Goal: Information Seeking & Learning: Learn about a topic

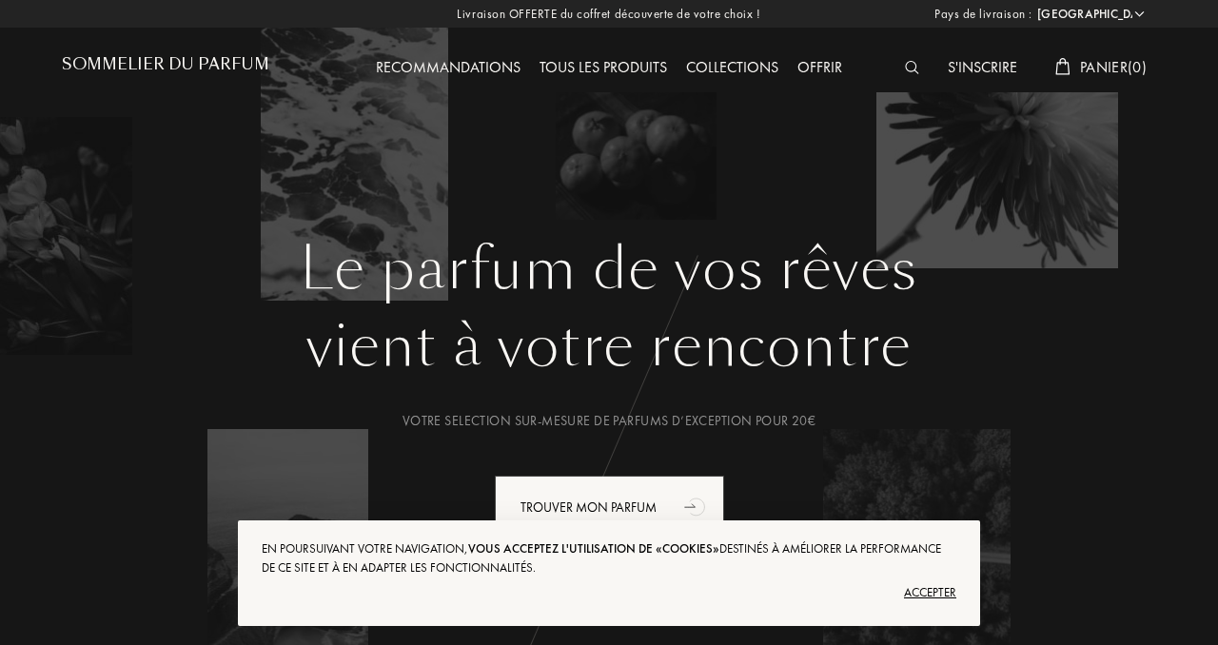
select select "FR"
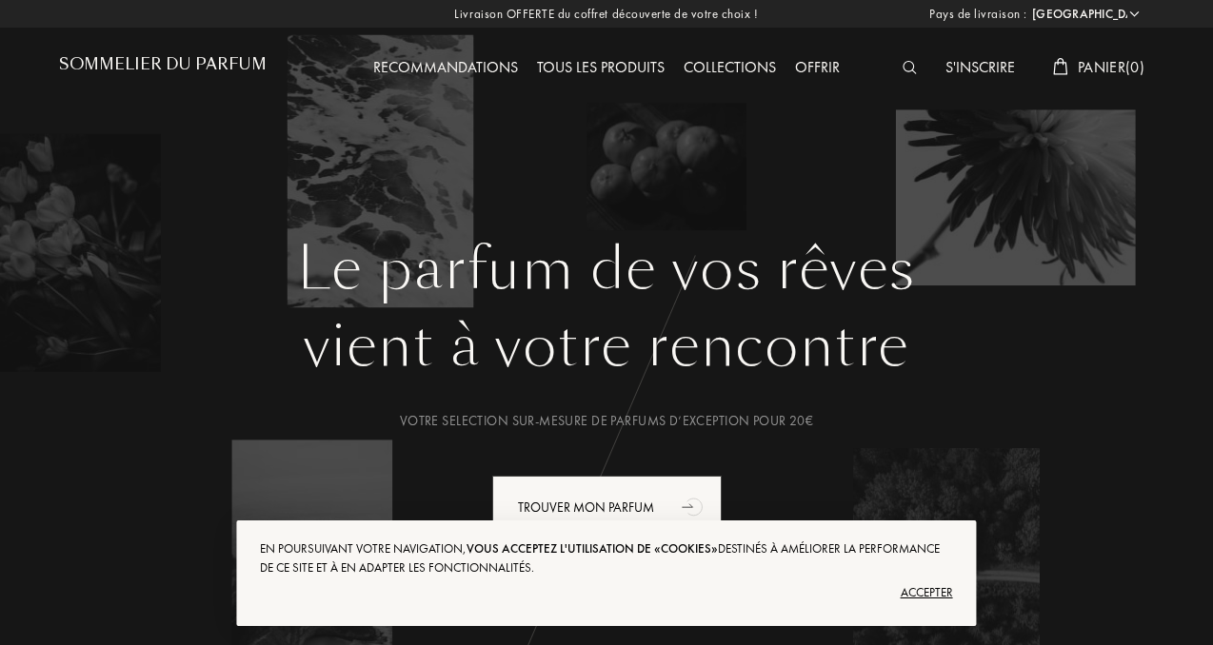
click at [923, 596] on div "Accepter" at bounding box center [606, 593] width 692 height 30
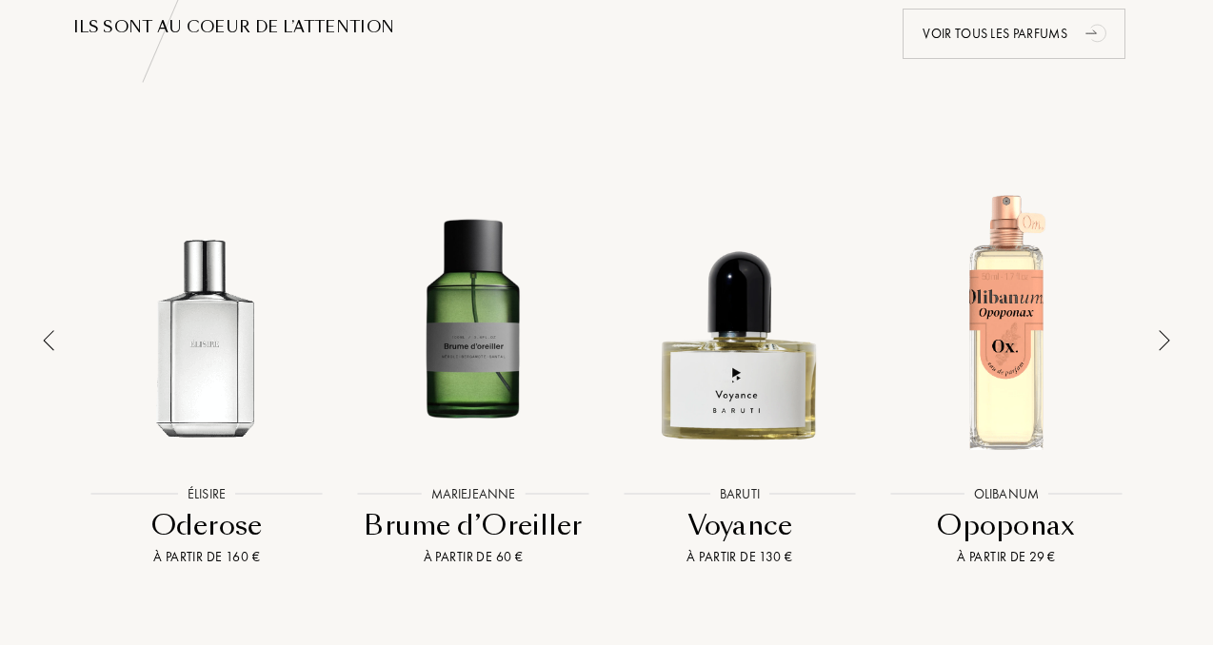
scroll to position [1375, 0]
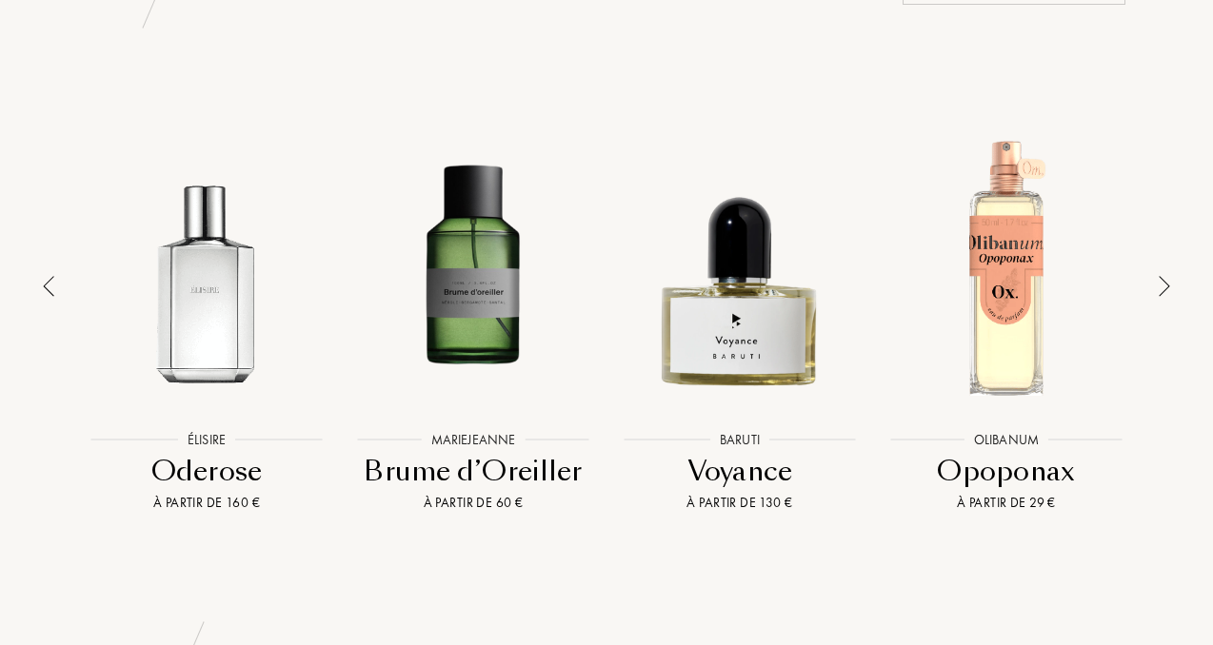
click at [1159, 276] on img at bounding box center [1163, 286] width 11 height 21
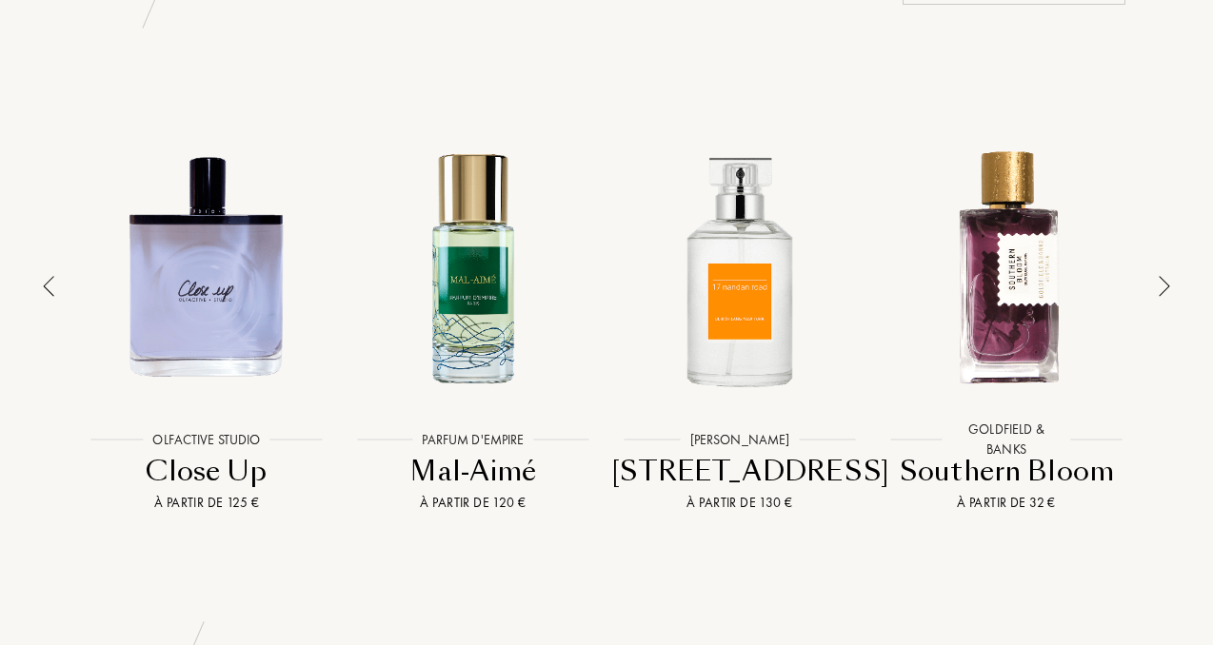
click at [1159, 276] on img at bounding box center [1163, 286] width 11 height 21
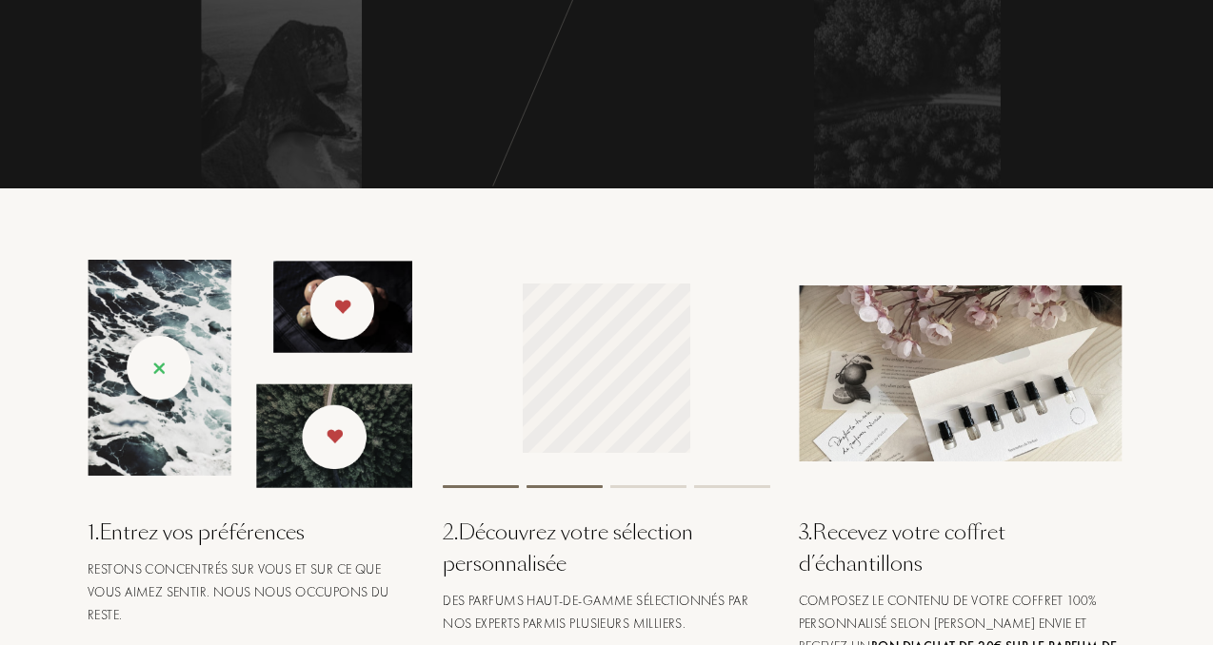
scroll to position [0, 0]
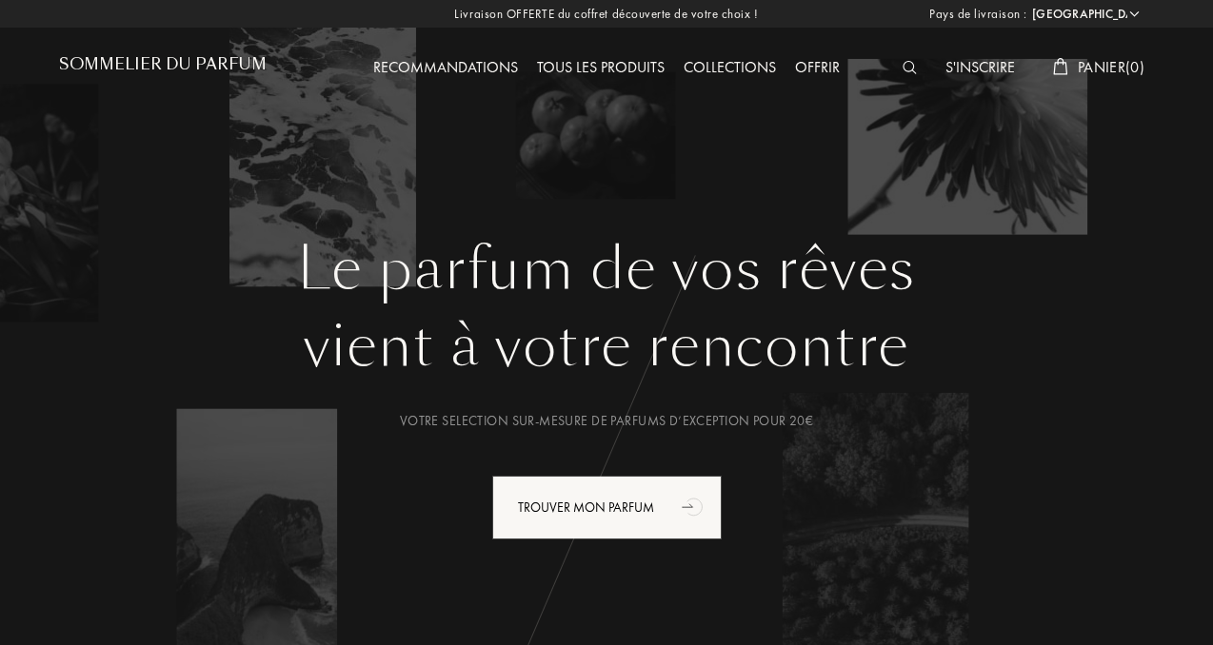
click at [203, 65] on h1 "Sommelier du Parfum" at bounding box center [163, 64] width 208 height 18
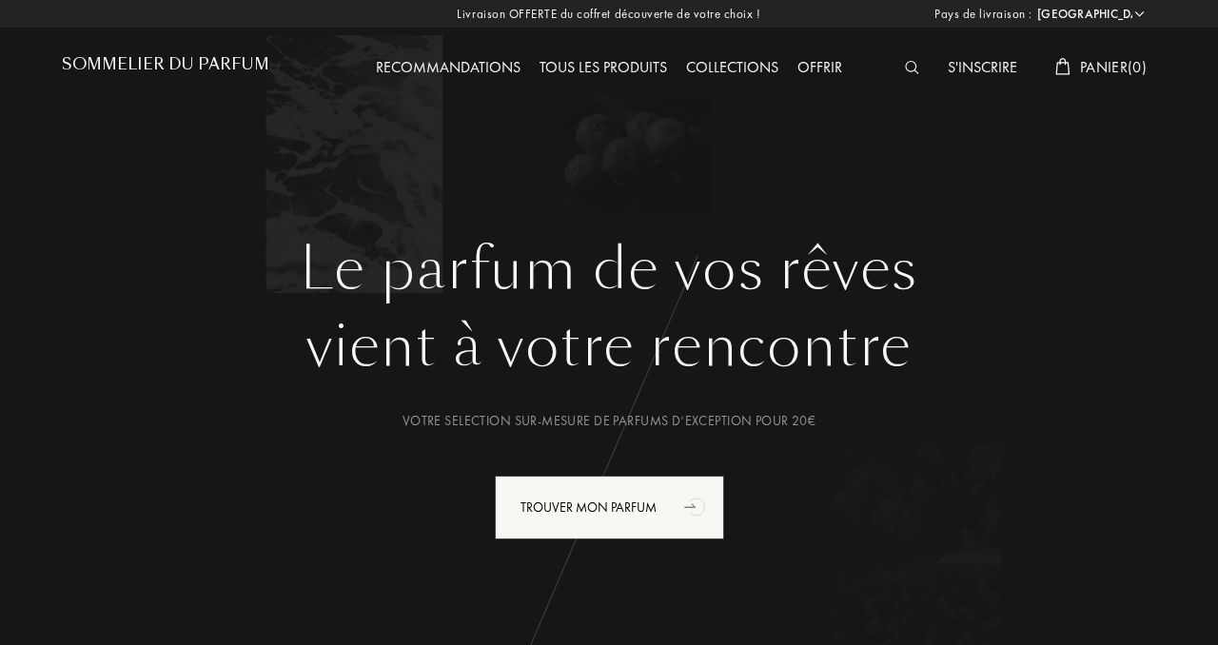
select select "FR"
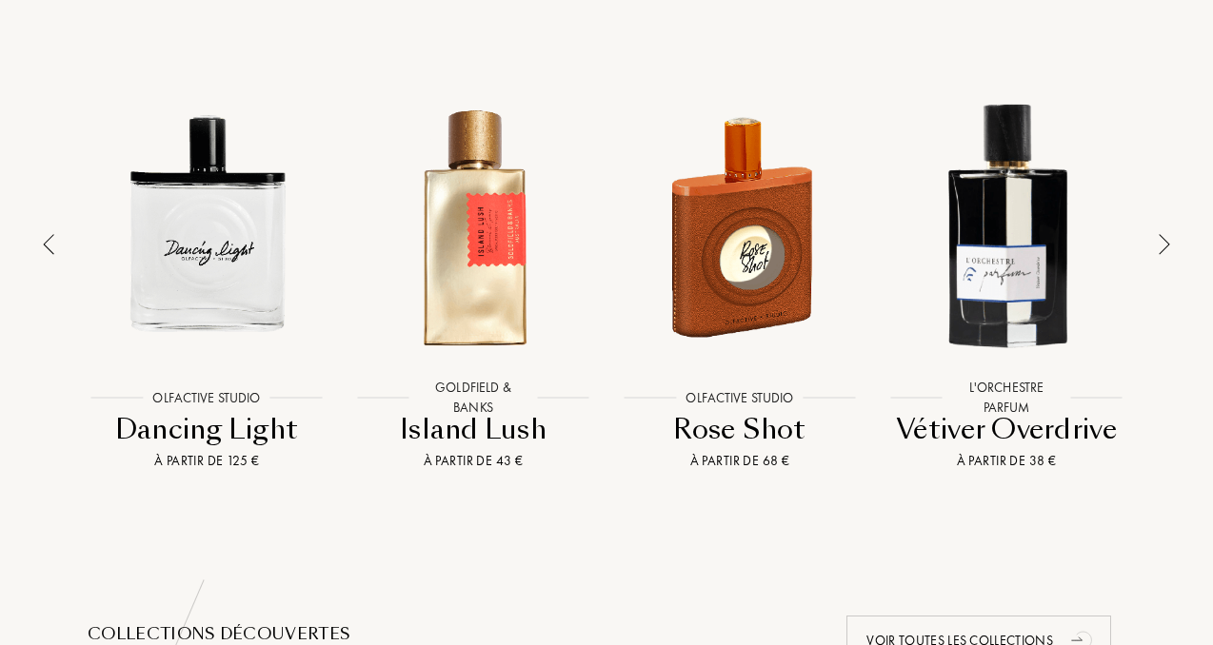
click at [1164, 234] on img at bounding box center [1163, 244] width 11 height 21
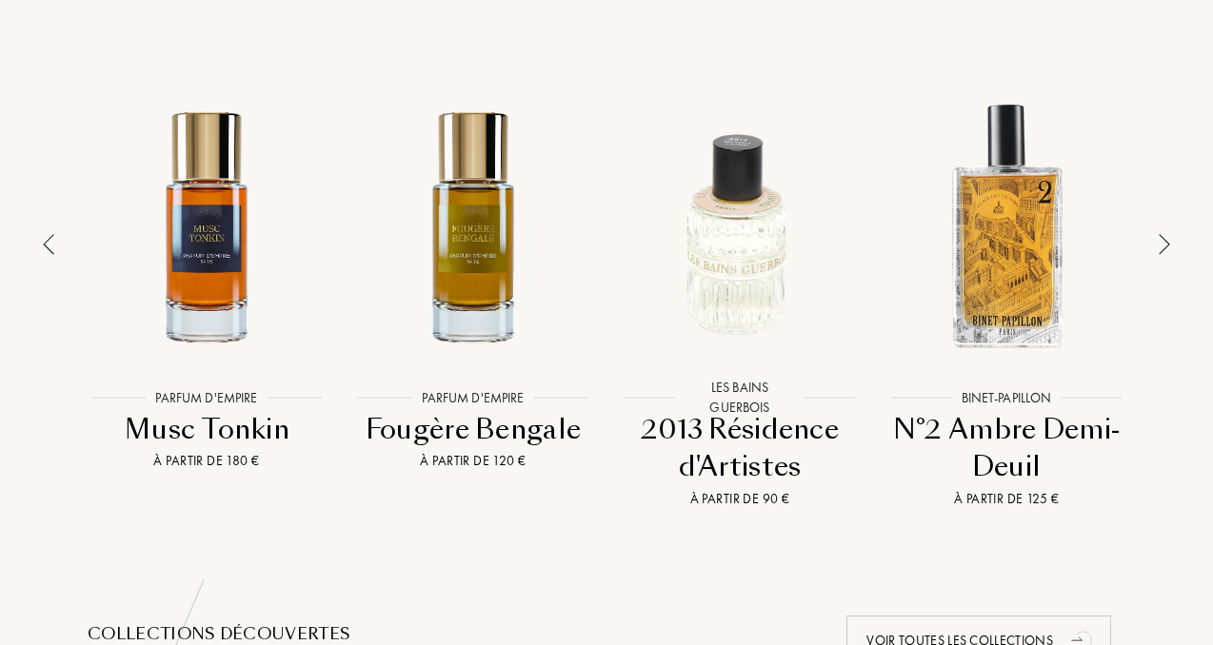
click at [1009, 281] on div at bounding box center [1006, 225] width 257 height 299
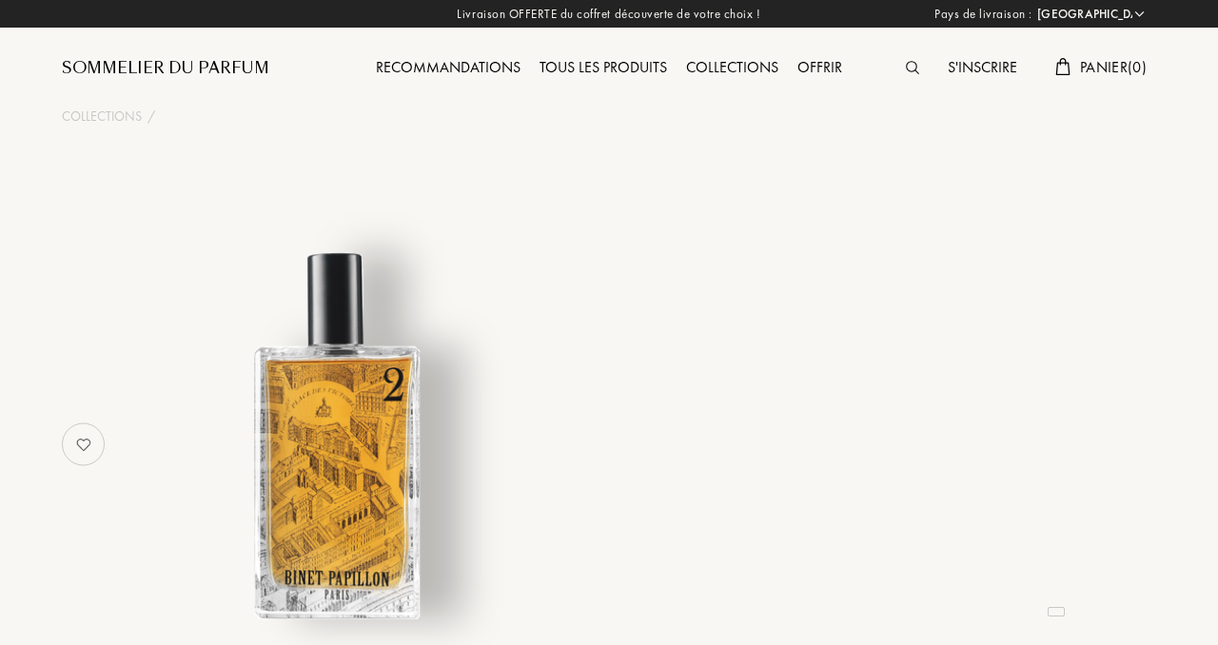
select select "FR"
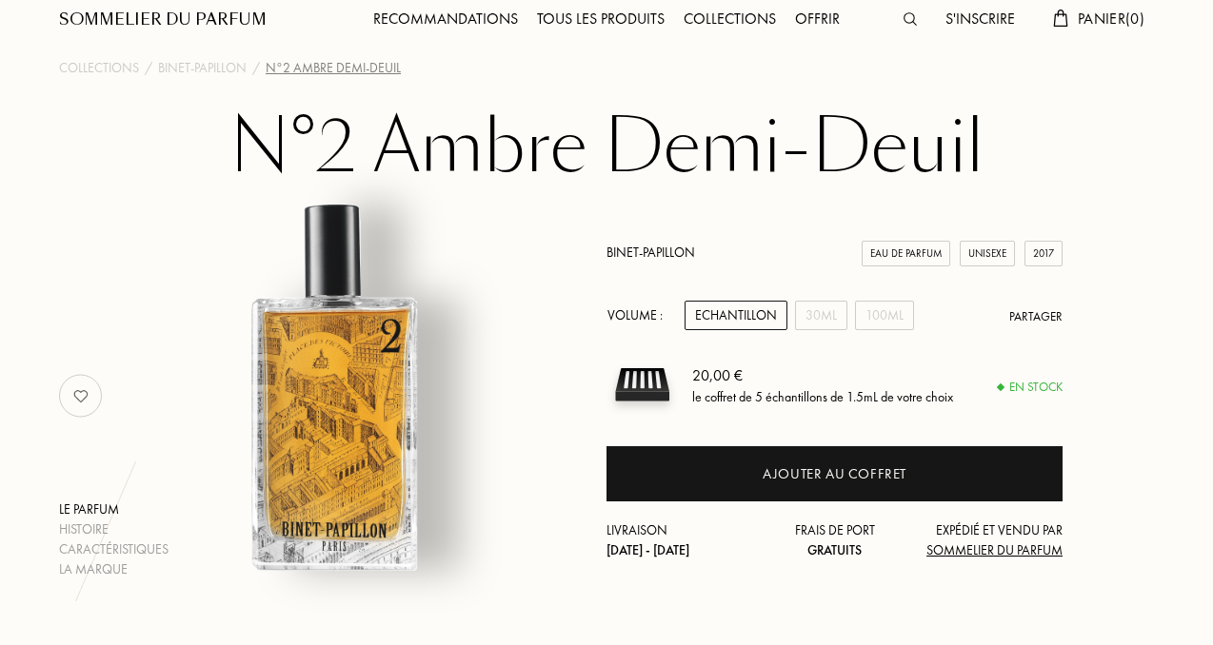
scroll to position [55, 0]
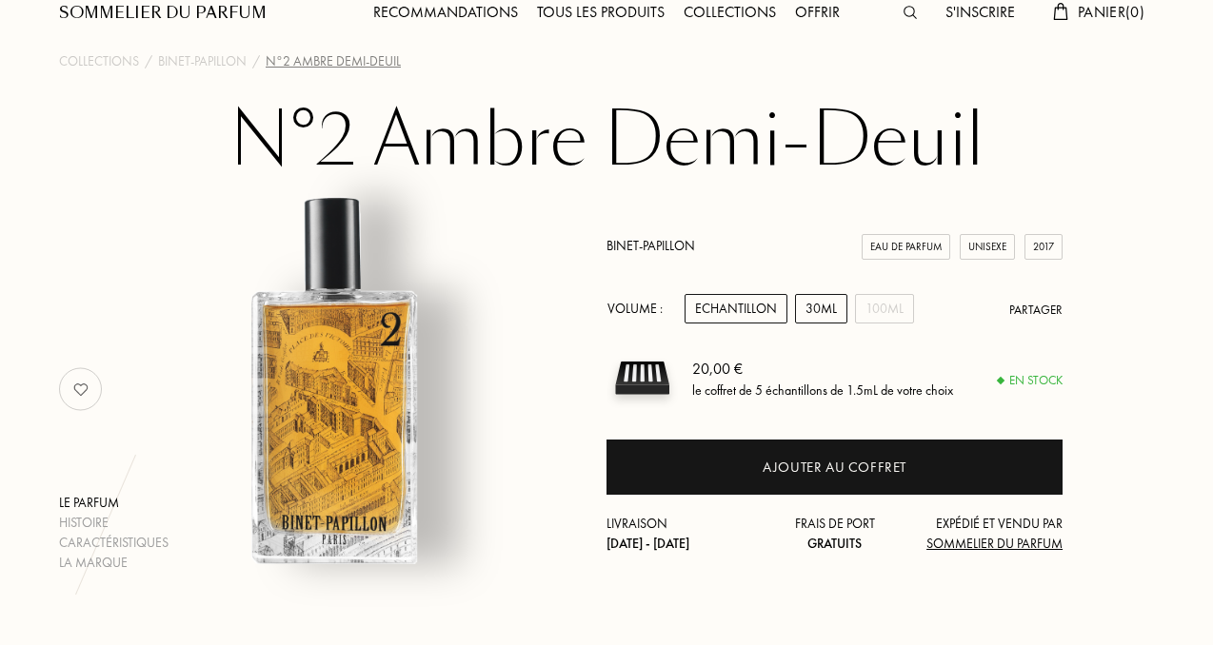
click at [818, 310] on div "30mL" at bounding box center [821, 309] width 52 height 30
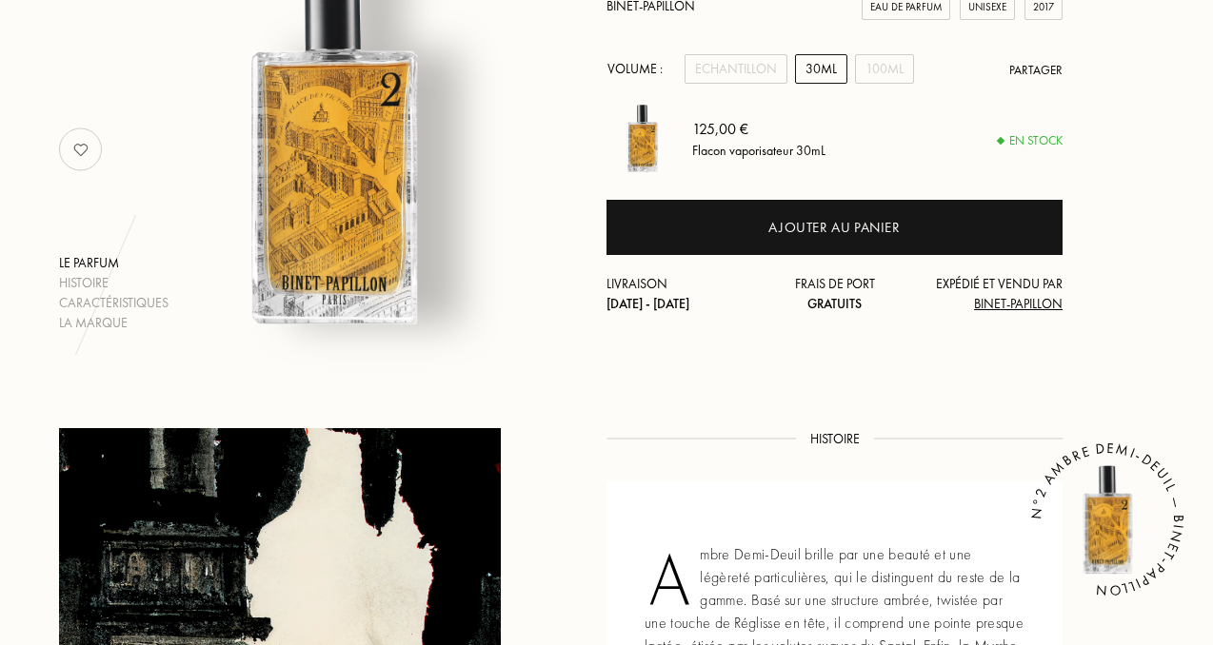
scroll to position [220, 0]
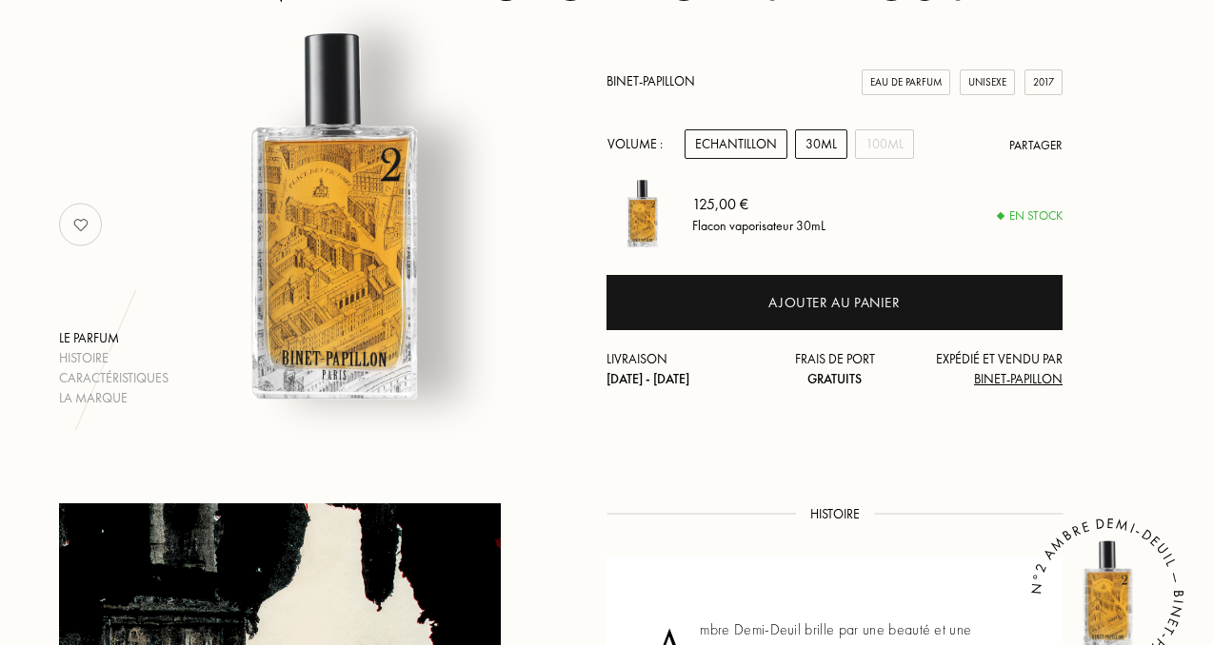
click at [713, 150] on div "Echantillon" at bounding box center [735, 144] width 103 height 30
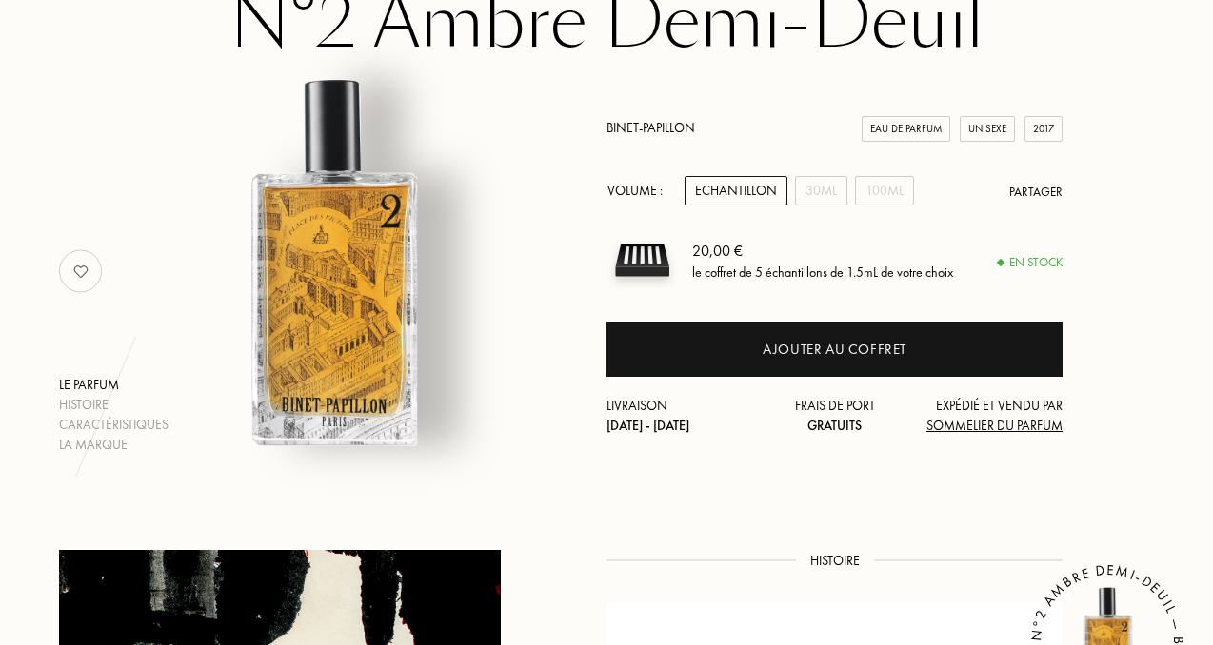
scroll to position [0, 0]
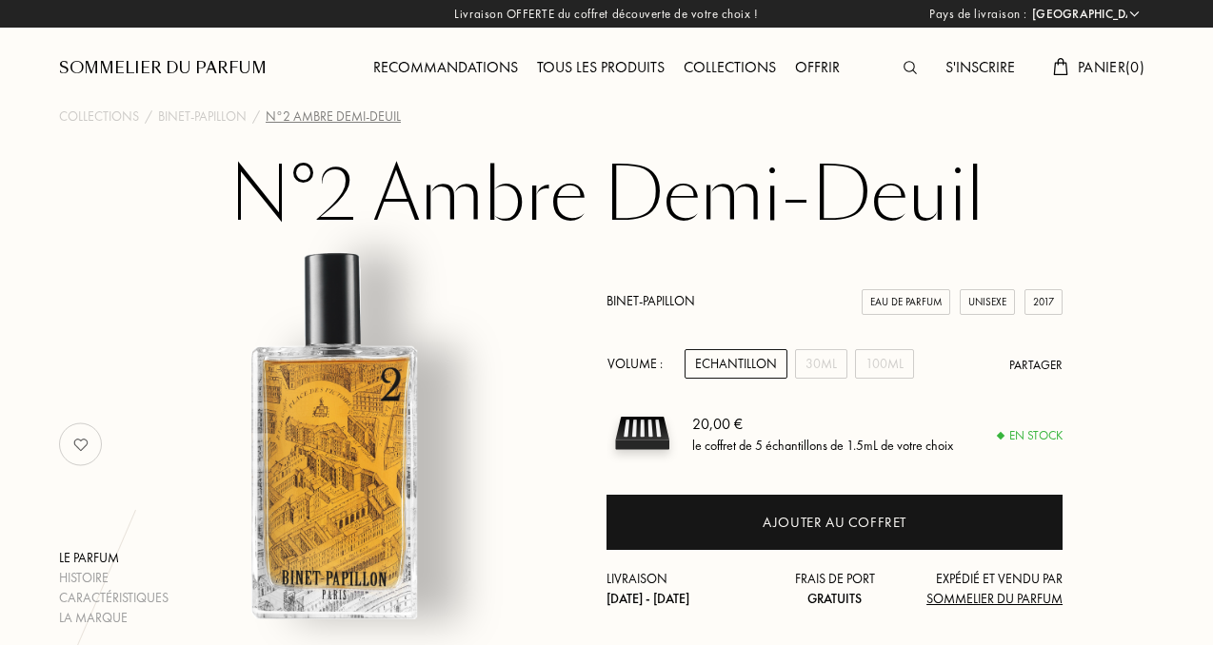
click at [443, 62] on div "Recommandations" at bounding box center [446, 68] width 164 height 25
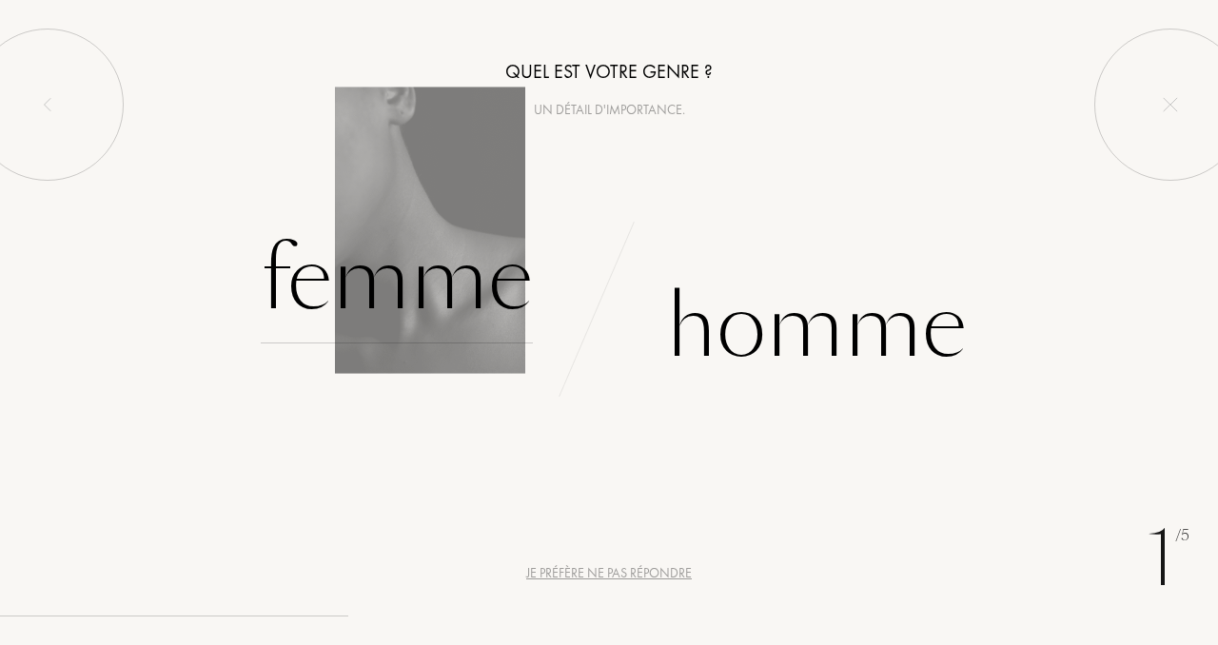
click at [424, 286] on div "Femme" at bounding box center [397, 279] width 272 height 129
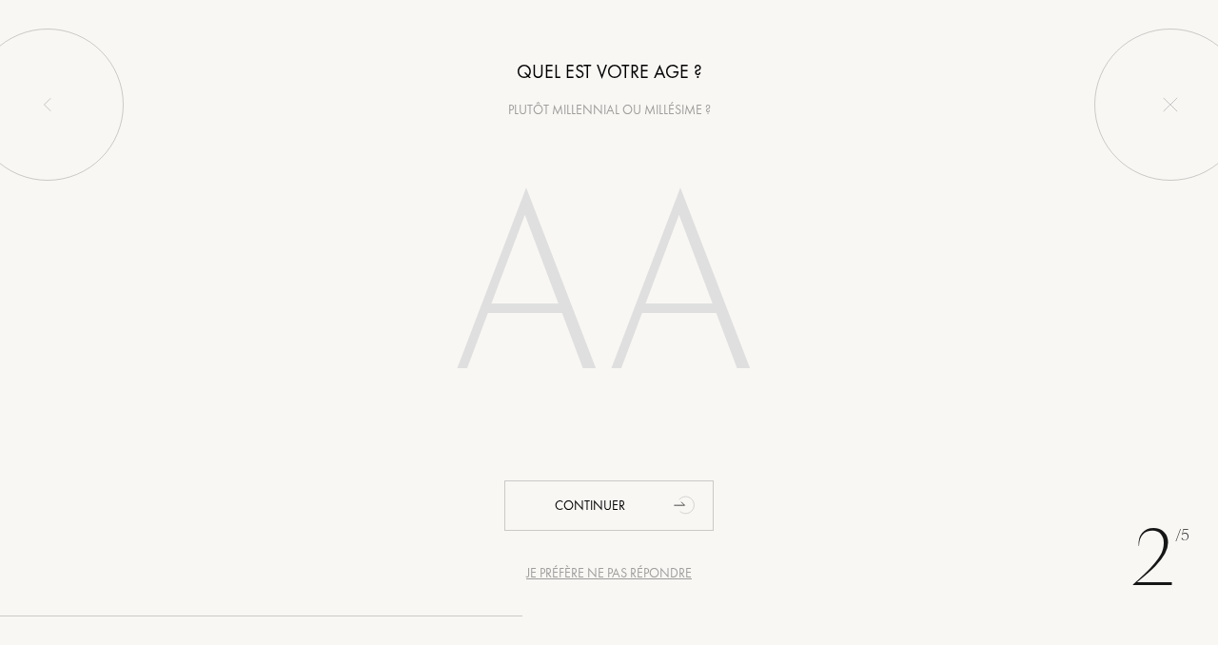
click at [602, 265] on input "number" at bounding box center [609, 293] width 409 height 328
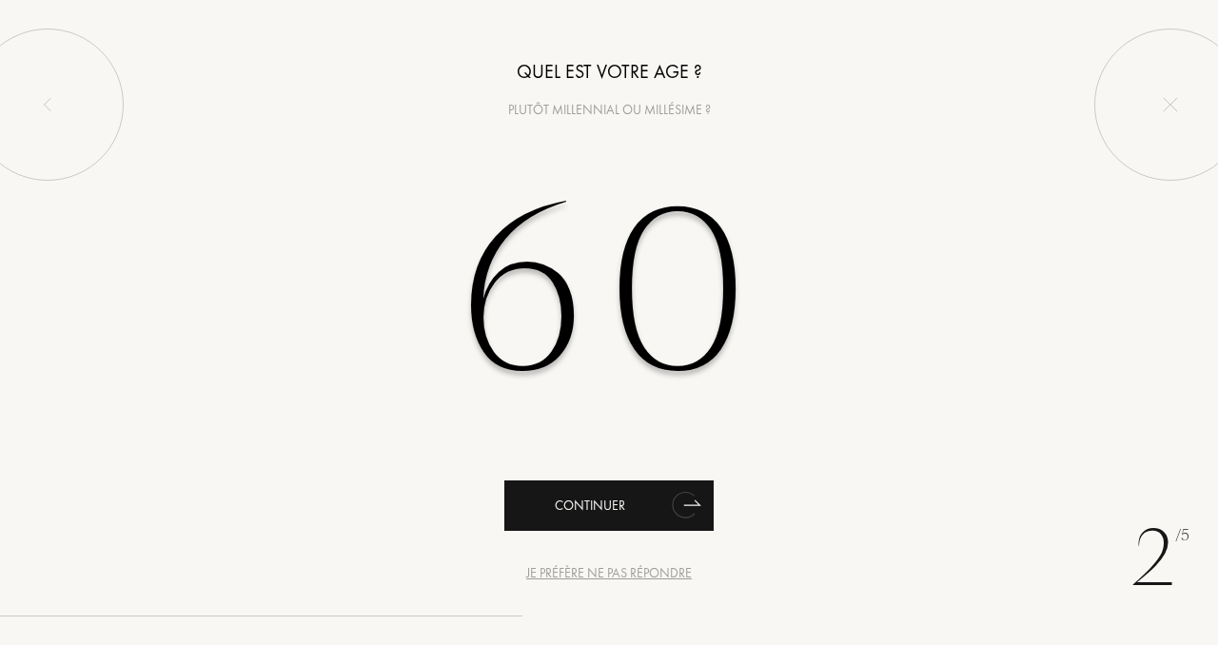
type input "60"
click at [690, 505] on icon "animation" at bounding box center [692, 503] width 16 height 5
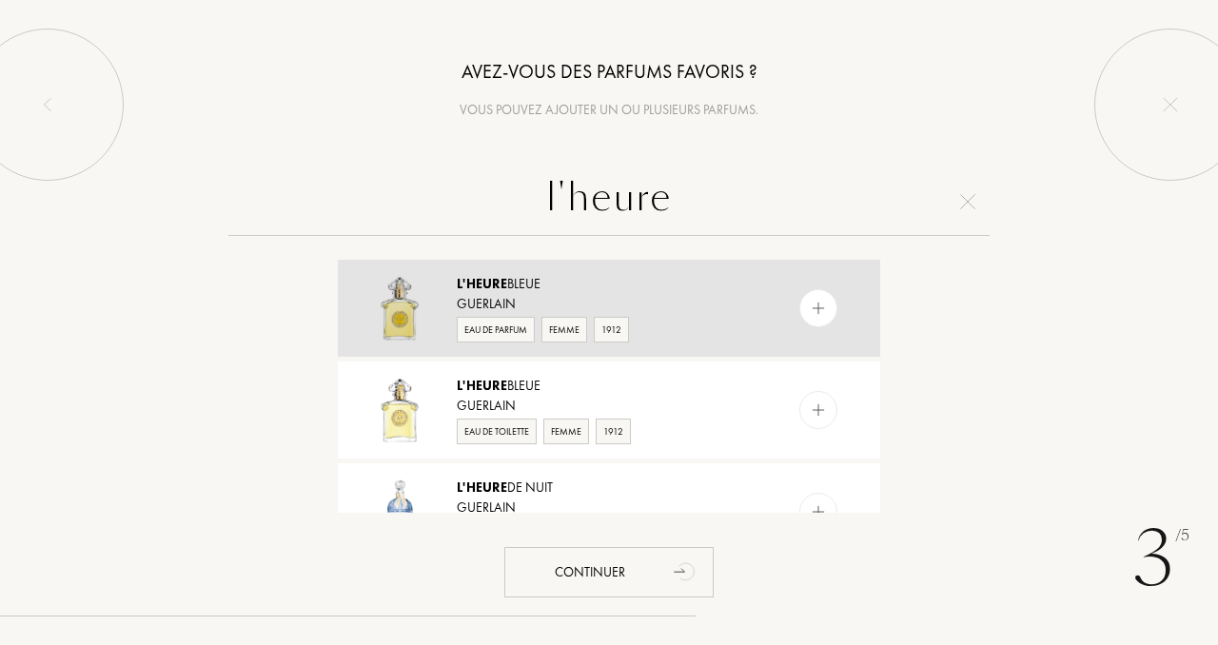
type input "l'heure"
click at [728, 307] on div "Guerlain" at bounding box center [608, 304] width 303 height 20
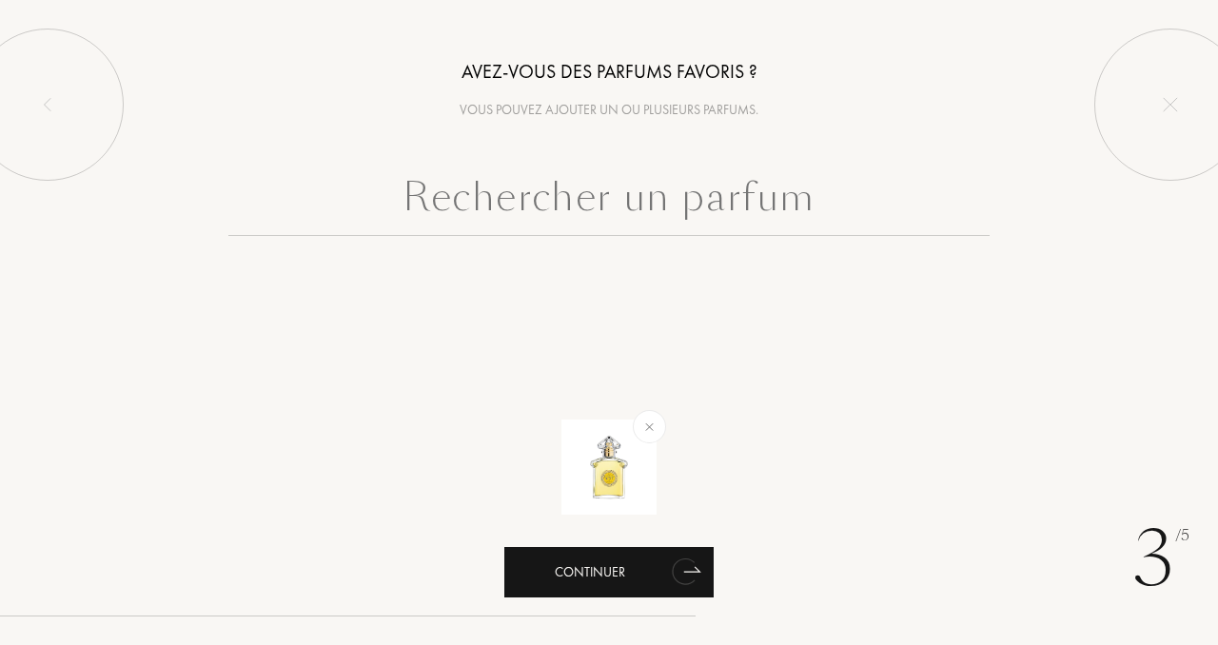
click at [684, 571] on icon "animation" at bounding box center [684, 572] width 24 height 27
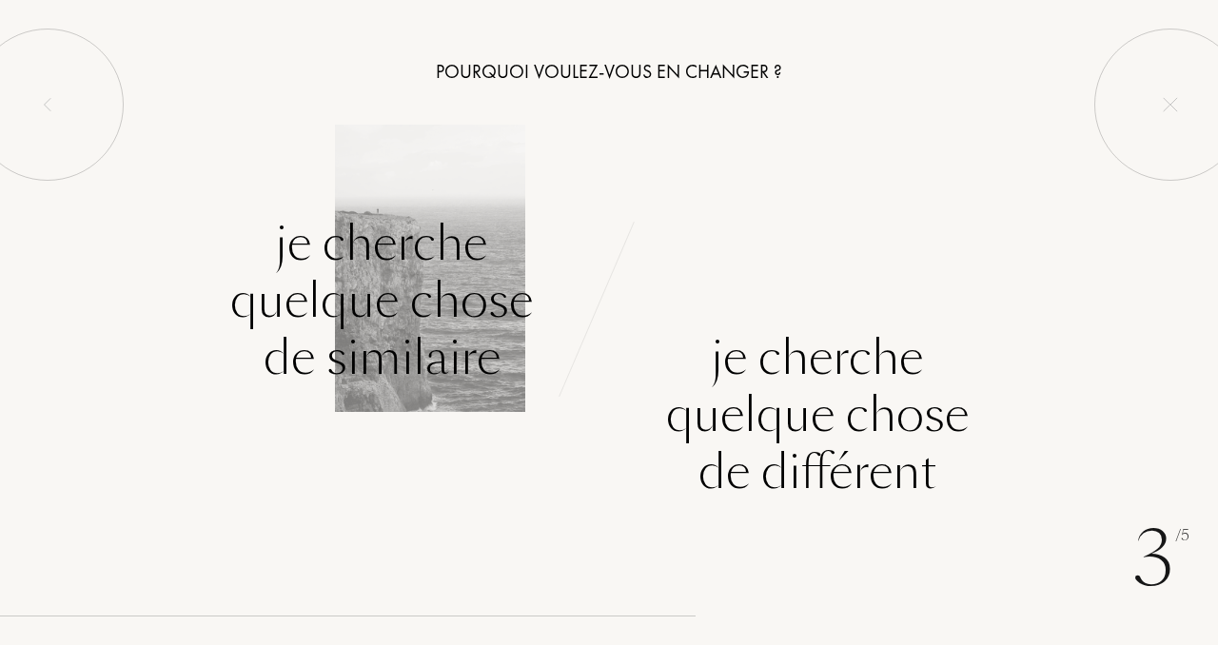
click at [413, 321] on div "Je cherche quelque chose de similaire" at bounding box center [381, 300] width 303 height 171
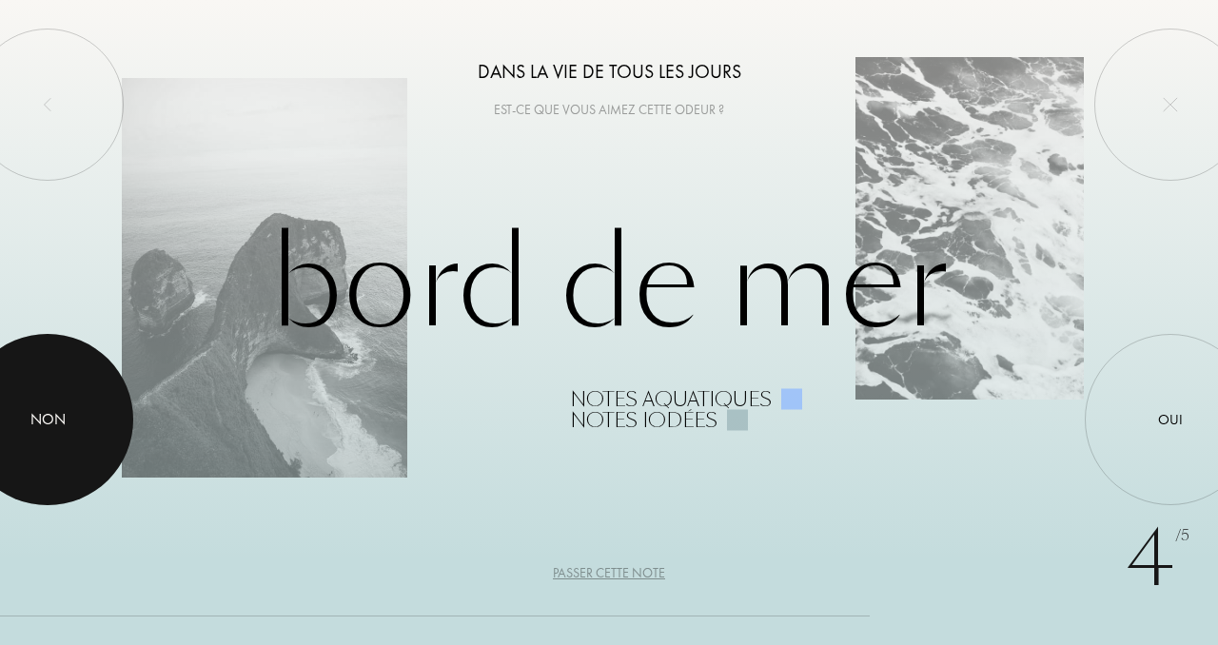
click at [40, 410] on div "Non" at bounding box center [47, 419] width 35 height 23
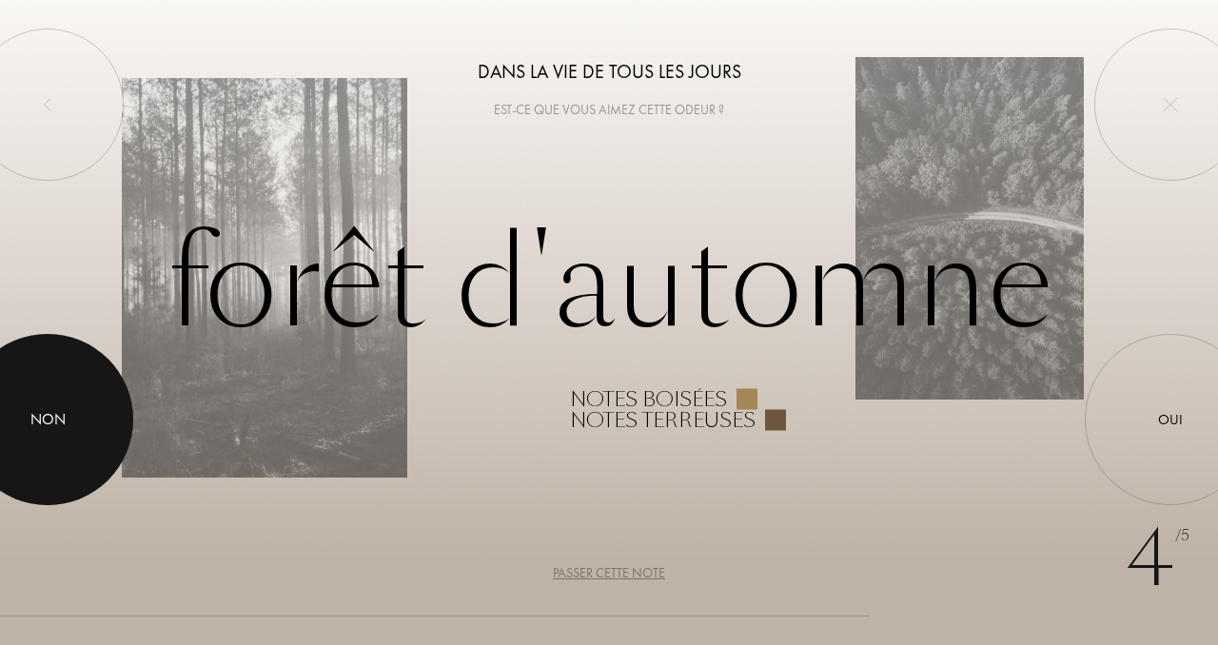
click at [40, 410] on div "Non" at bounding box center [47, 419] width 35 height 23
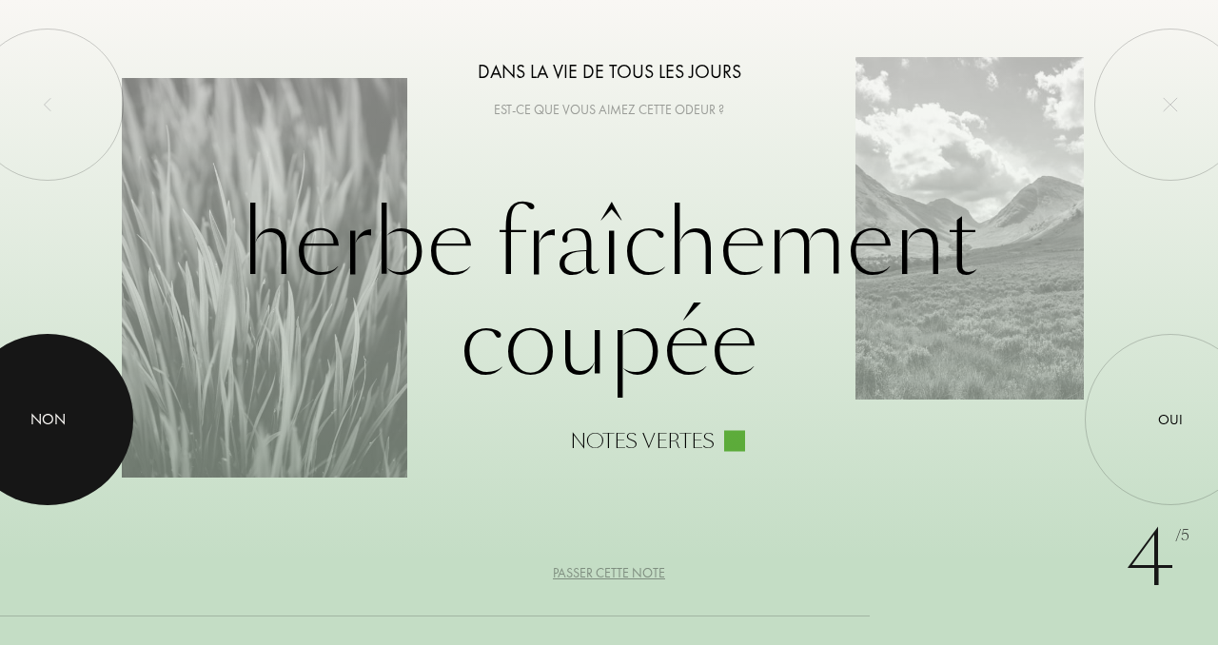
click at [40, 410] on div "Non" at bounding box center [47, 419] width 35 height 23
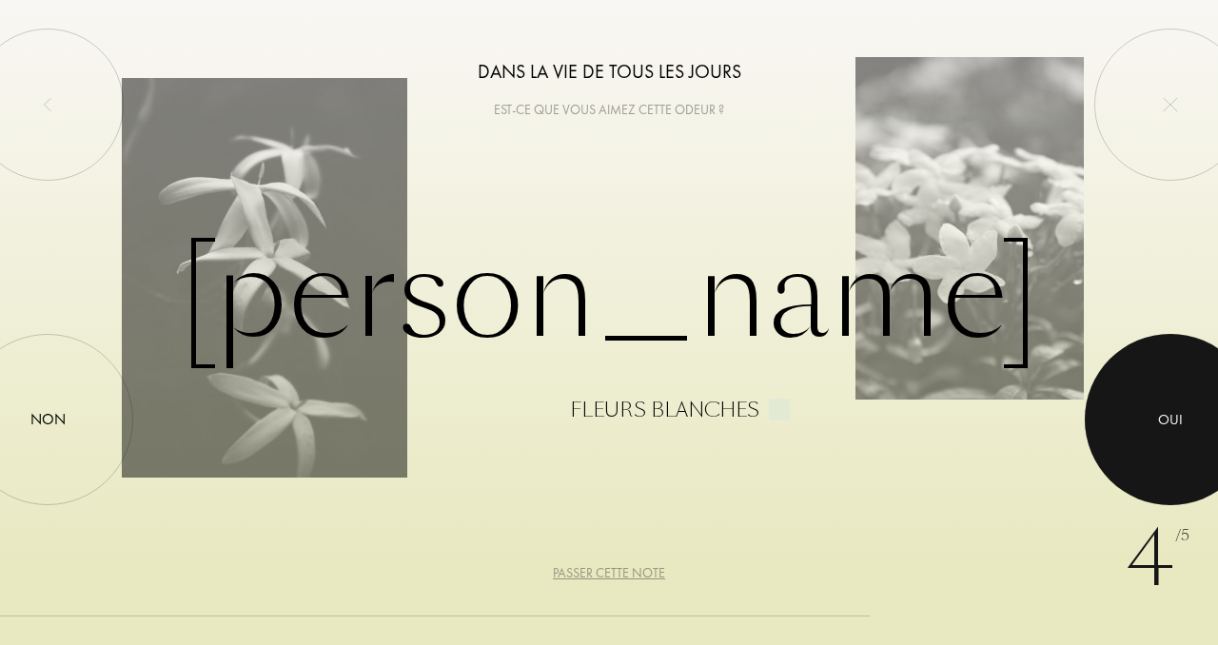
click at [1178, 416] on div "Oui" at bounding box center [1170, 419] width 25 height 22
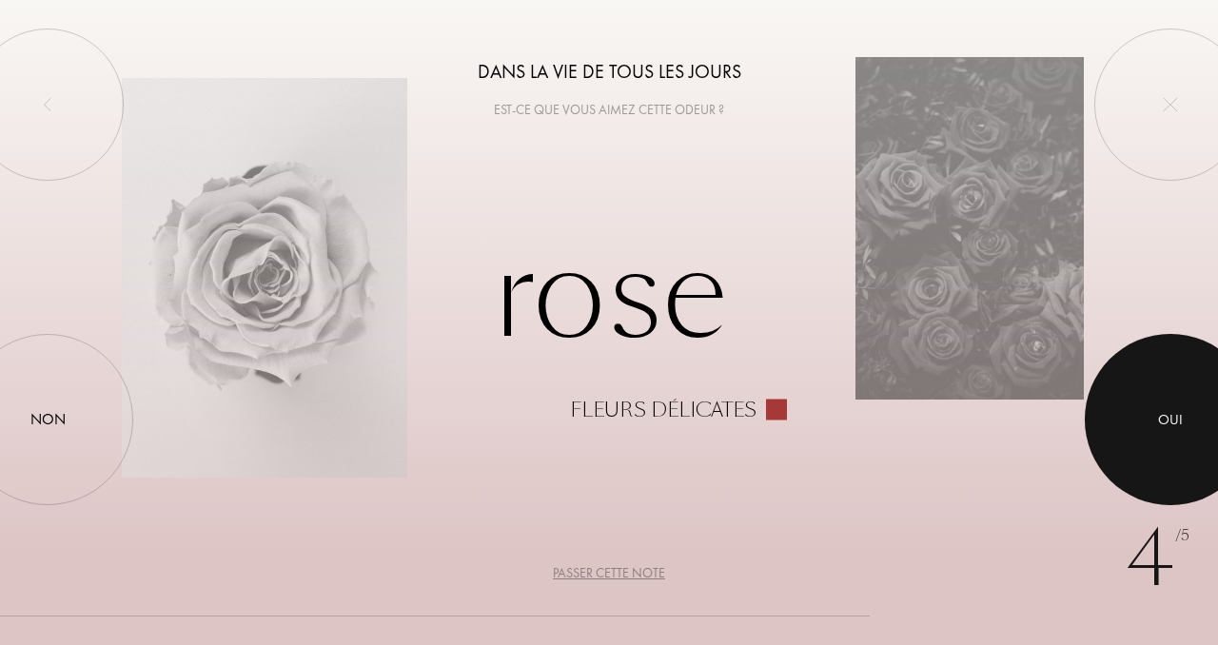
click at [1178, 416] on div "Oui" at bounding box center [1170, 419] width 25 height 22
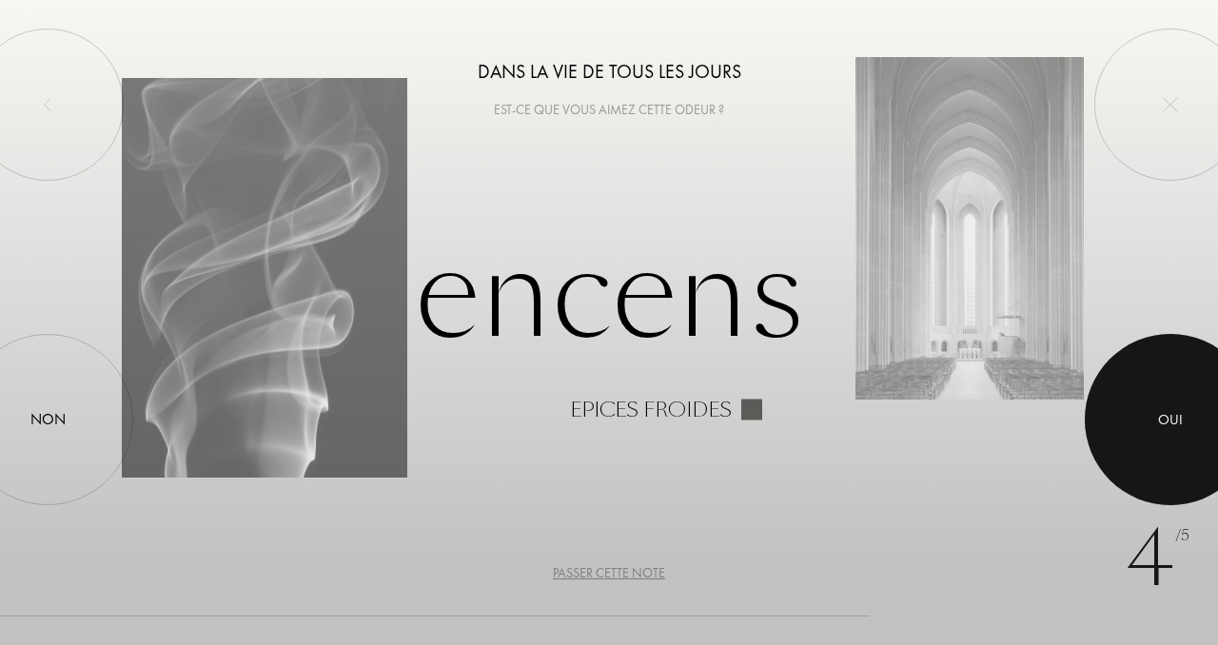
click at [1178, 416] on div "Oui" at bounding box center [1170, 419] width 25 height 22
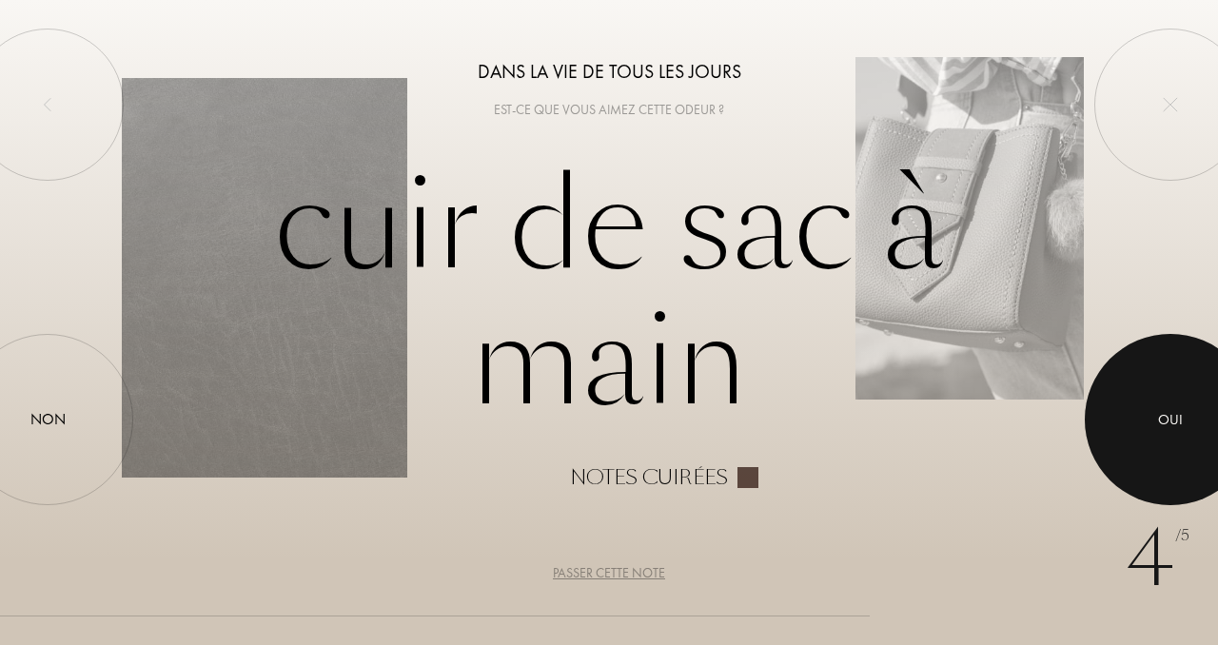
click at [1178, 416] on div "Oui" at bounding box center [1170, 419] width 25 height 22
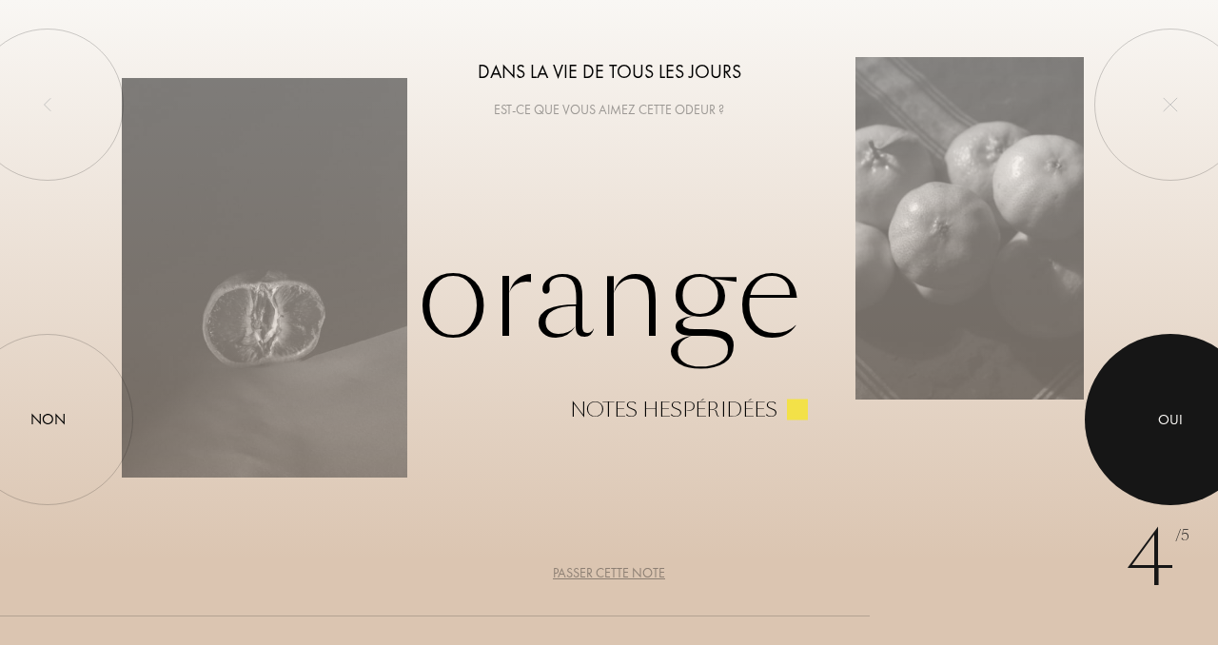
click at [1178, 416] on div "Oui" at bounding box center [1170, 419] width 25 height 22
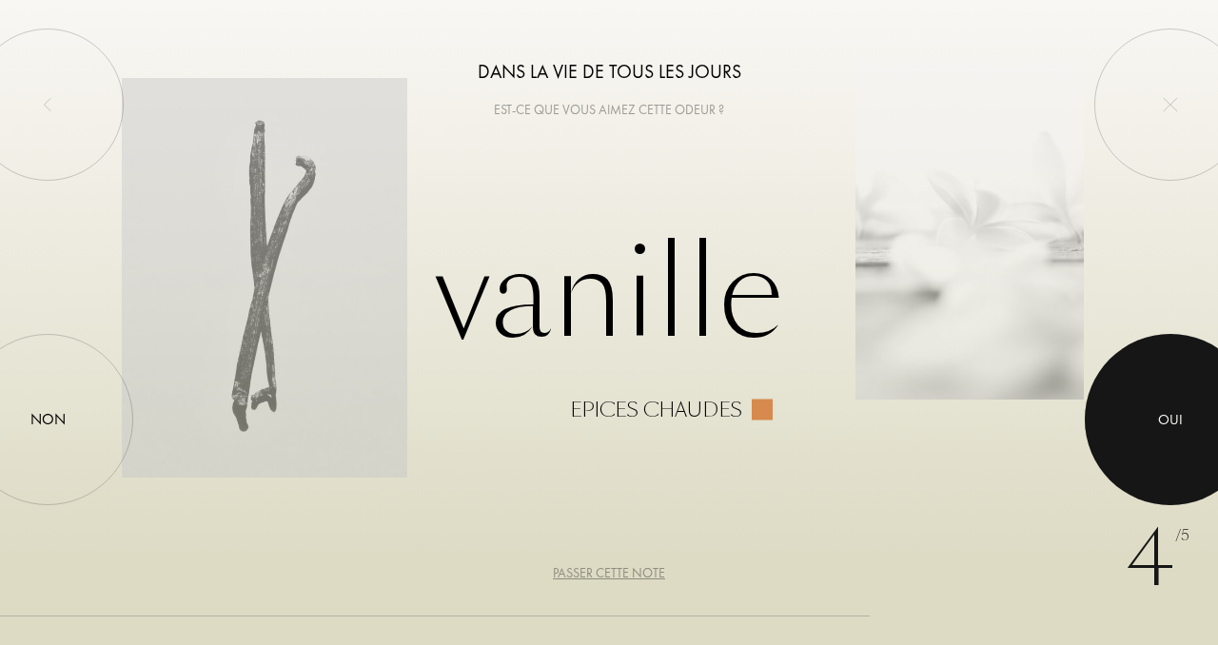
click at [1178, 416] on div "Oui" at bounding box center [1170, 419] width 25 height 22
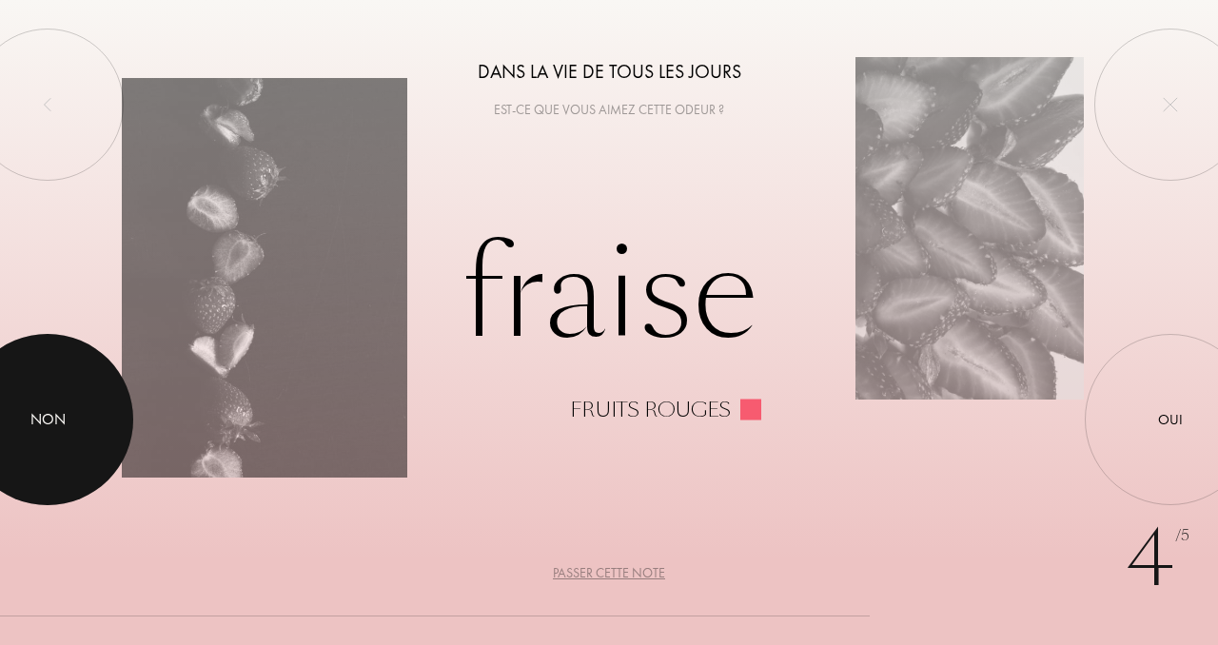
click at [57, 414] on div "Non" at bounding box center [47, 419] width 35 height 23
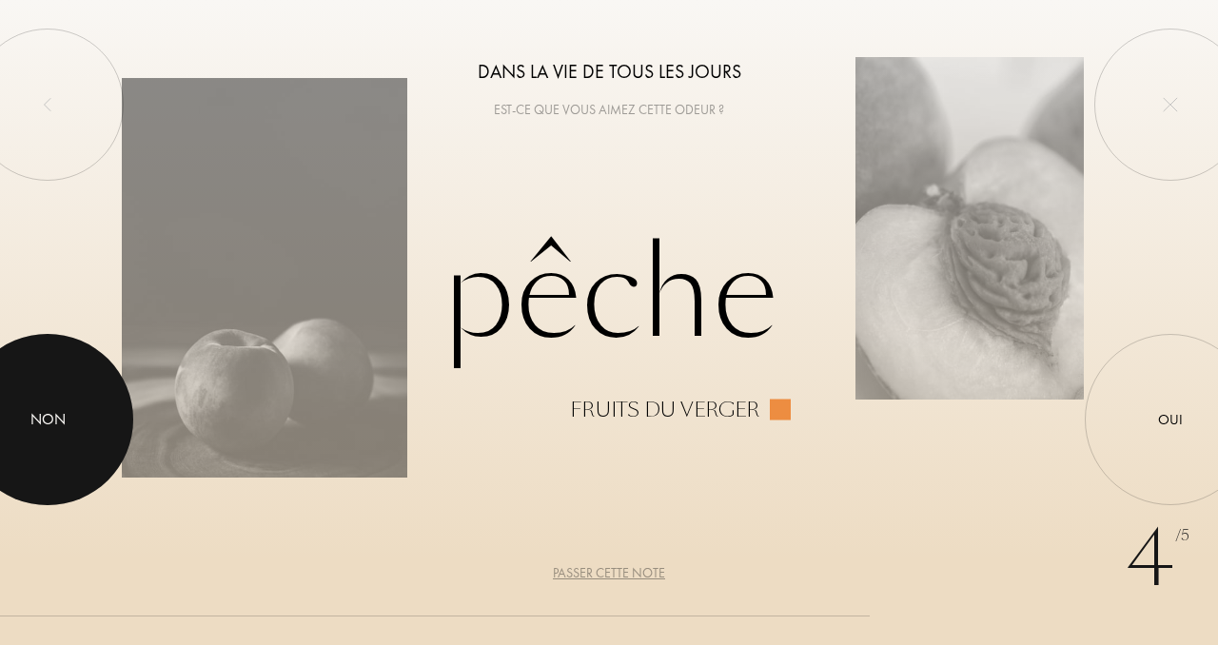
click at [57, 414] on div "Non" at bounding box center [47, 419] width 35 height 23
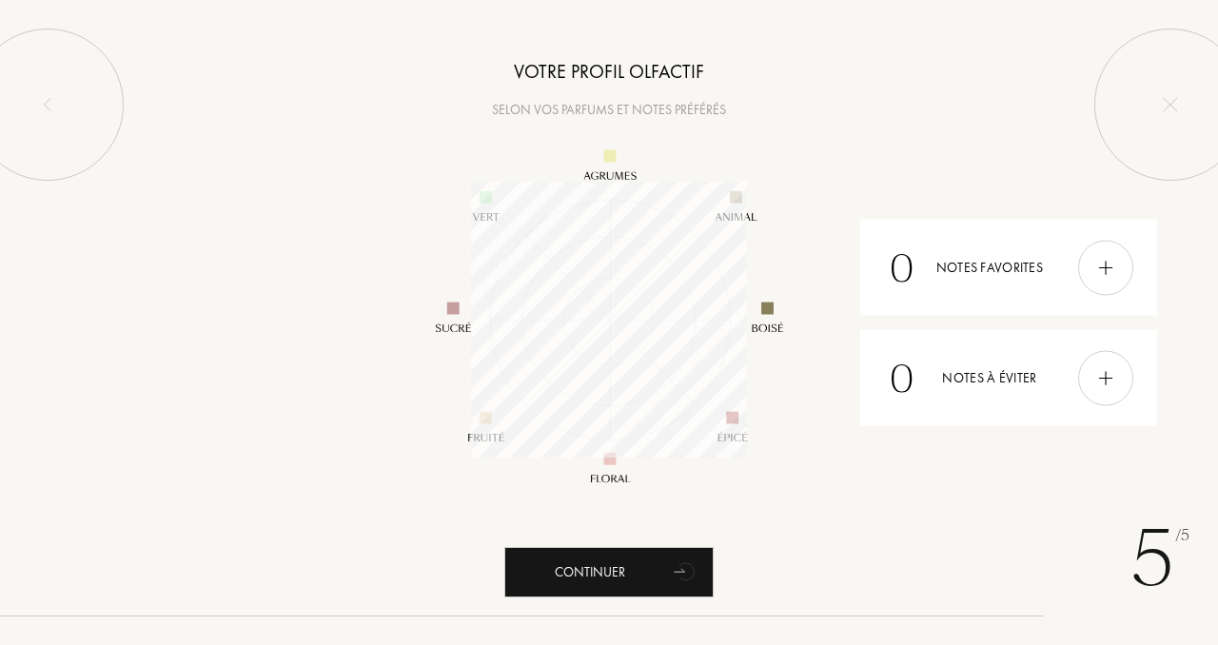
scroll to position [276, 276]
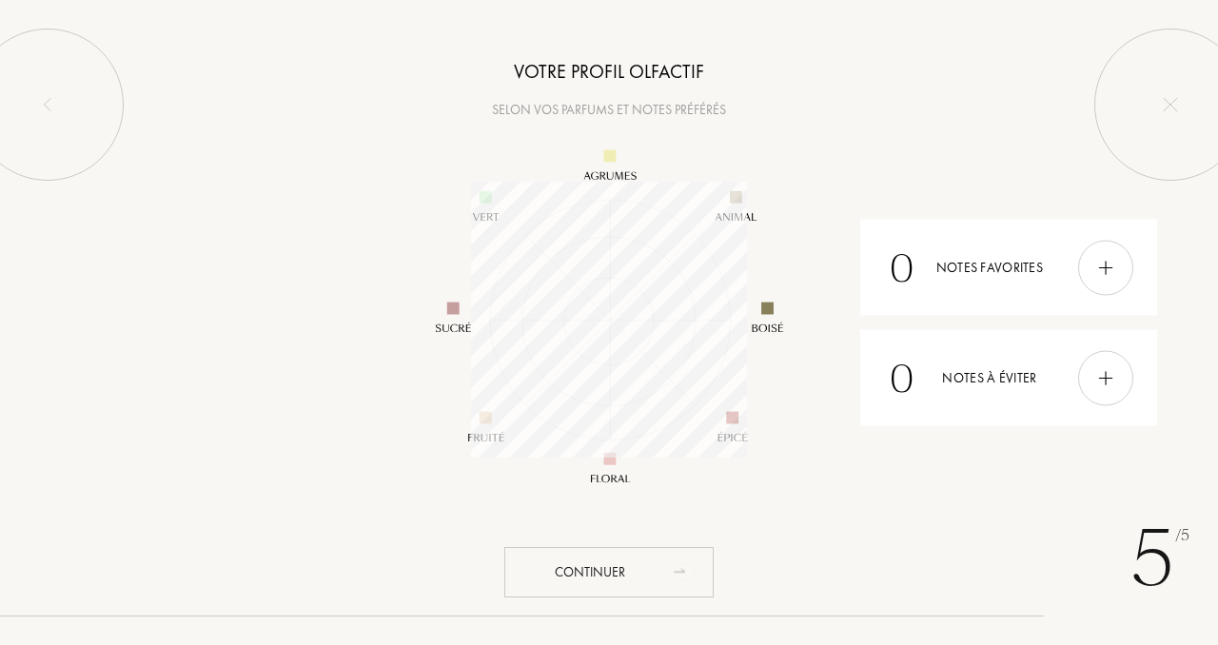
click at [688, 572] on icon "animation" at bounding box center [687, 572] width 15 height 17
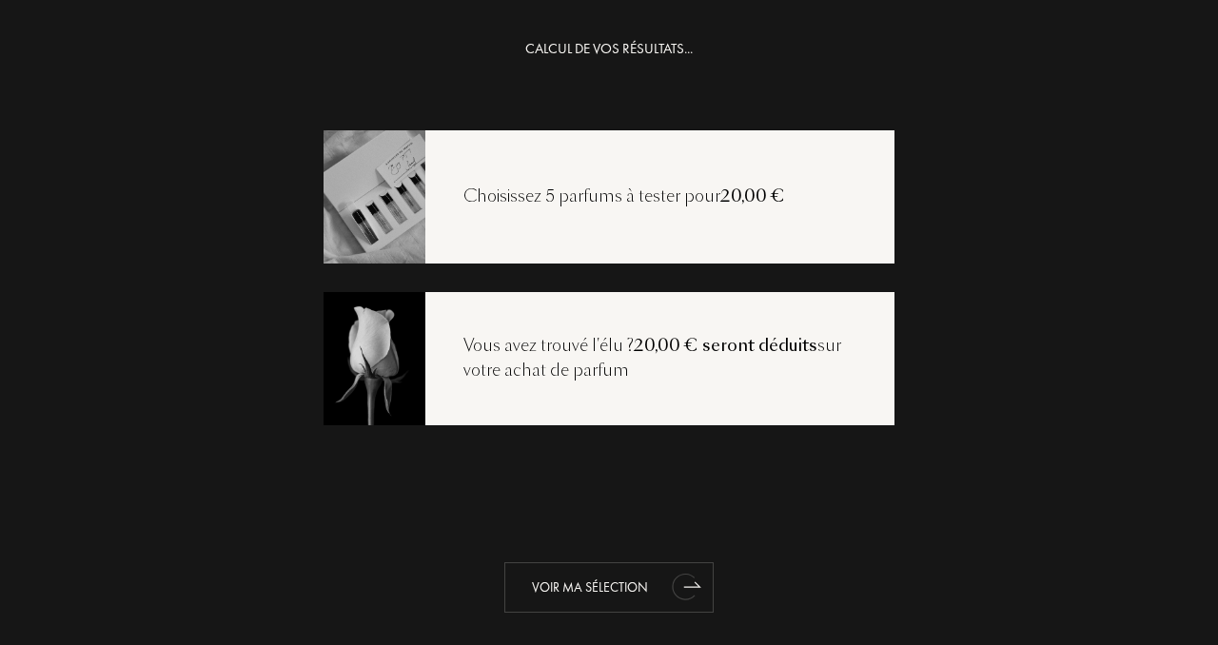
click at [691, 584] on icon "animation" at bounding box center [684, 587] width 24 height 27
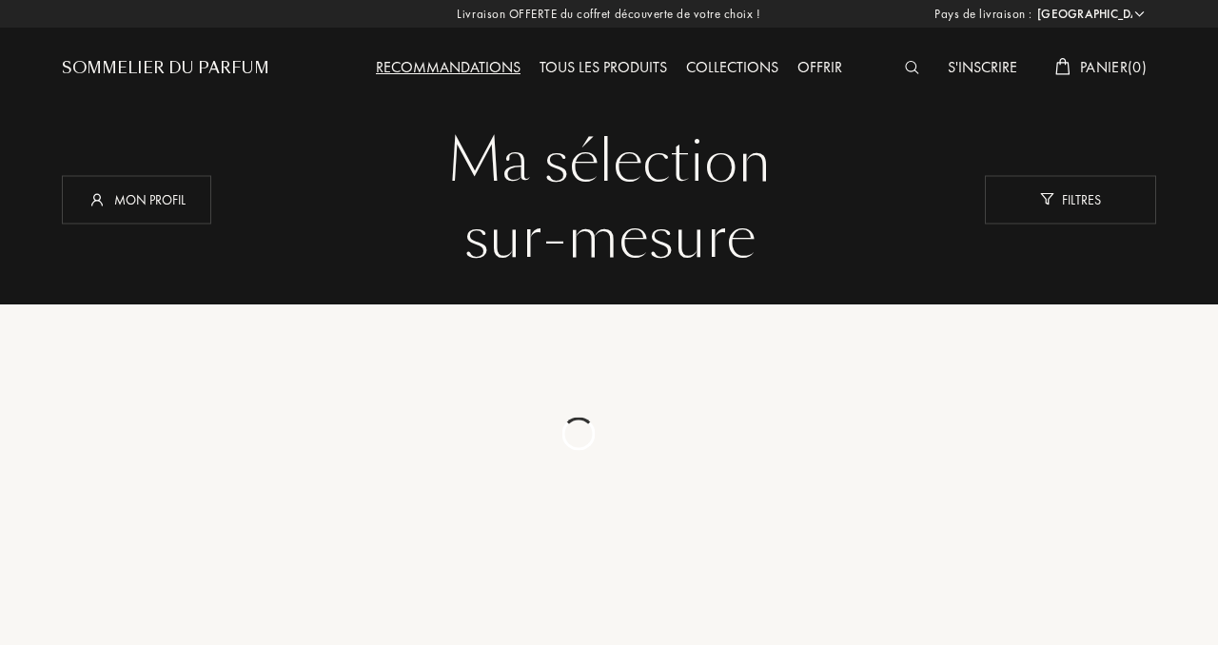
select select "FR"
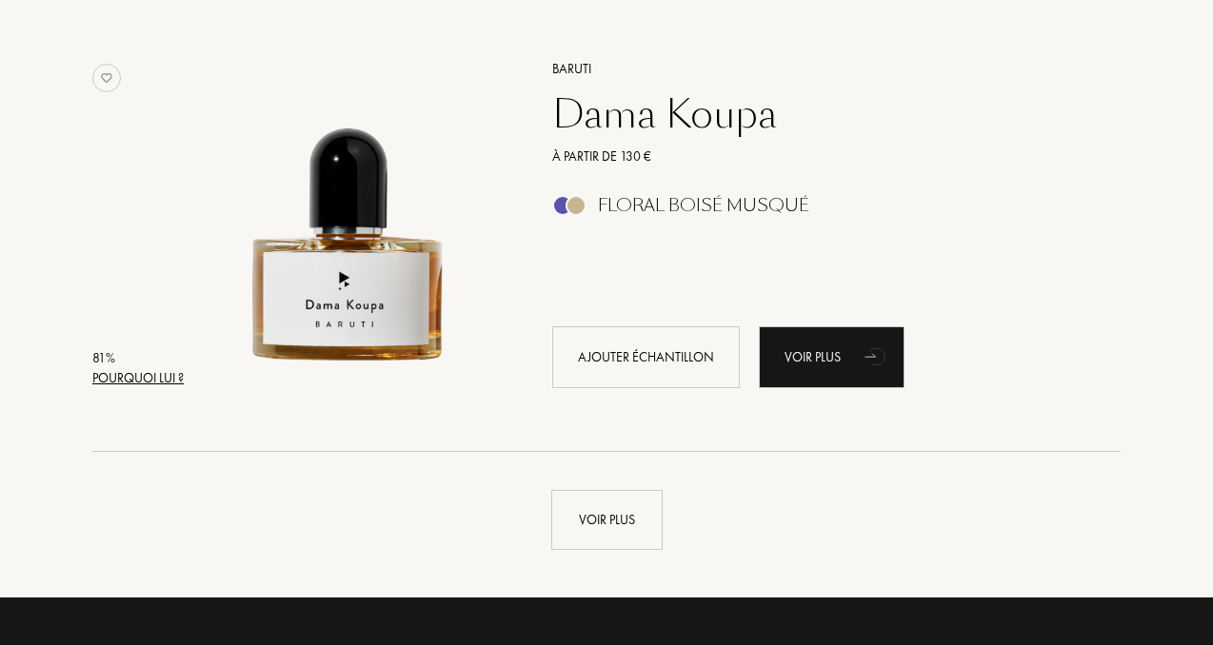
scroll to position [4403, 0]
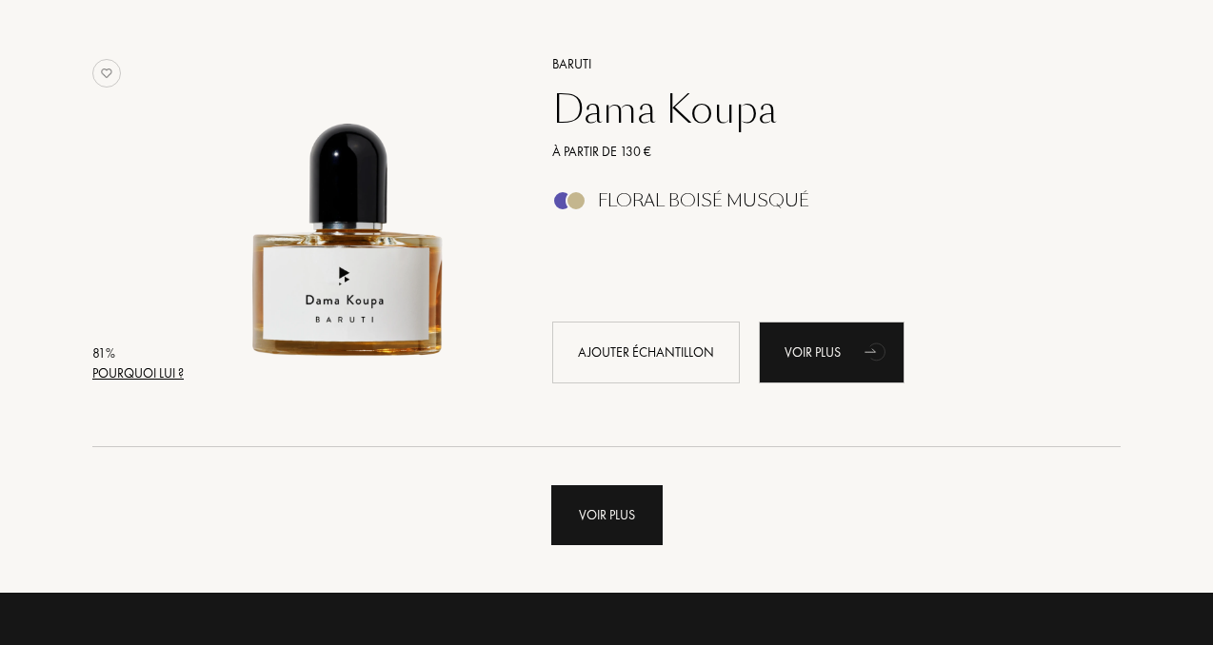
click at [581, 511] on div "Voir plus" at bounding box center [606, 515] width 111 height 60
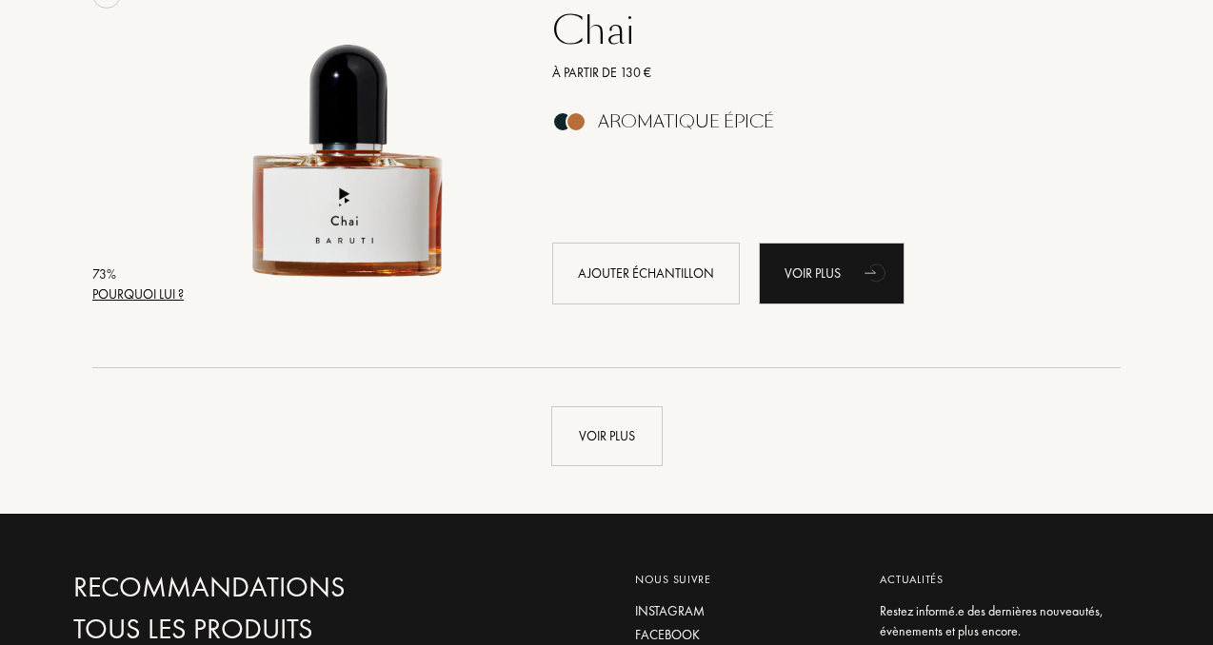
scroll to position [9030, 0]
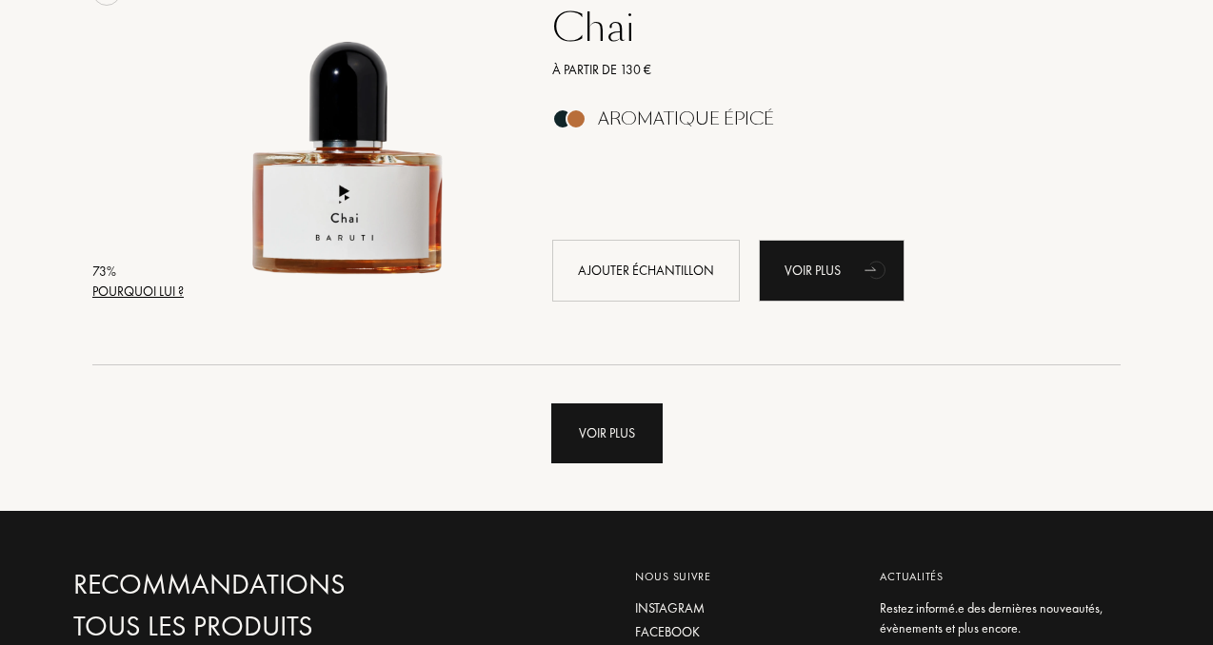
click at [603, 417] on div "Voir plus" at bounding box center [606, 434] width 111 height 60
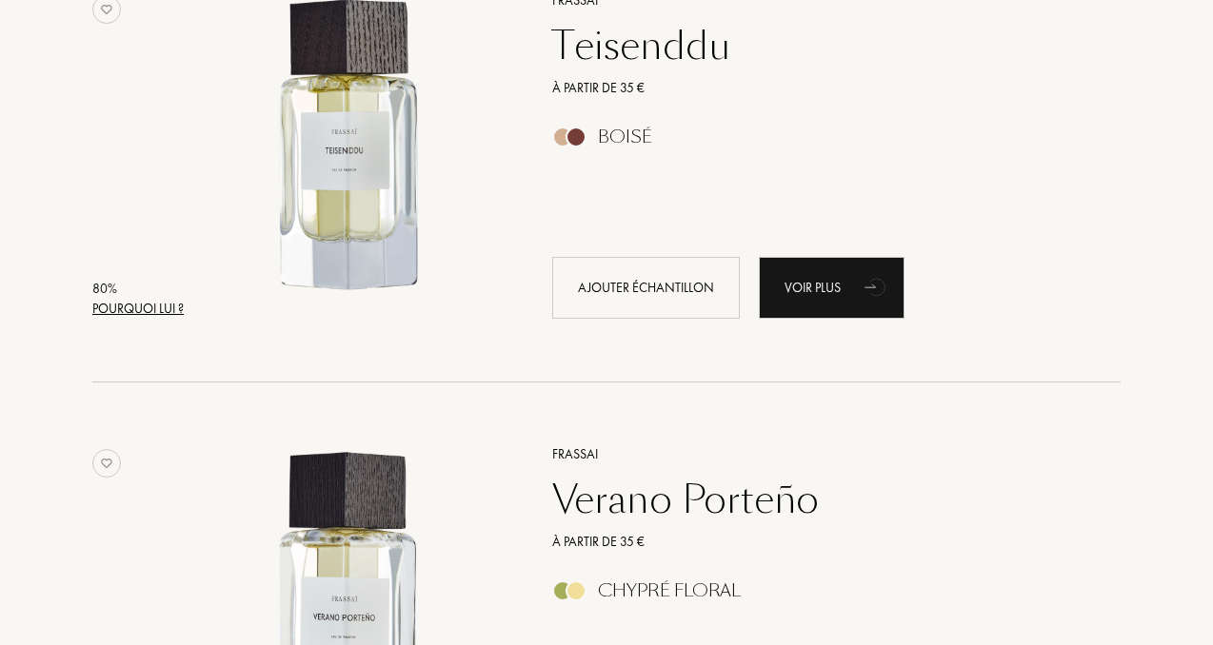
scroll to position [0, 0]
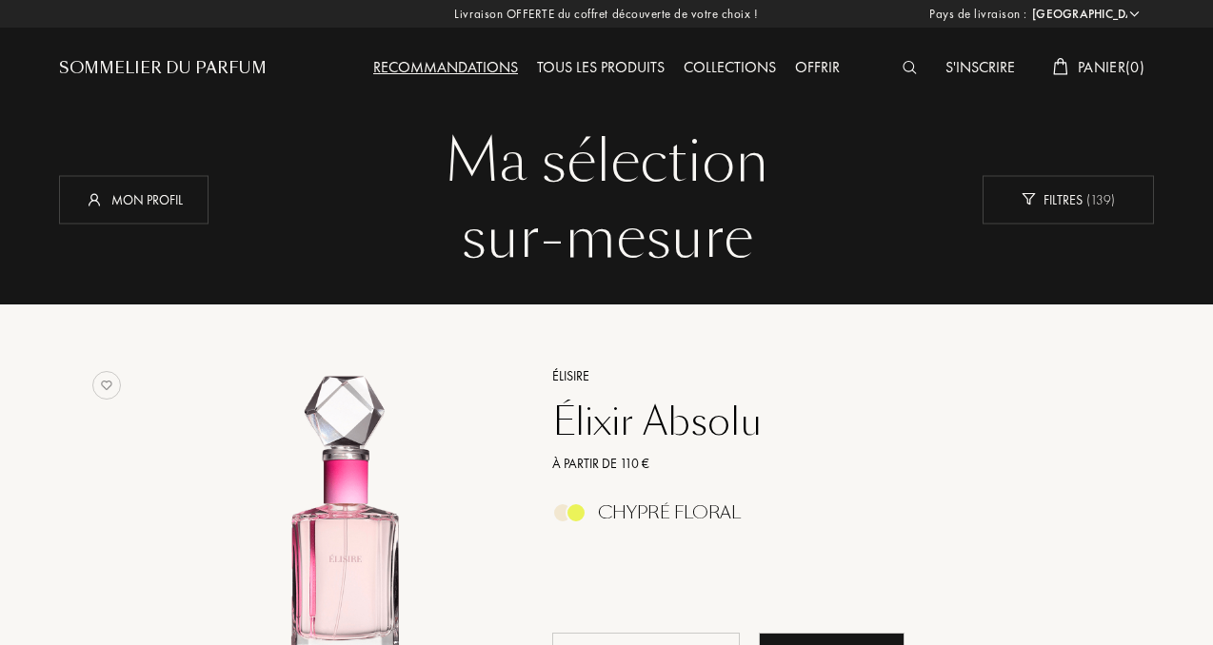
click at [578, 69] on div "Tous les produits" at bounding box center [600, 68] width 147 height 25
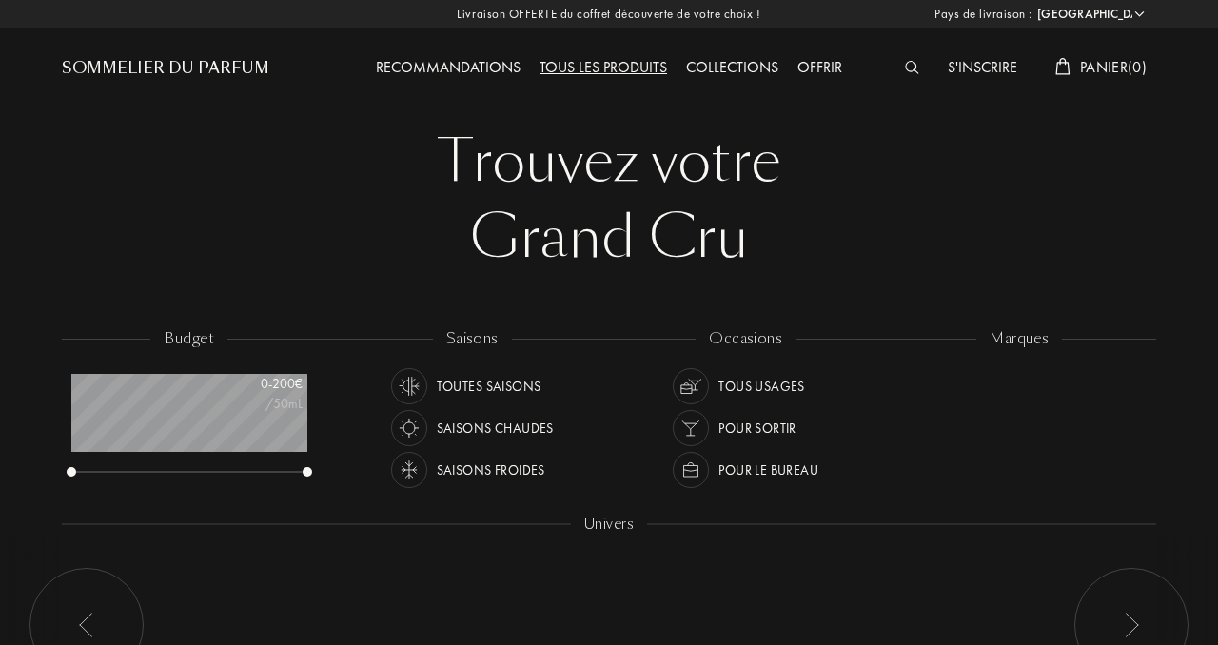
select select "FR"
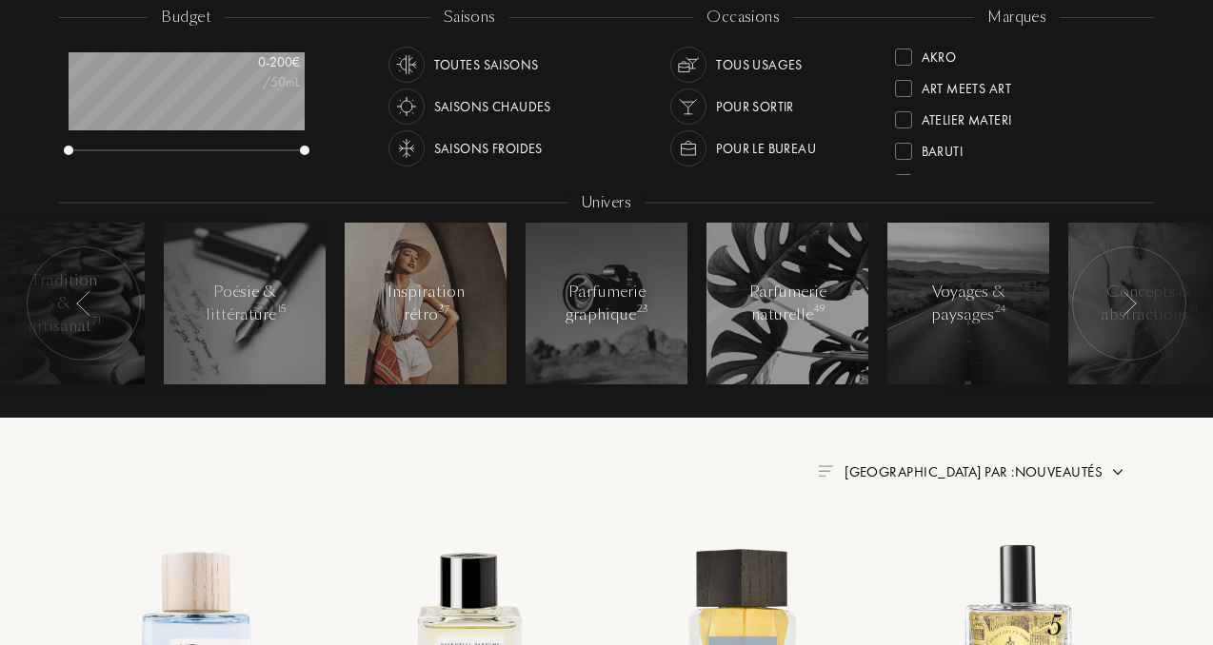
scroll to position [95, 235]
click at [420, 300] on div "Inspiration rétro 37" at bounding box center [426, 304] width 81 height 46
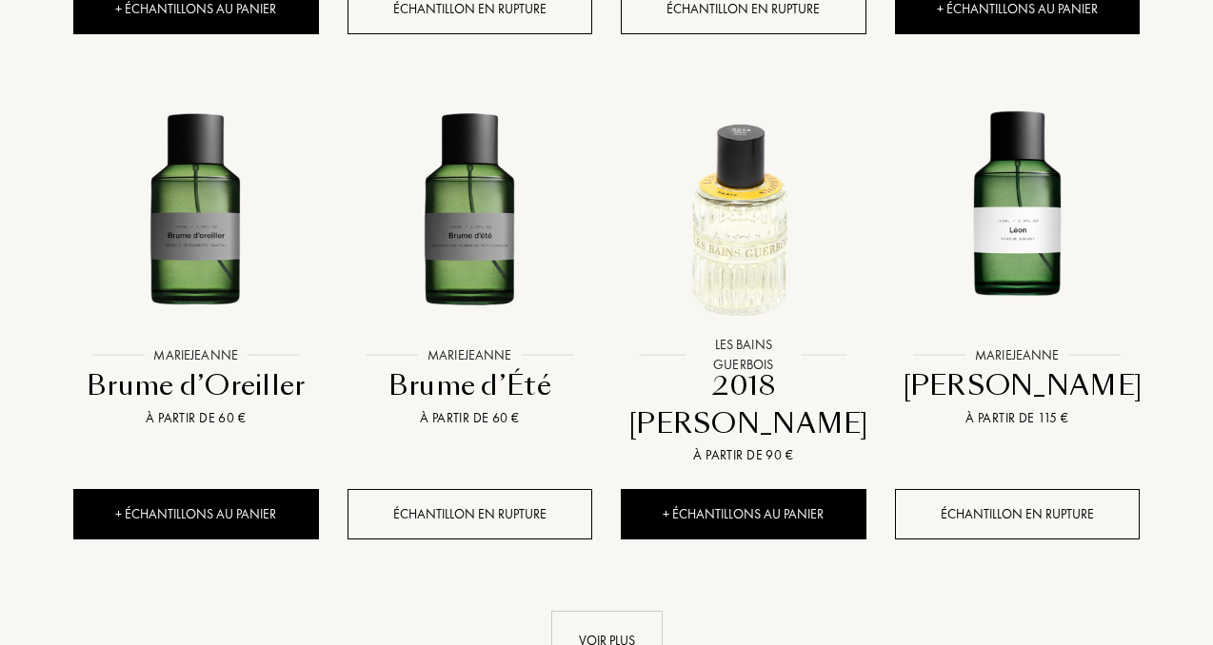
scroll to position [2004, 0]
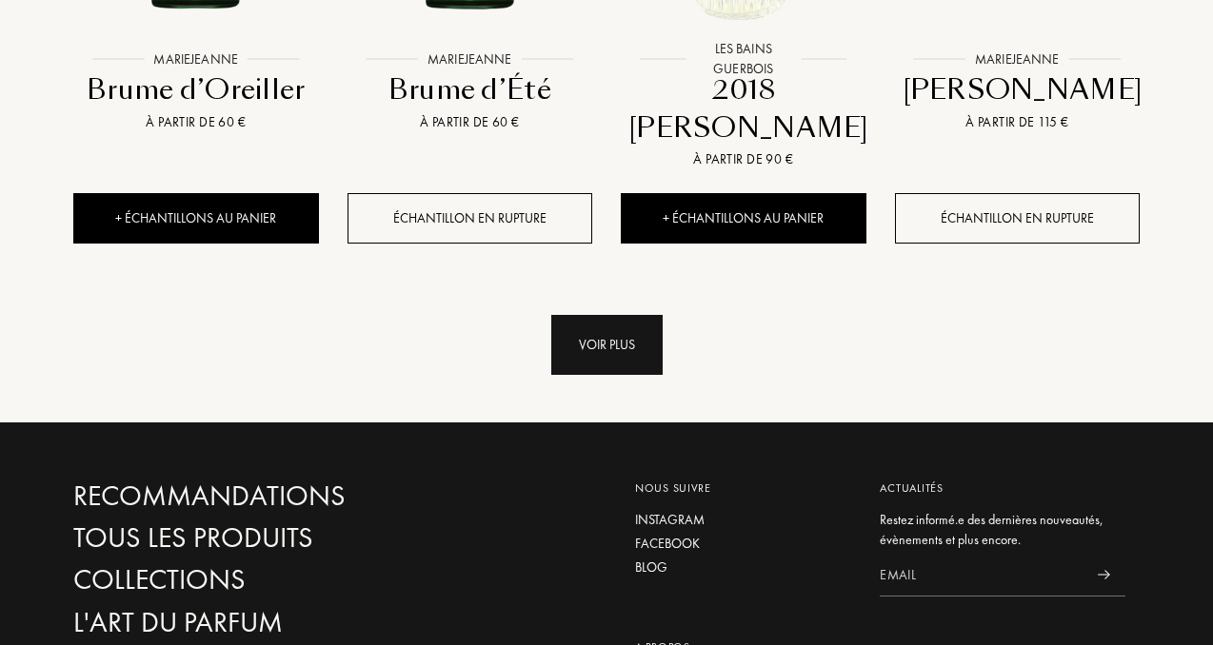
click at [624, 315] on div "Voir plus" at bounding box center [606, 345] width 111 height 60
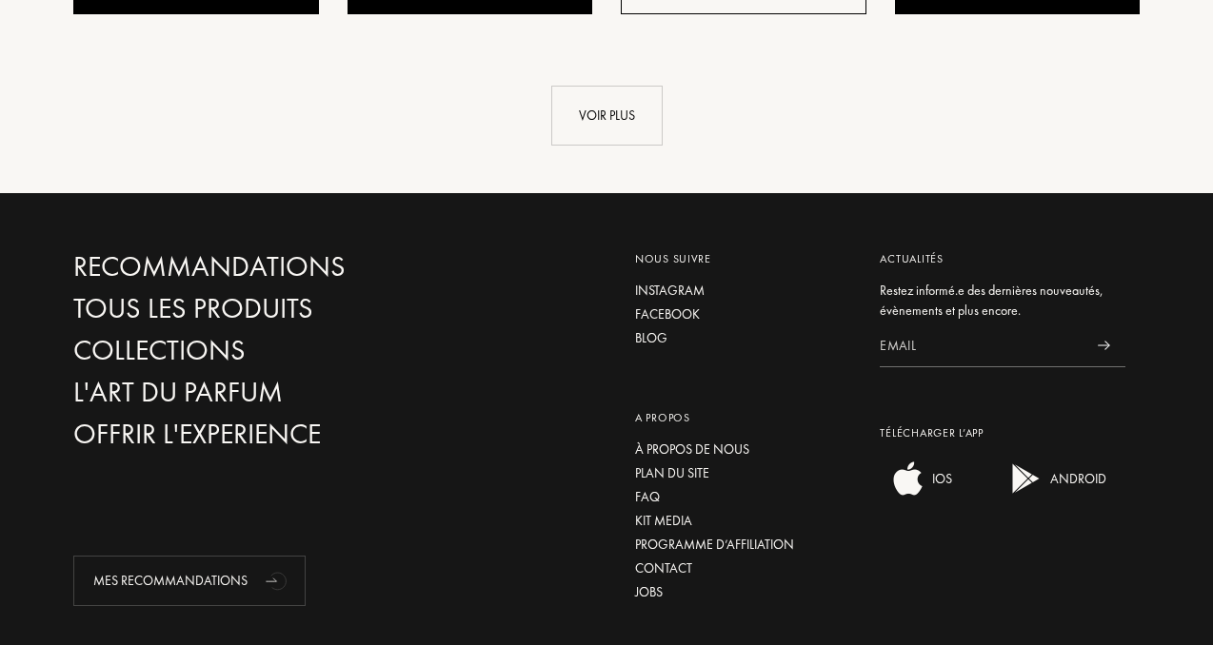
scroll to position [3760, 0]
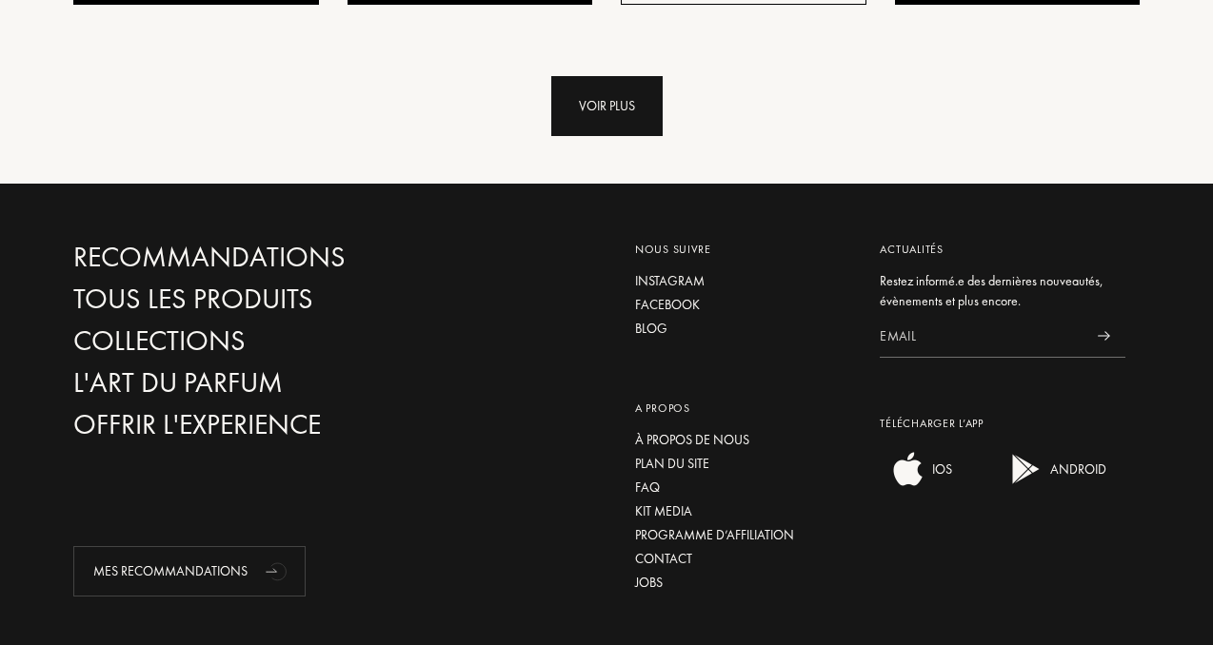
click at [604, 76] on div "Voir plus" at bounding box center [606, 106] width 111 height 60
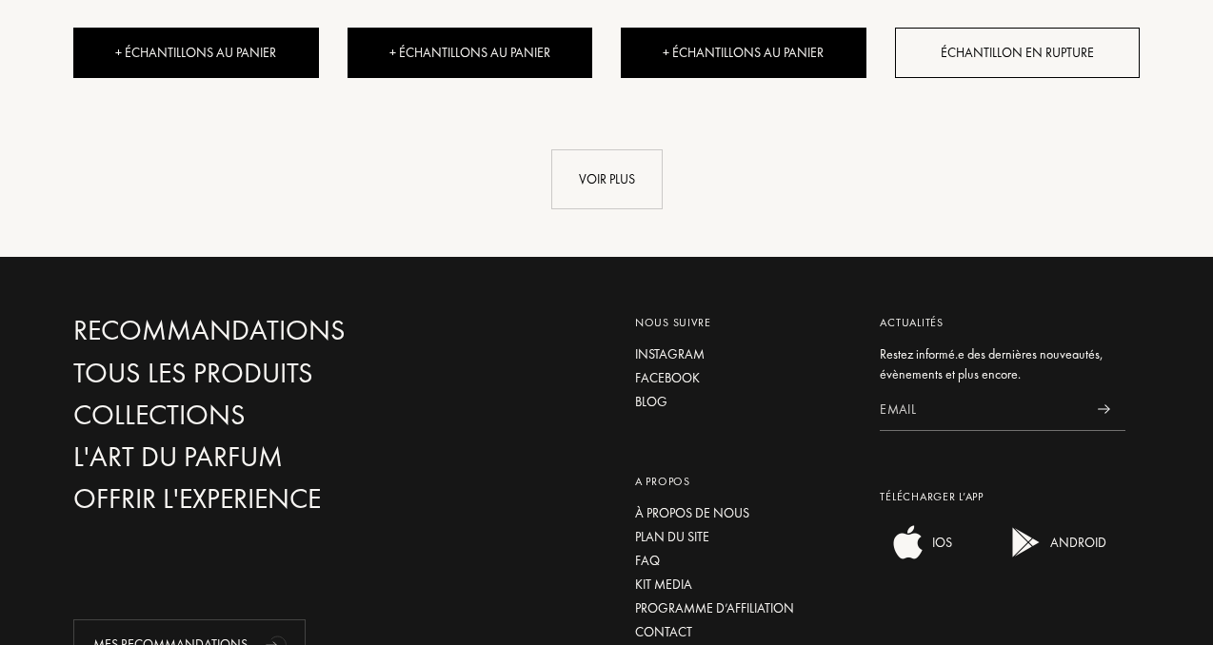
scroll to position [4853, 0]
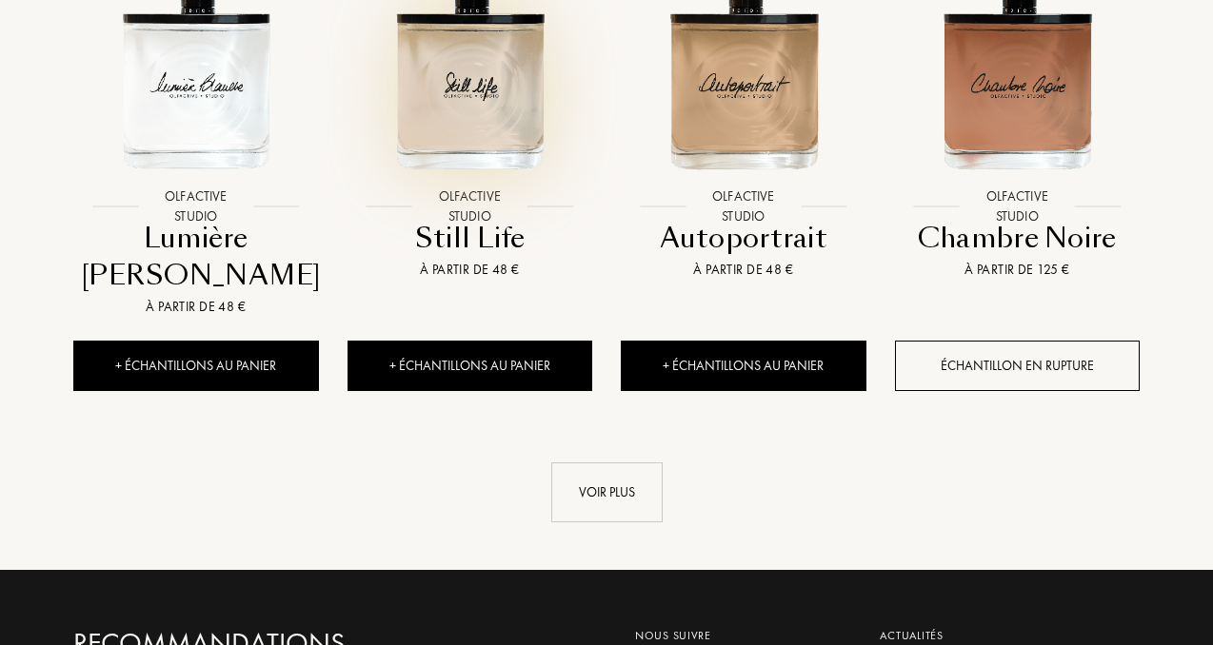
click at [465, 74] on img at bounding box center [469, 63] width 247 height 247
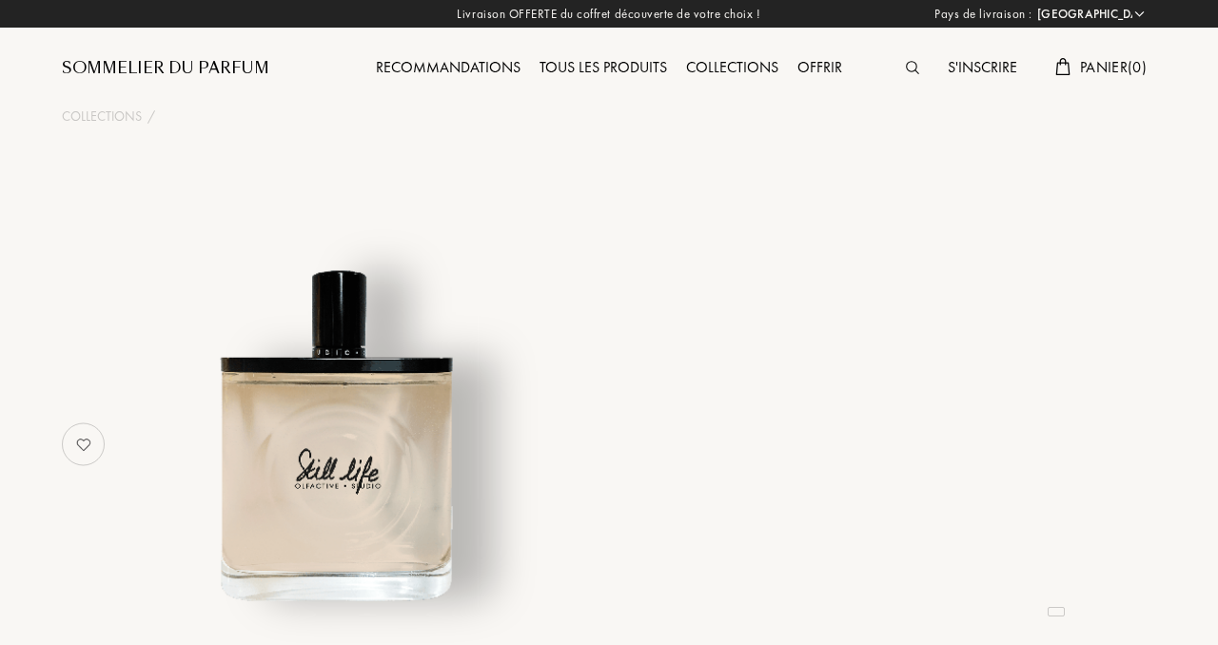
select select "FR"
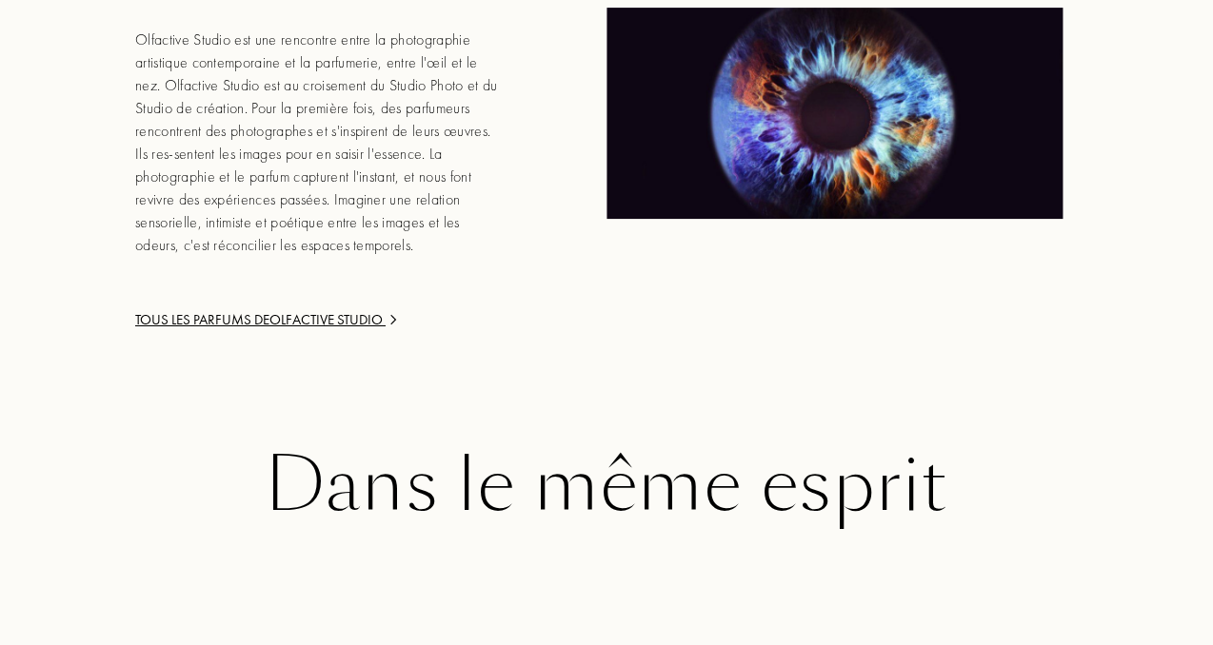
scroll to position [3009, 0]
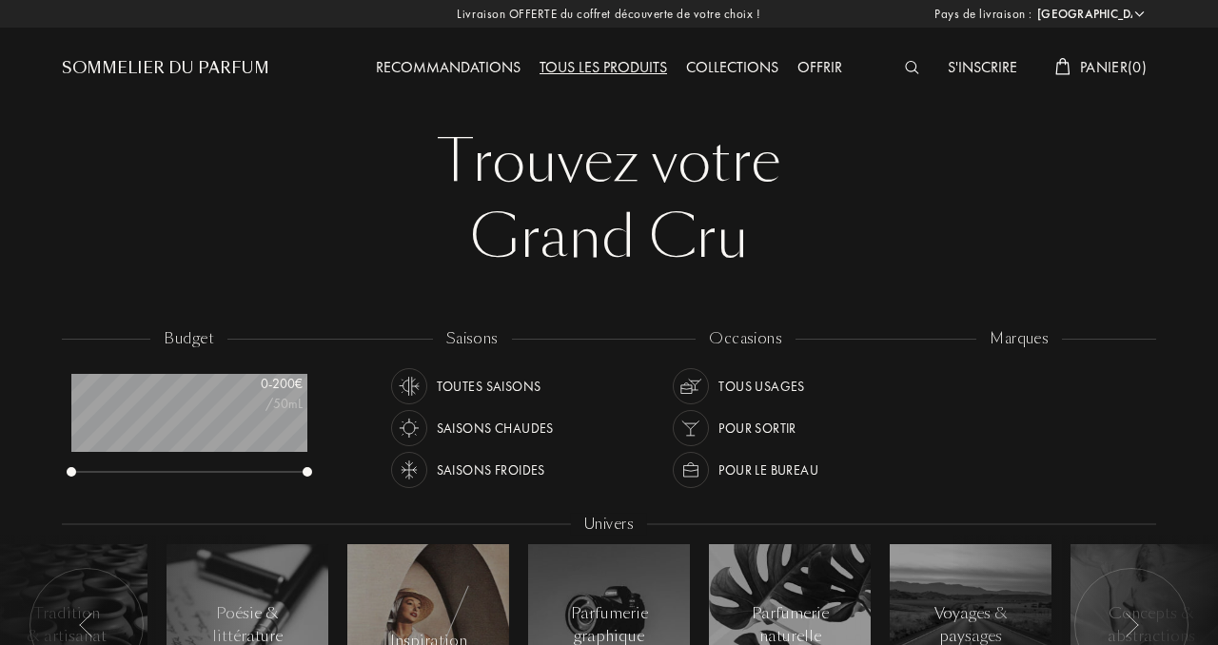
select select "FR"
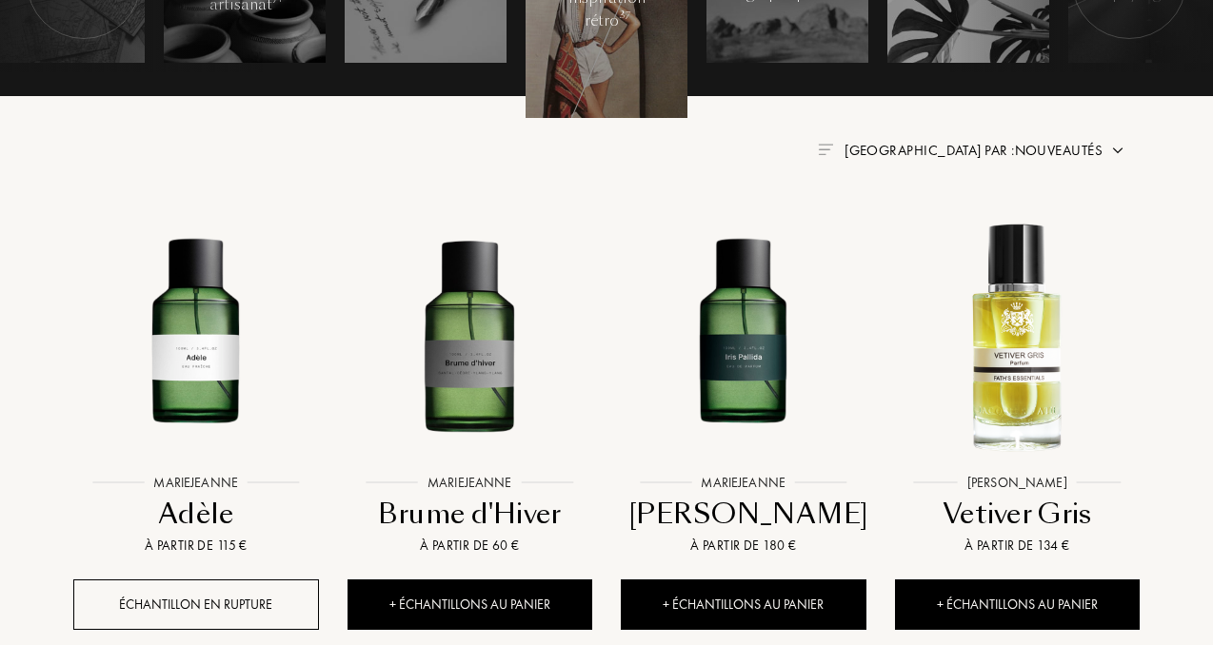
scroll to position [95, 235]
click at [1116, 151] on img at bounding box center [1117, 150] width 15 height 15
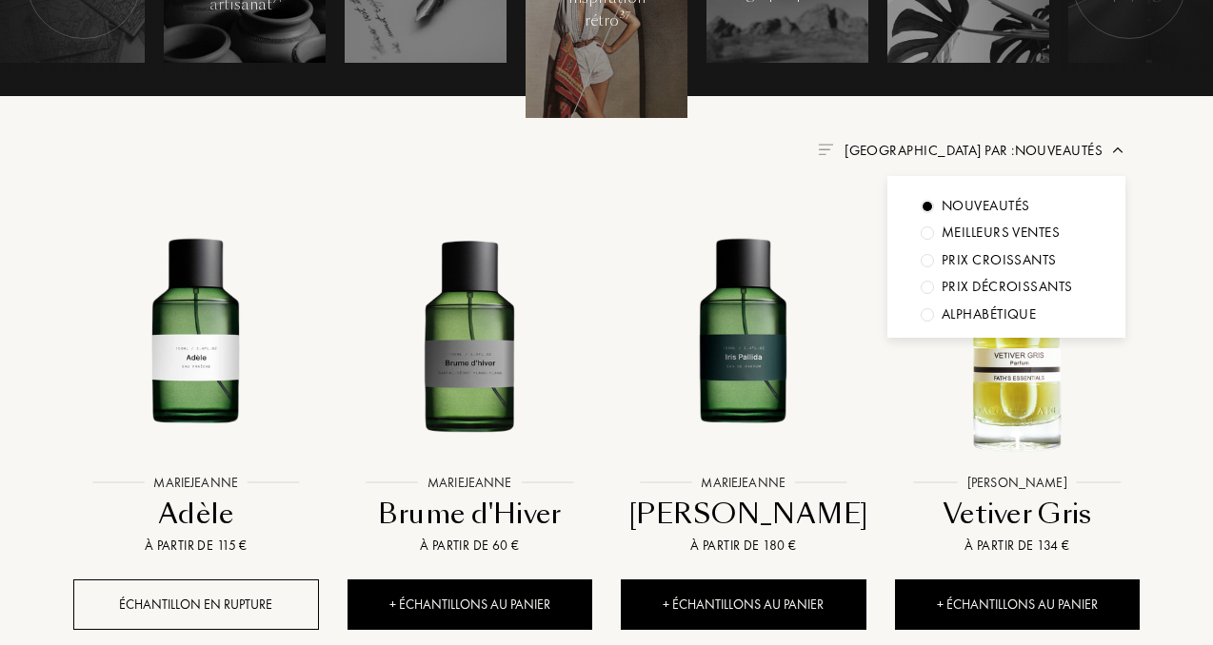
click at [926, 233] on div at bounding box center [927, 233] width 13 height 13
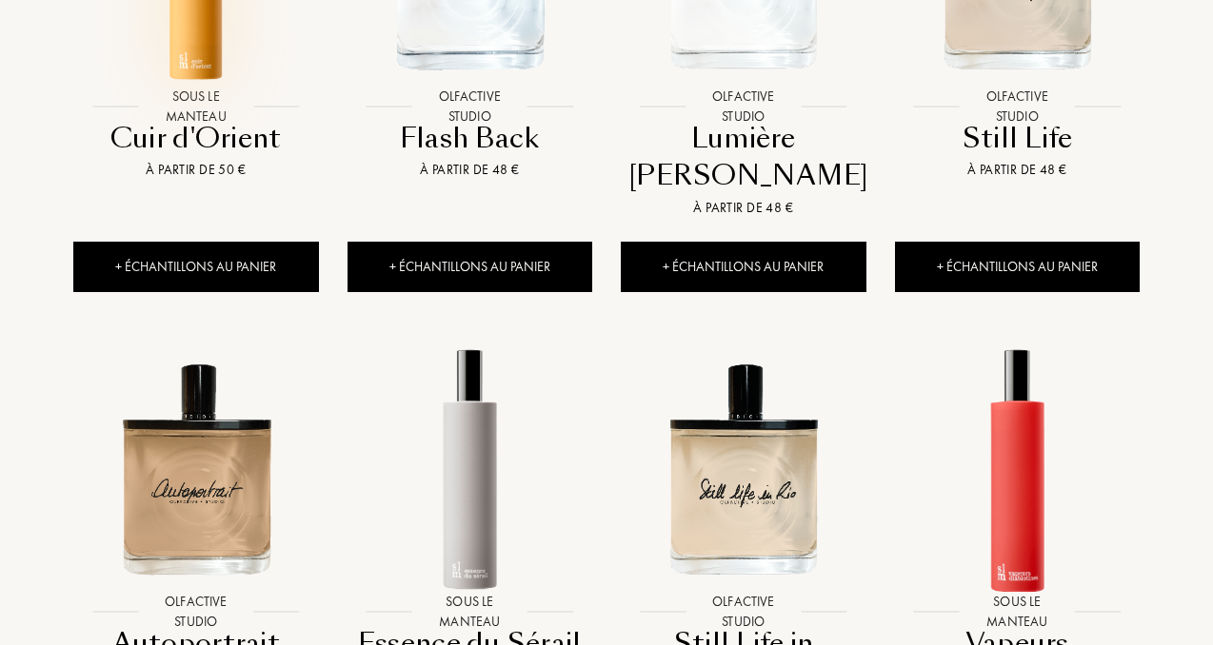
scroll to position [757, 0]
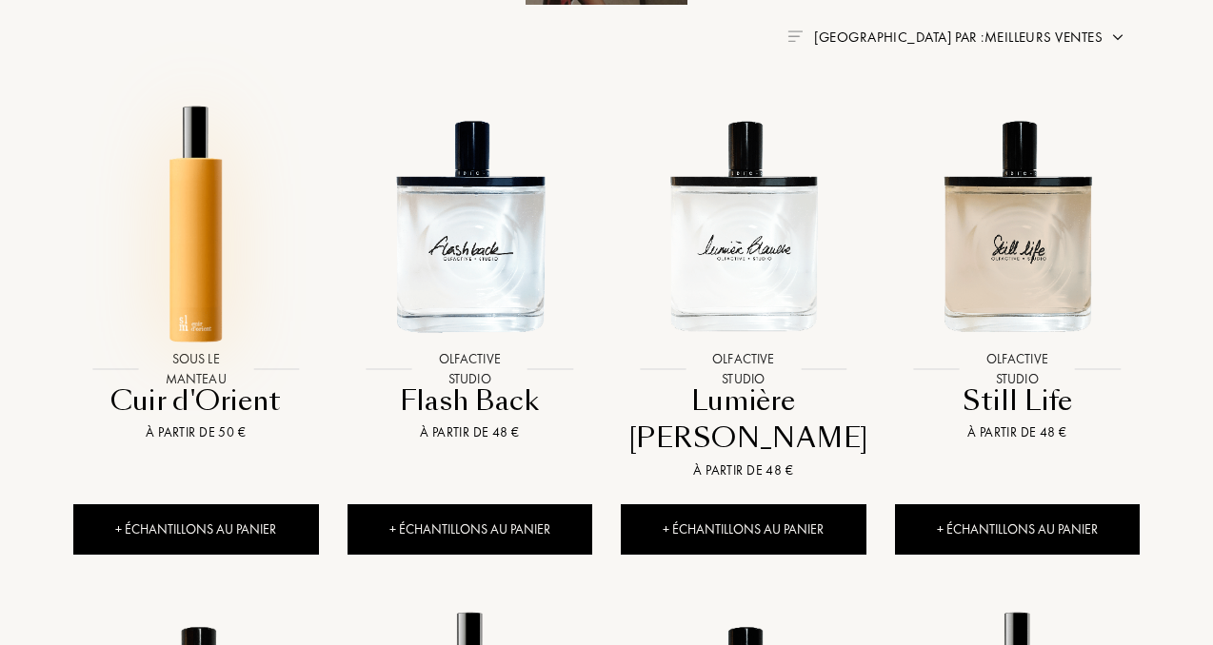
click at [195, 256] on img at bounding box center [195, 226] width 247 height 247
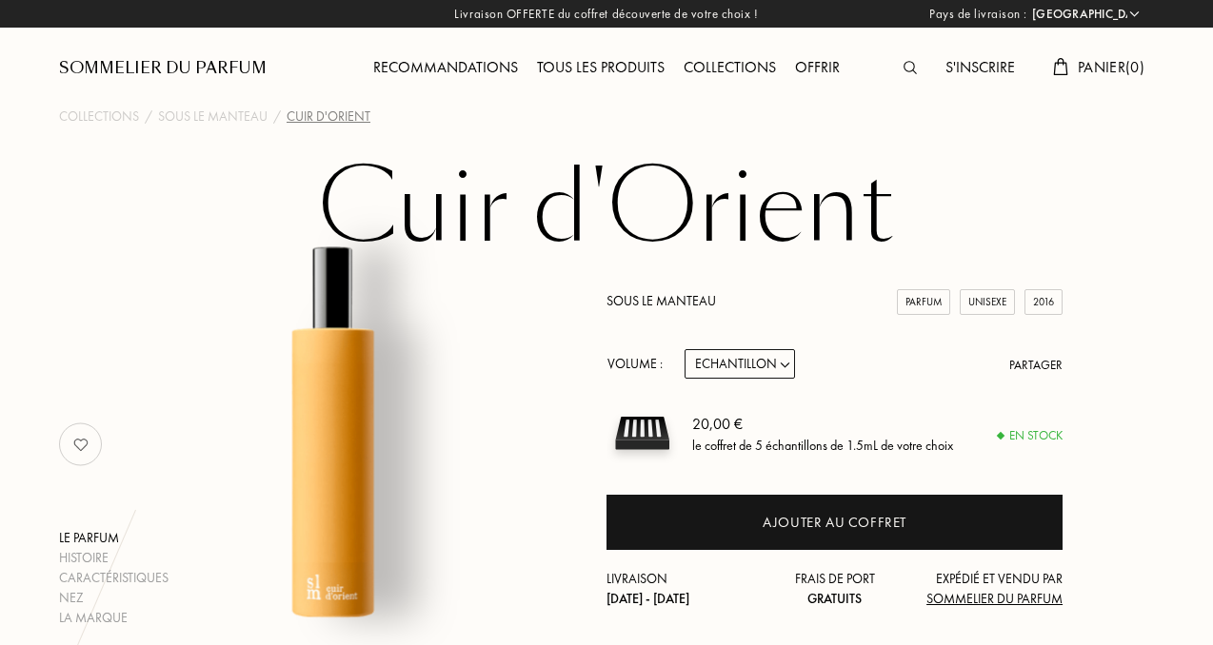
select select "FR"
click at [739, 69] on div "Collections" at bounding box center [729, 68] width 111 height 25
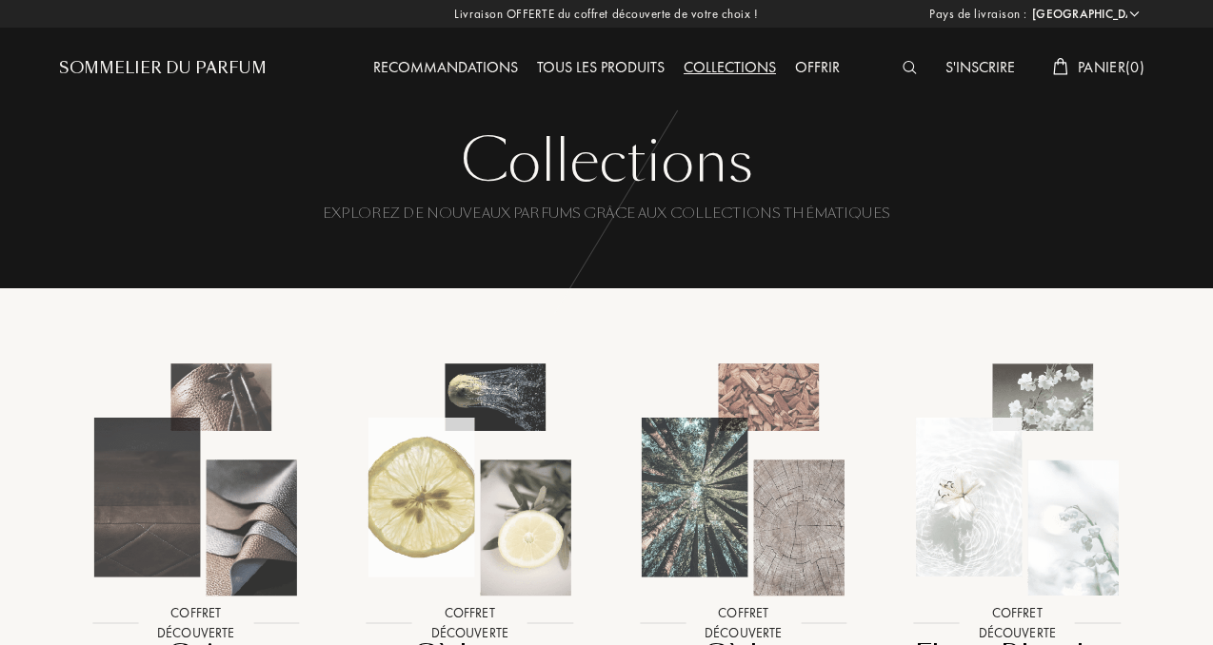
select select "FR"
click at [904, 65] on img at bounding box center [909, 67] width 14 height 13
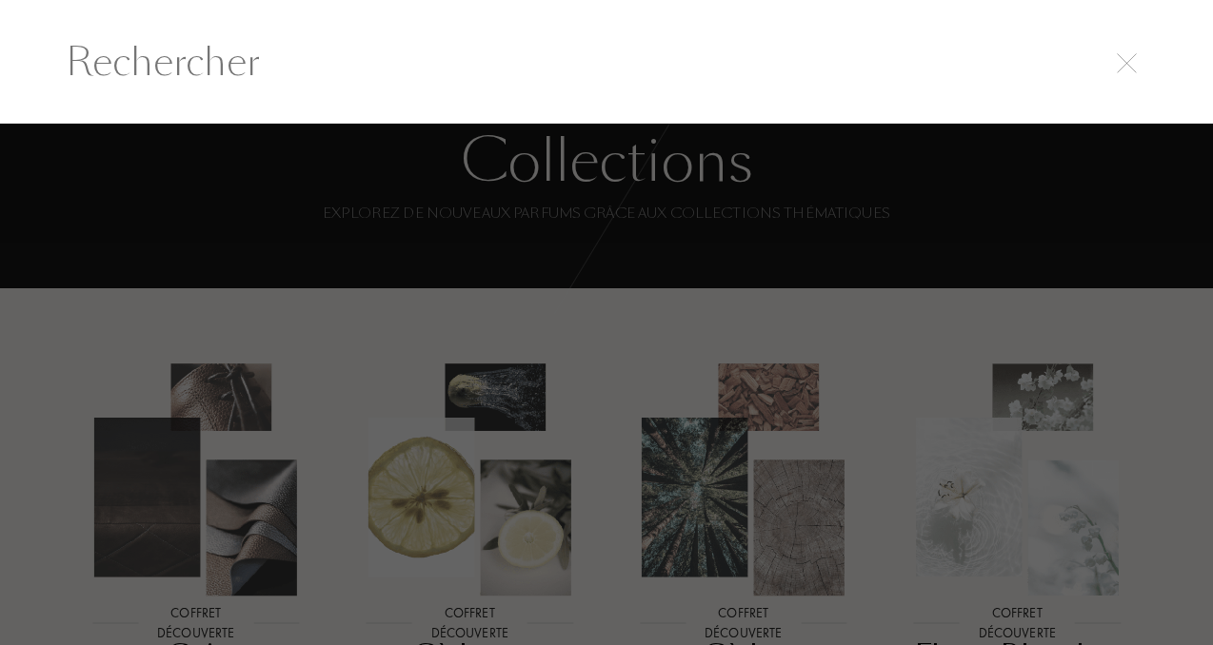
scroll to position [1, 0]
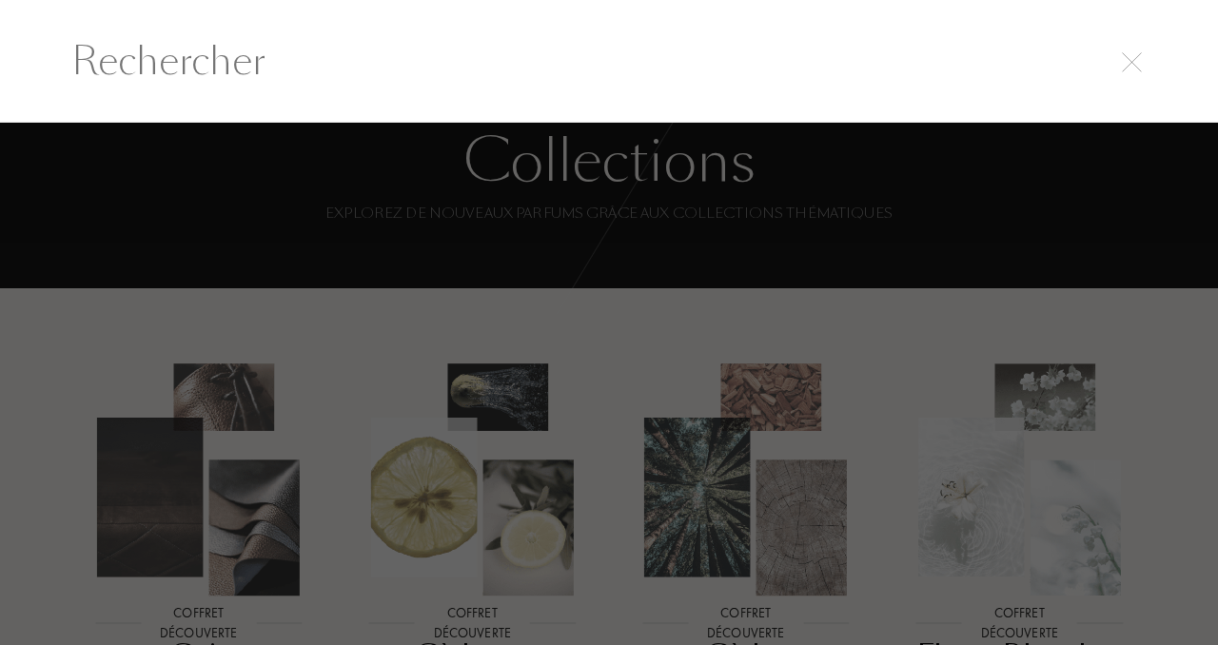
click at [279, 71] on input "text" at bounding box center [609, 60] width 1152 height 57
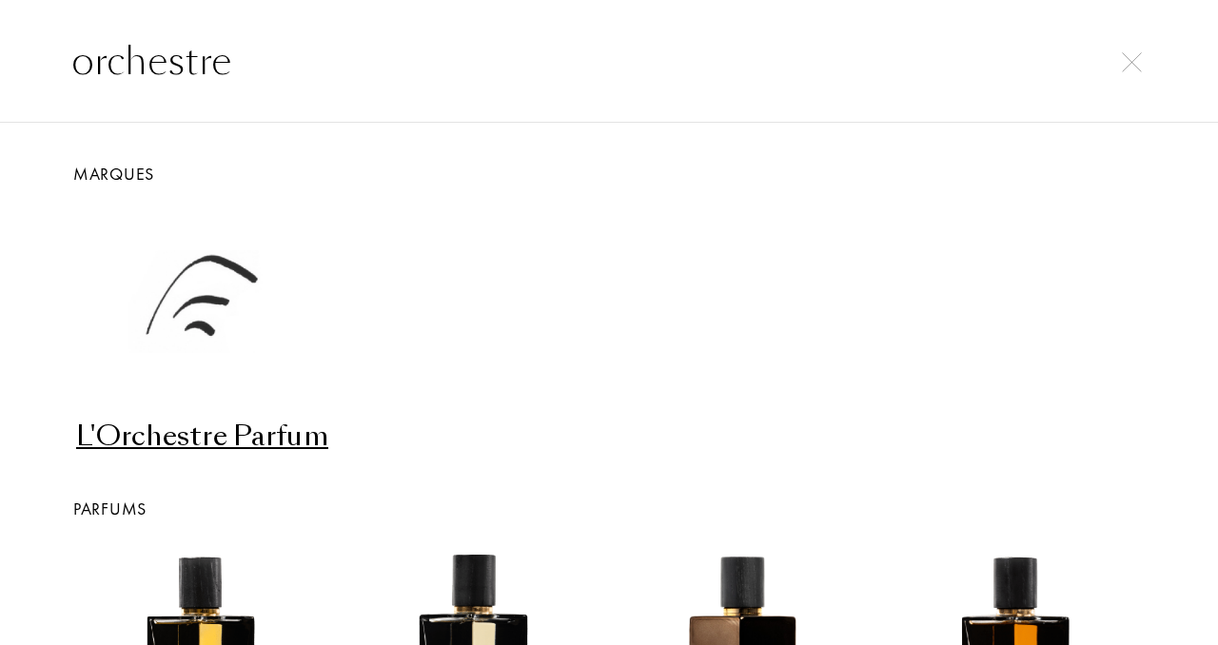
type input "orchestre"
click at [261, 439] on div "L'Orchestre Parfum" at bounding box center [202, 436] width 256 height 37
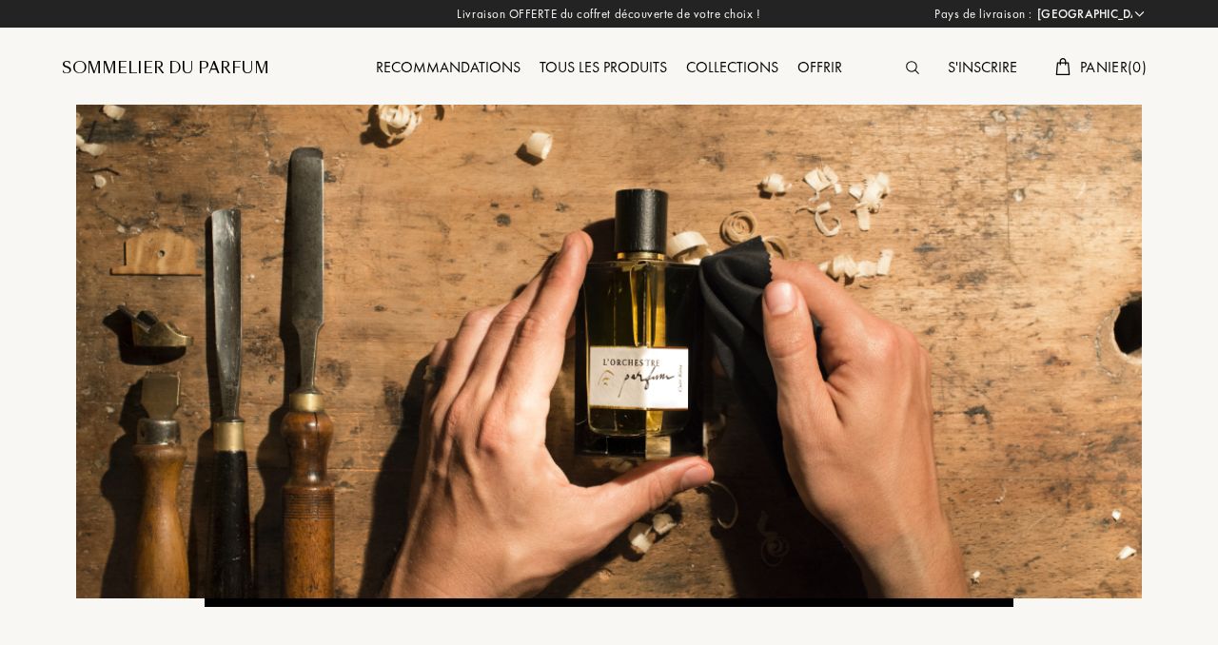
select select "FR"
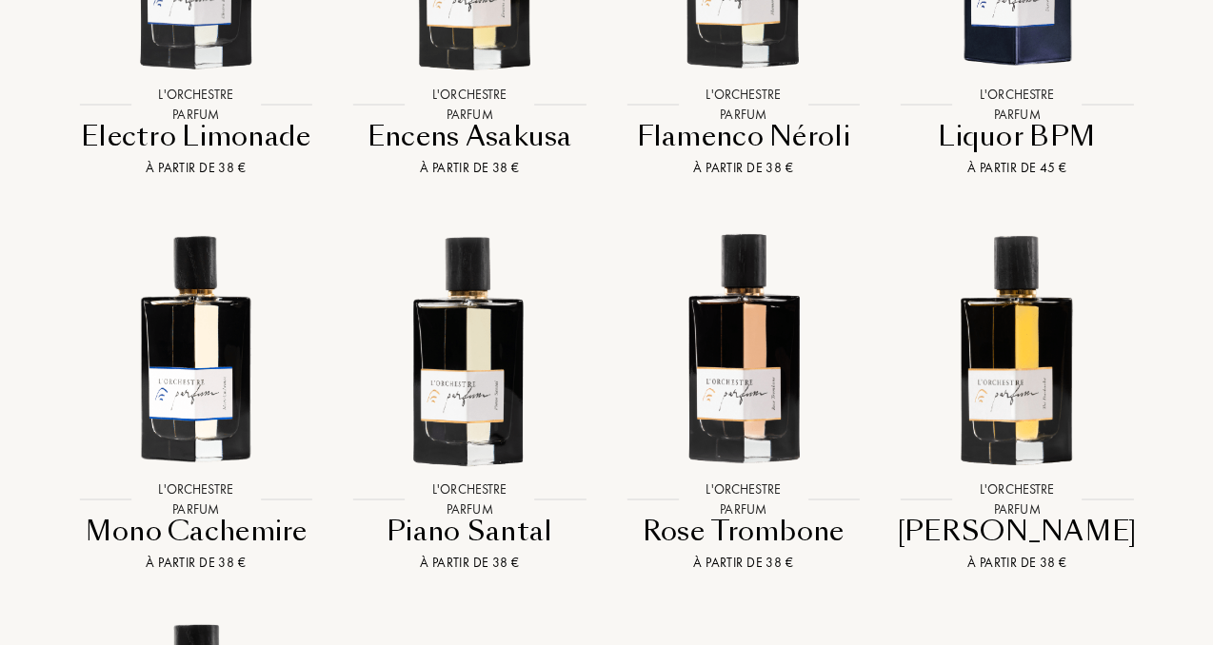
scroll to position [1921, 0]
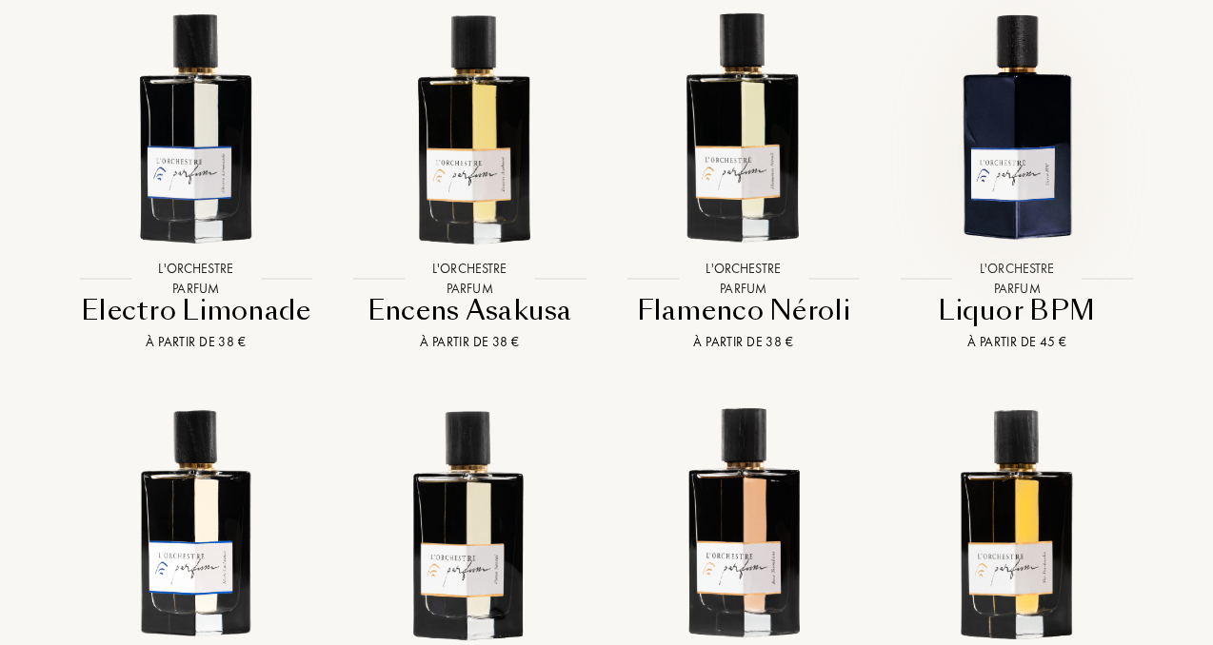
click at [1014, 122] on img at bounding box center [1017, 125] width 247 height 247
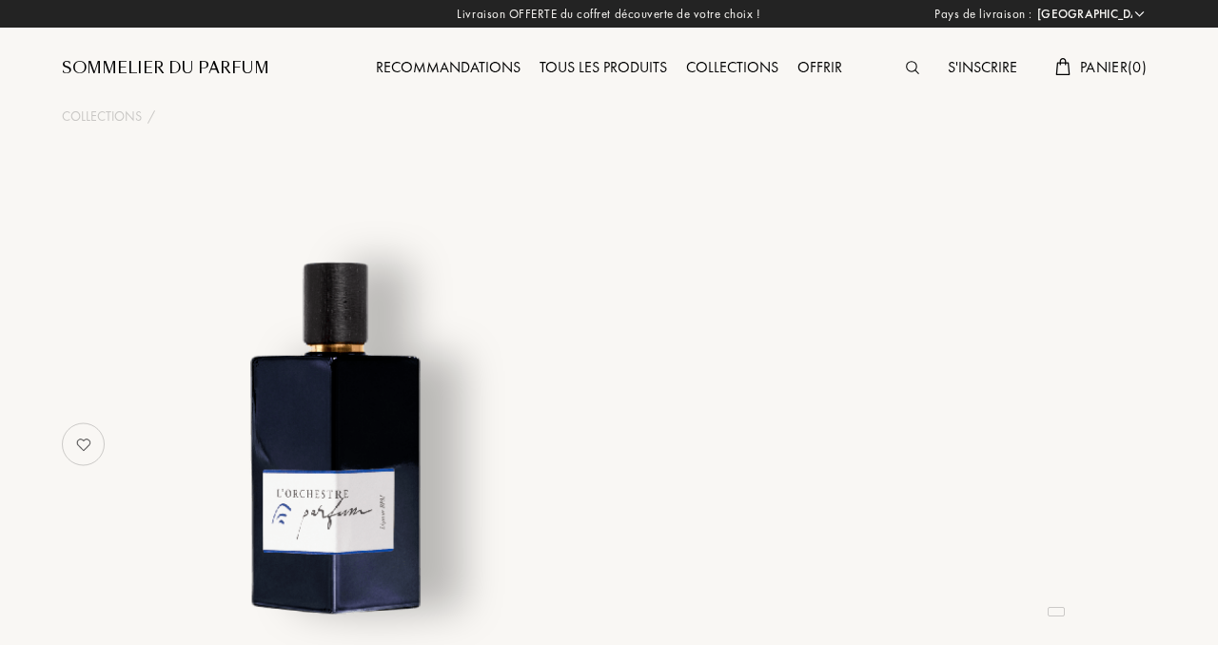
select select "FR"
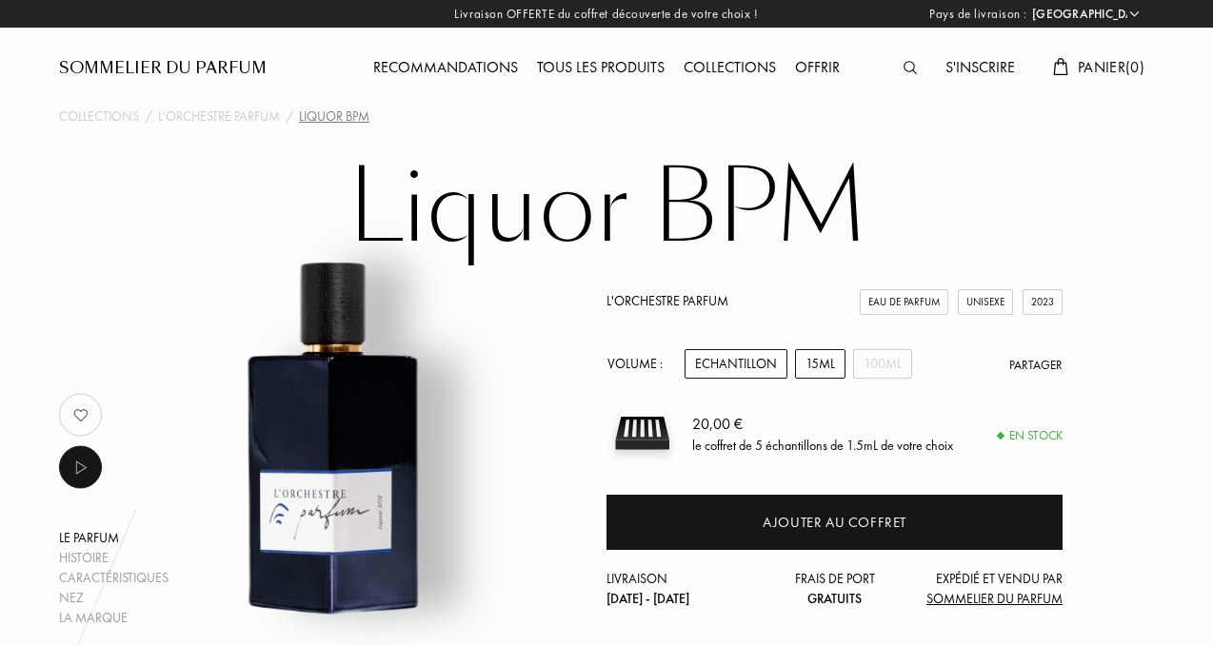
click at [821, 362] on div "15mL" at bounding box center [820, 364] width 50 height 30
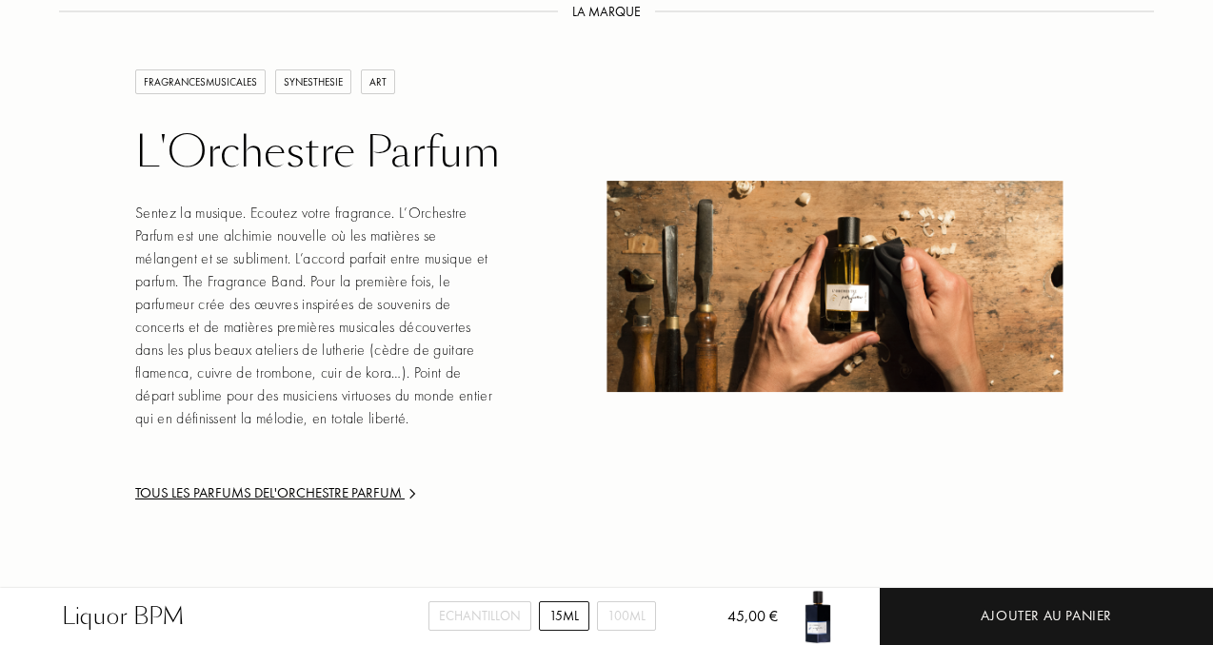
scroll to position [2566, 0]
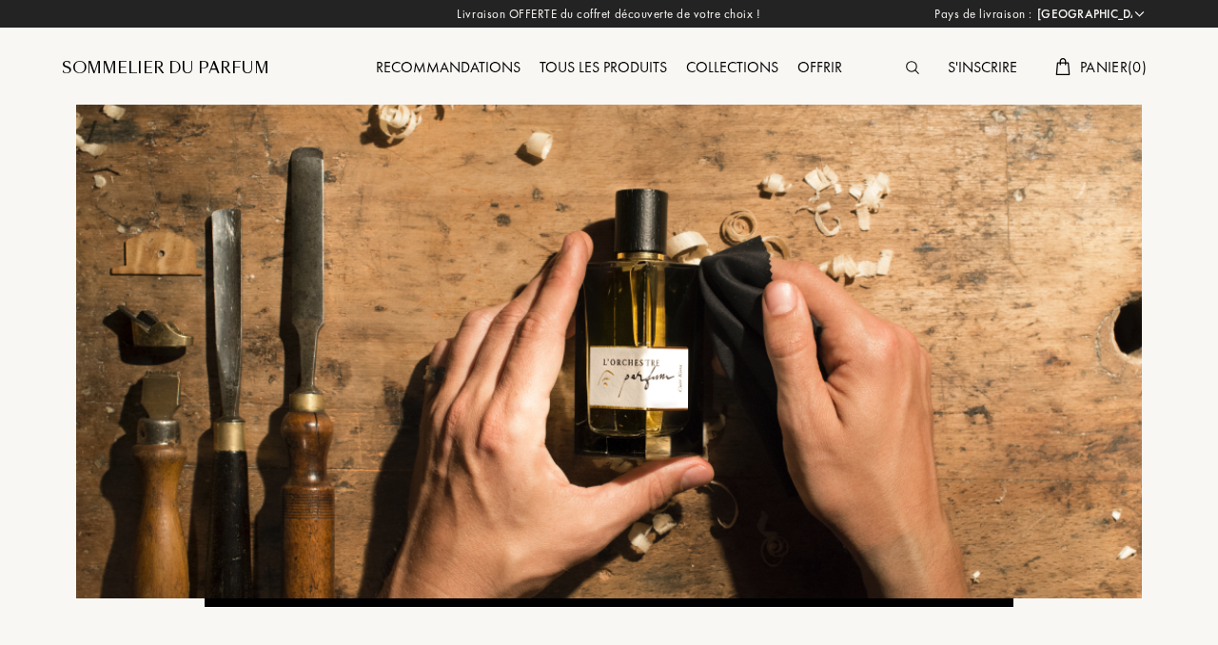
select select "FR"
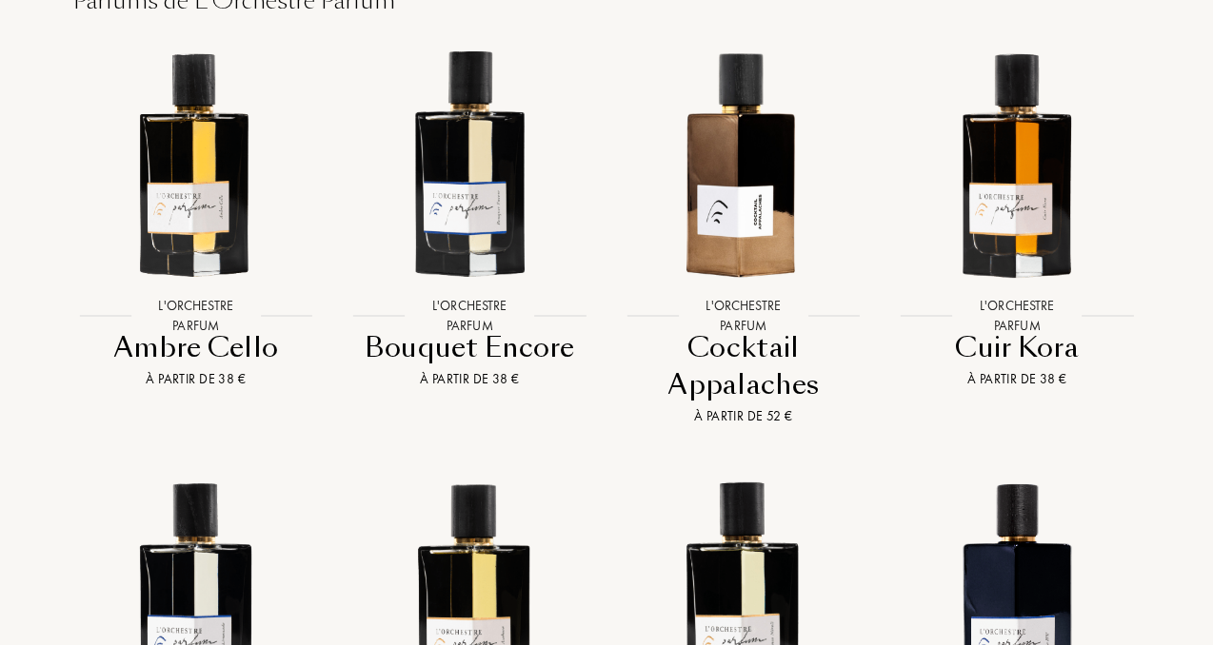
scroll to position [1455, 0]
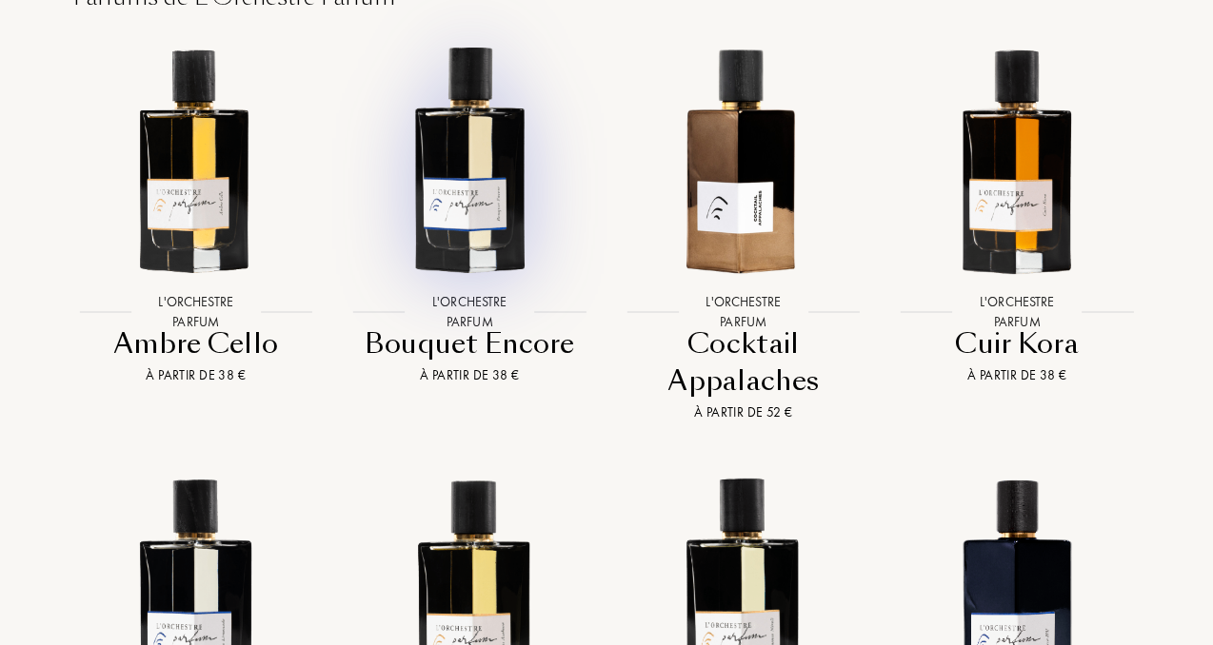
click at [477, 127] on img at bounding box center [469, 158] width 247 height 247
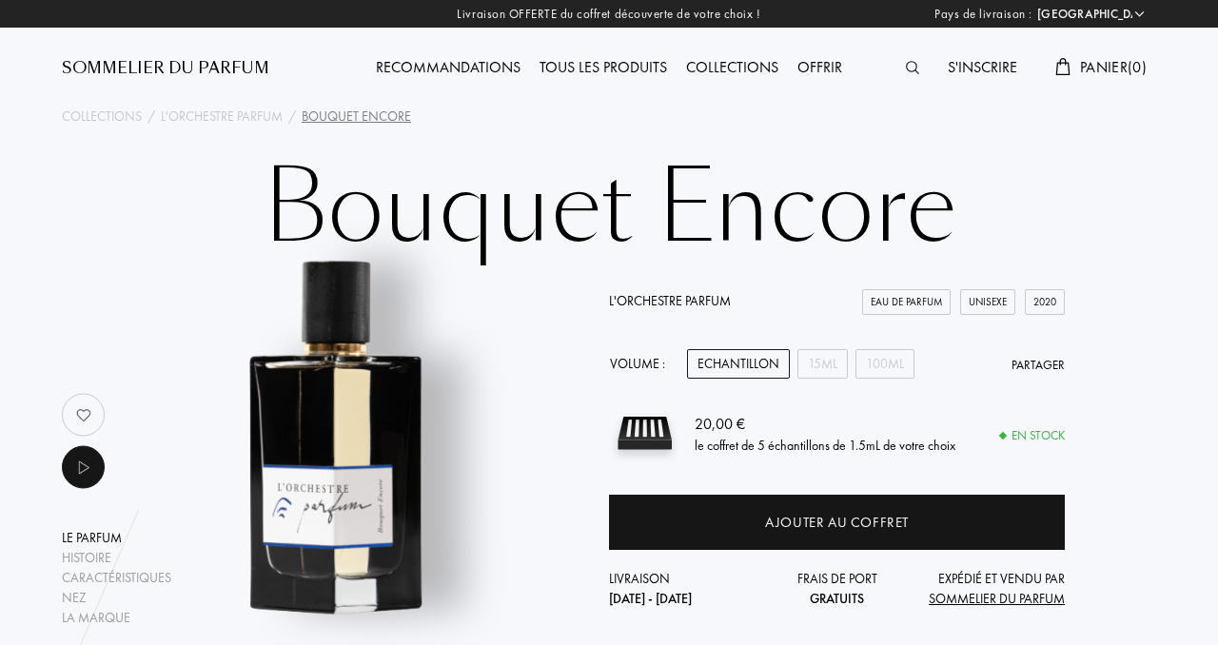
select select "FR"
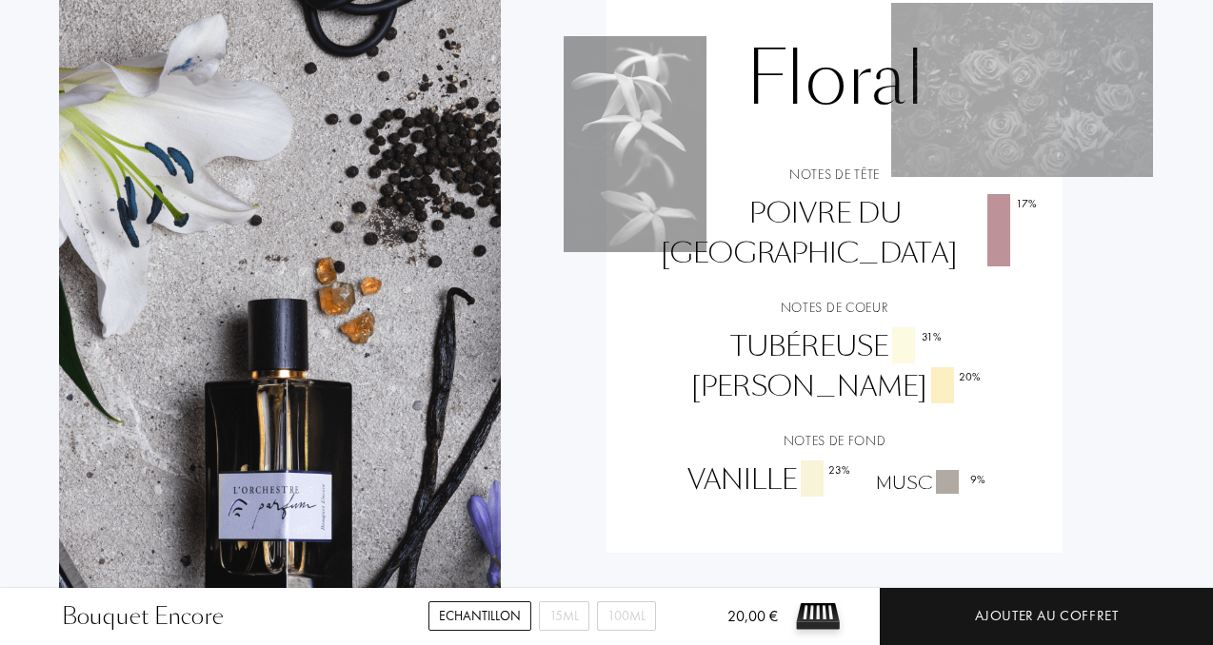
scroll to position [1644, 0]
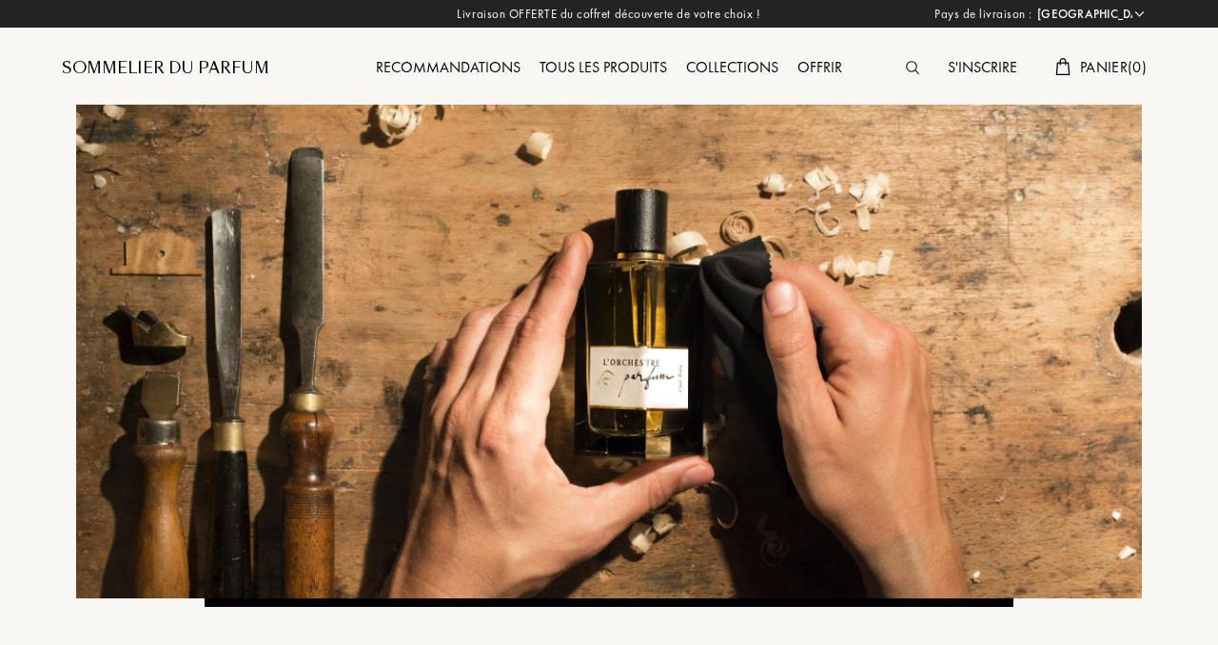
select select "FR"
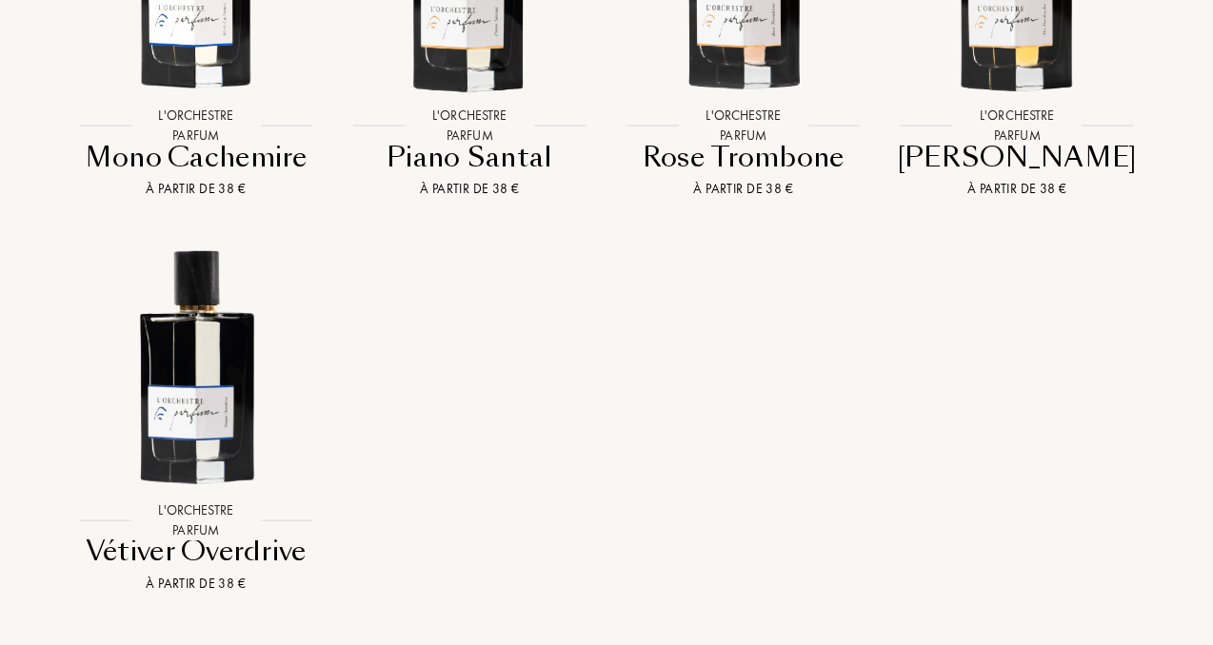
scroll to position [2358, 0]
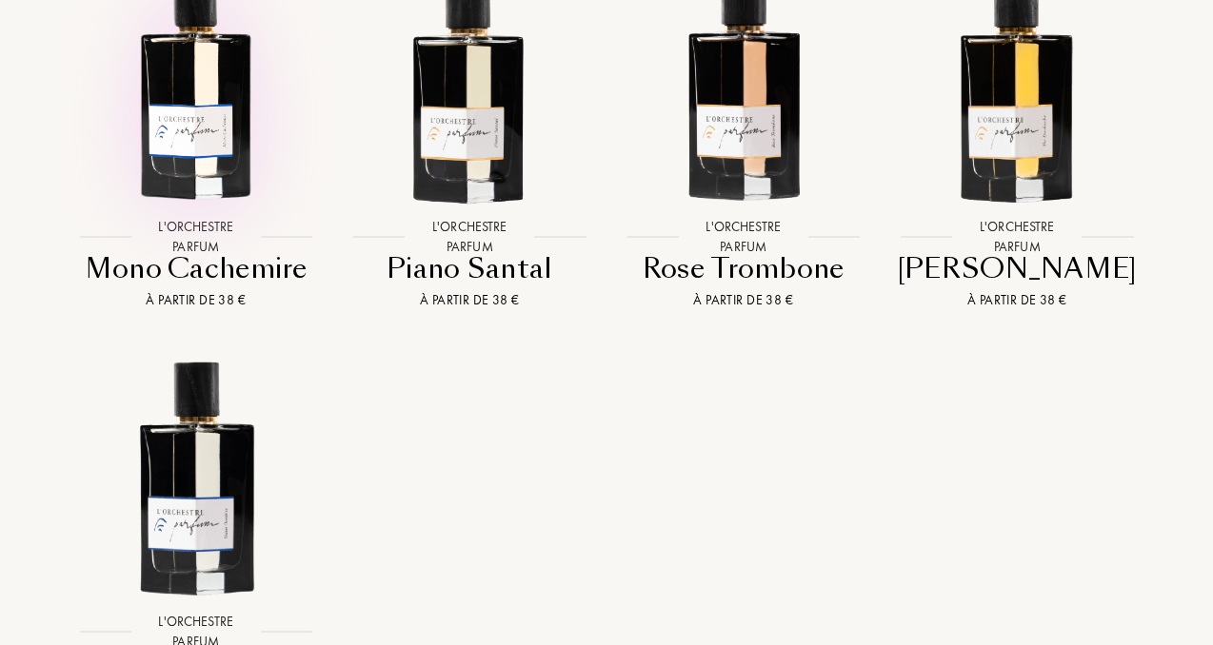
click at [208, 69] on img at bounding box center [195, 83] width 247 height 247
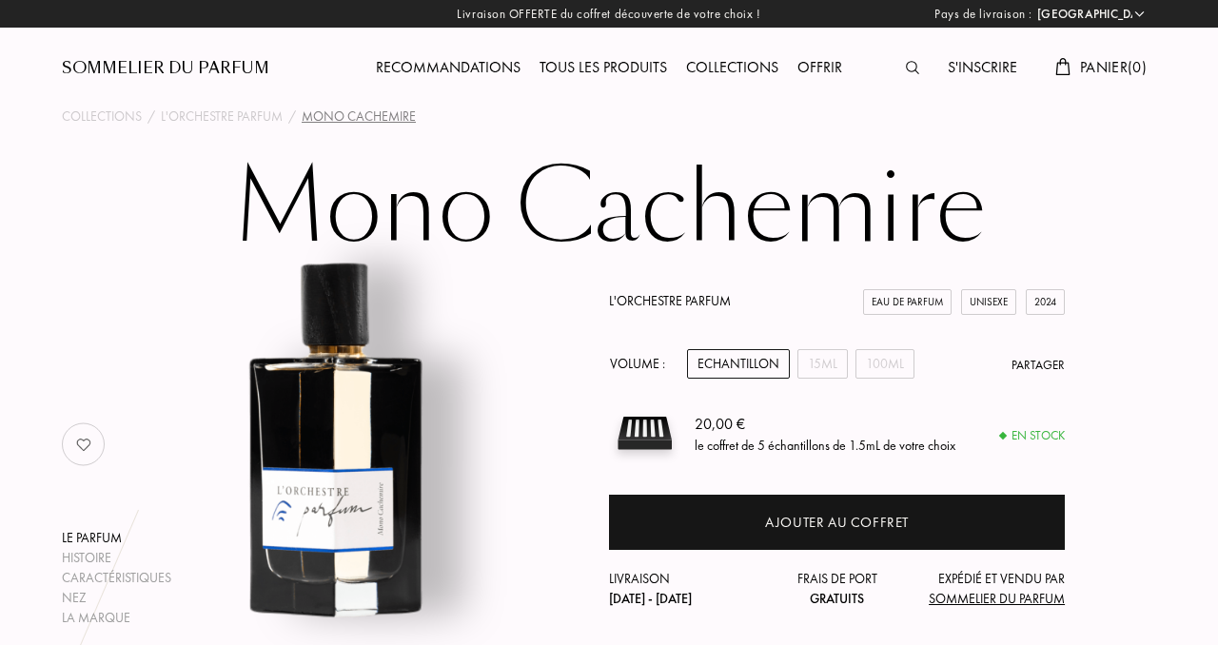
select select "FR"
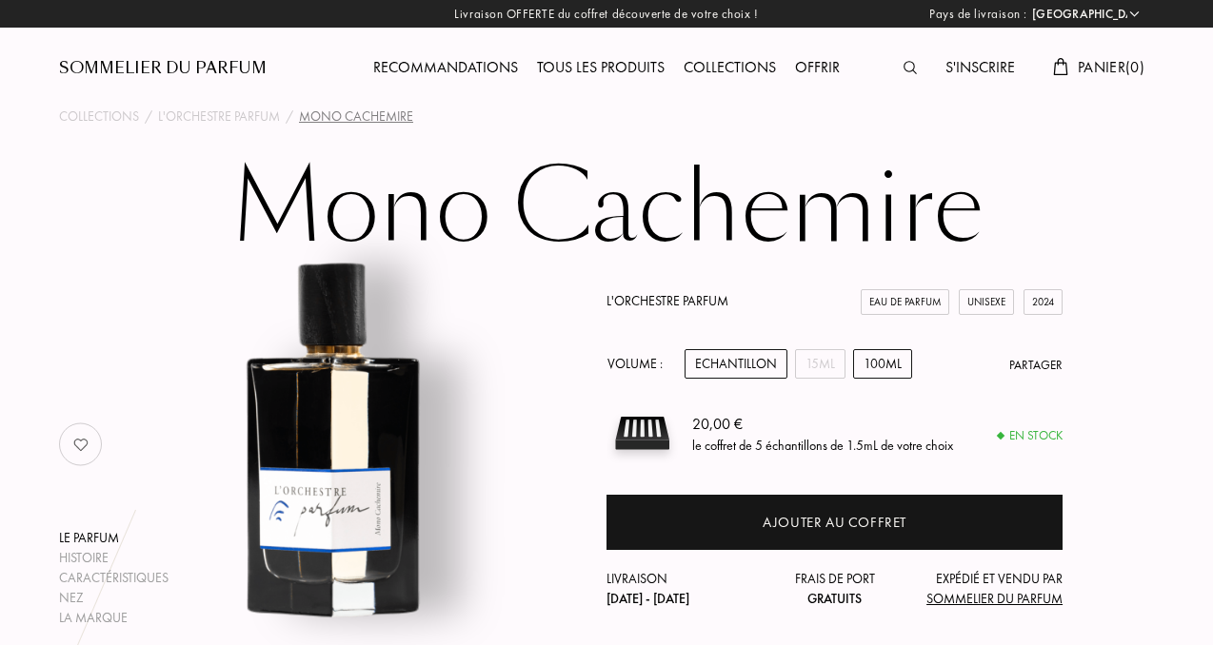
click at [879, 367] on div "100mL" at bounding box center [882, 364] width 59 height 30
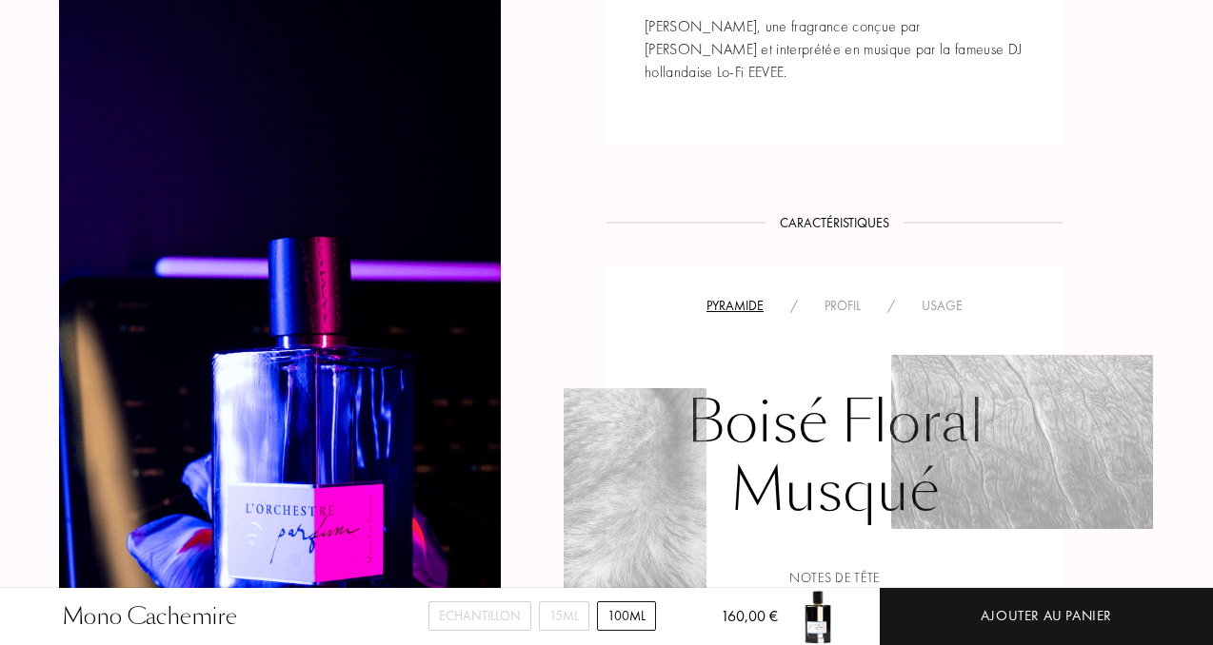
scroll to position [1051, 0]
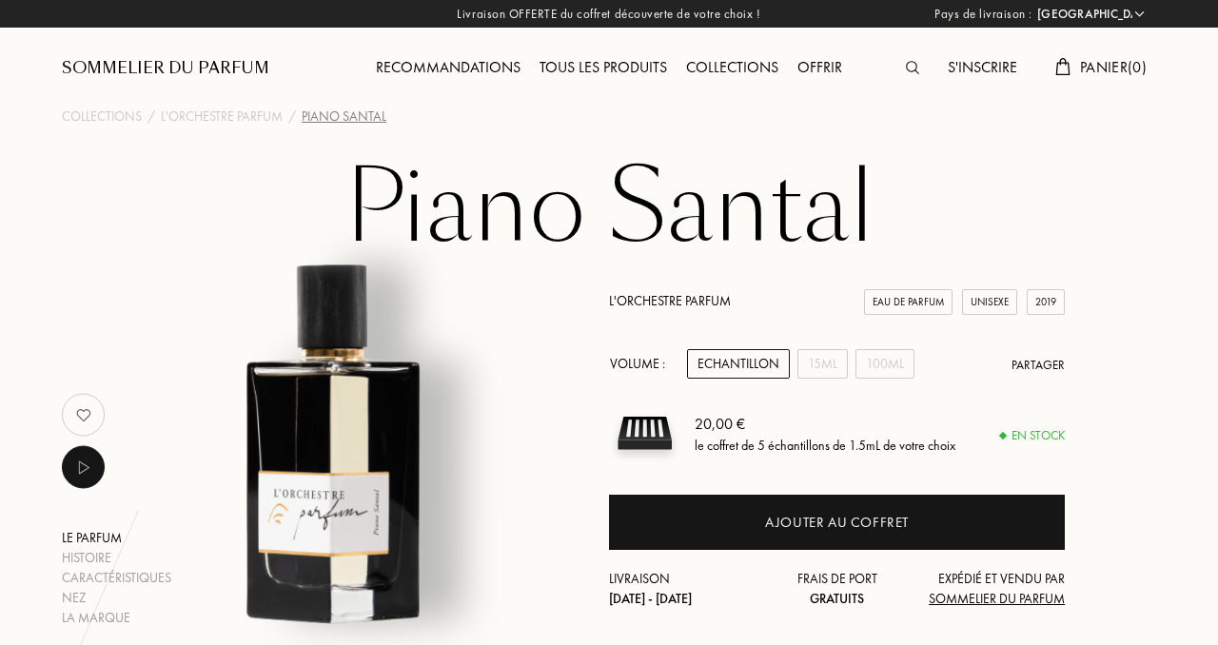
select select "FR"
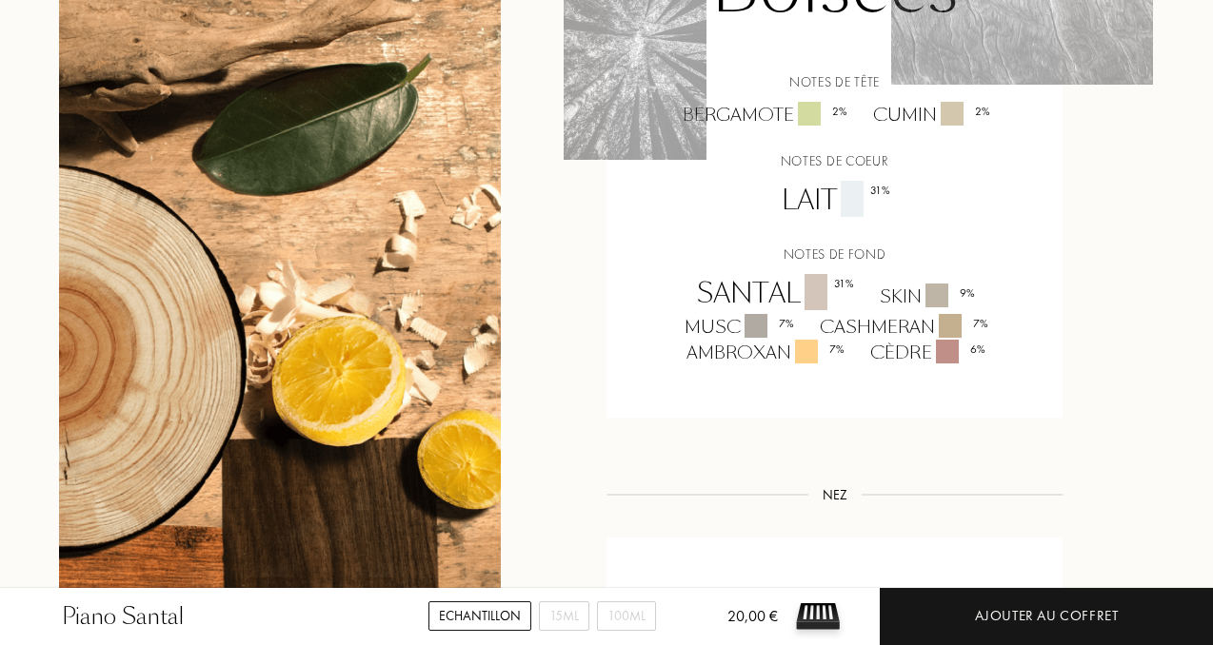
scroll to position [1608, 0]
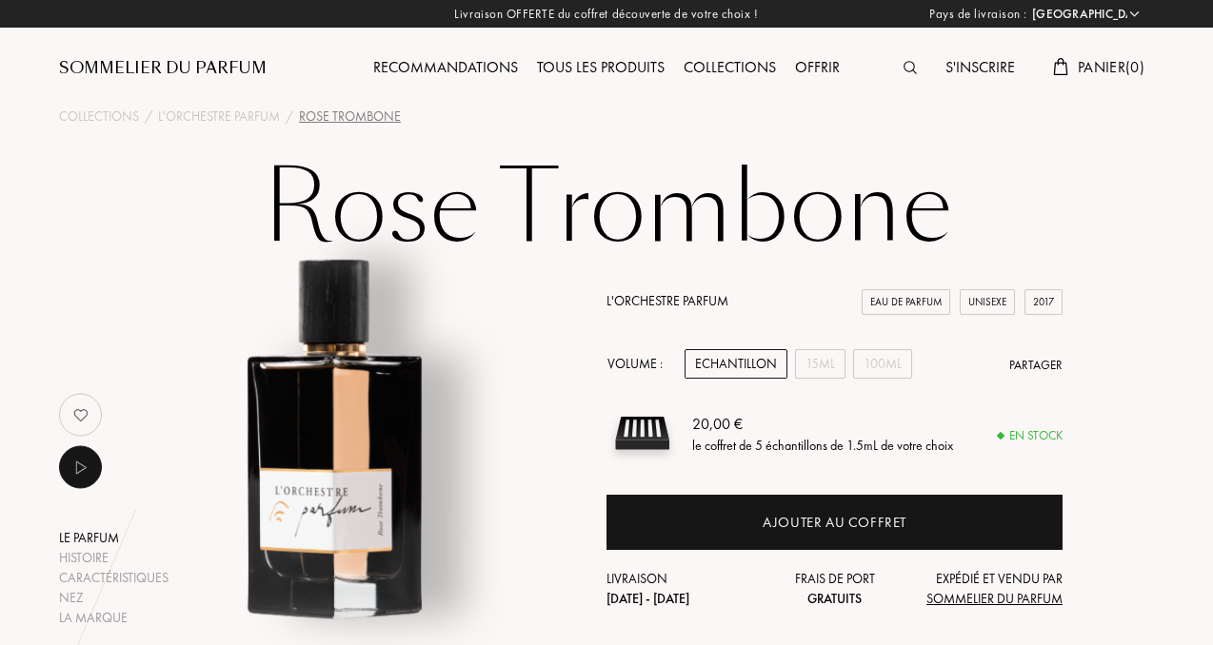
select select "FR"
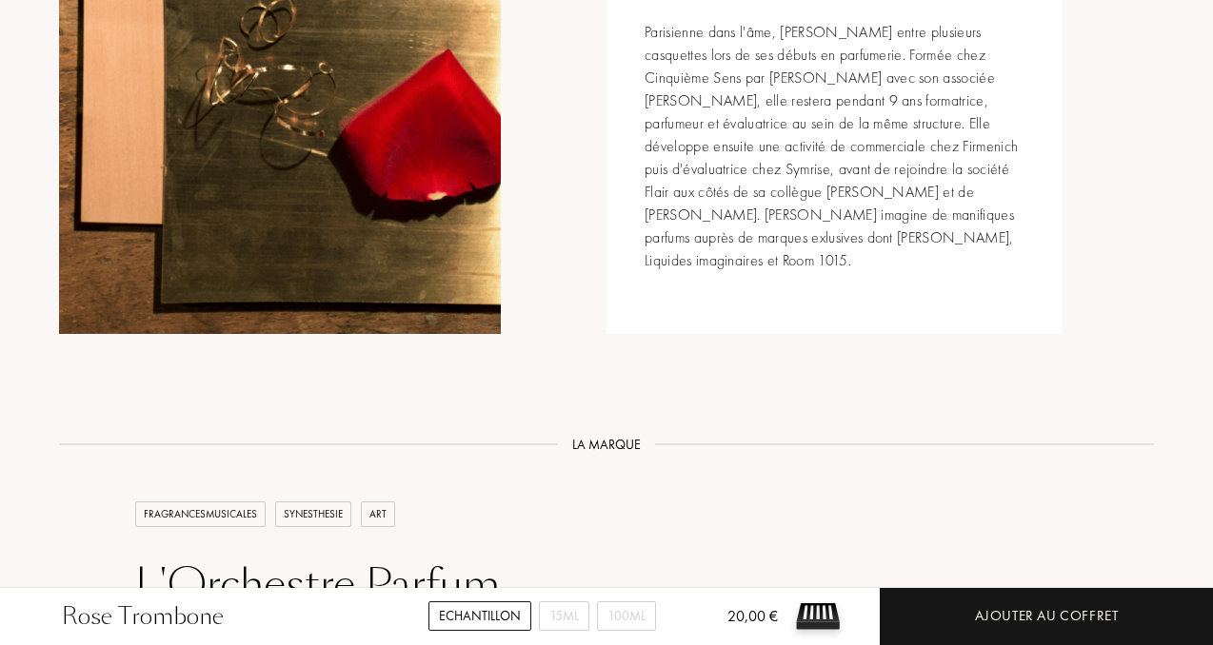
scroll to position [2743, 0]
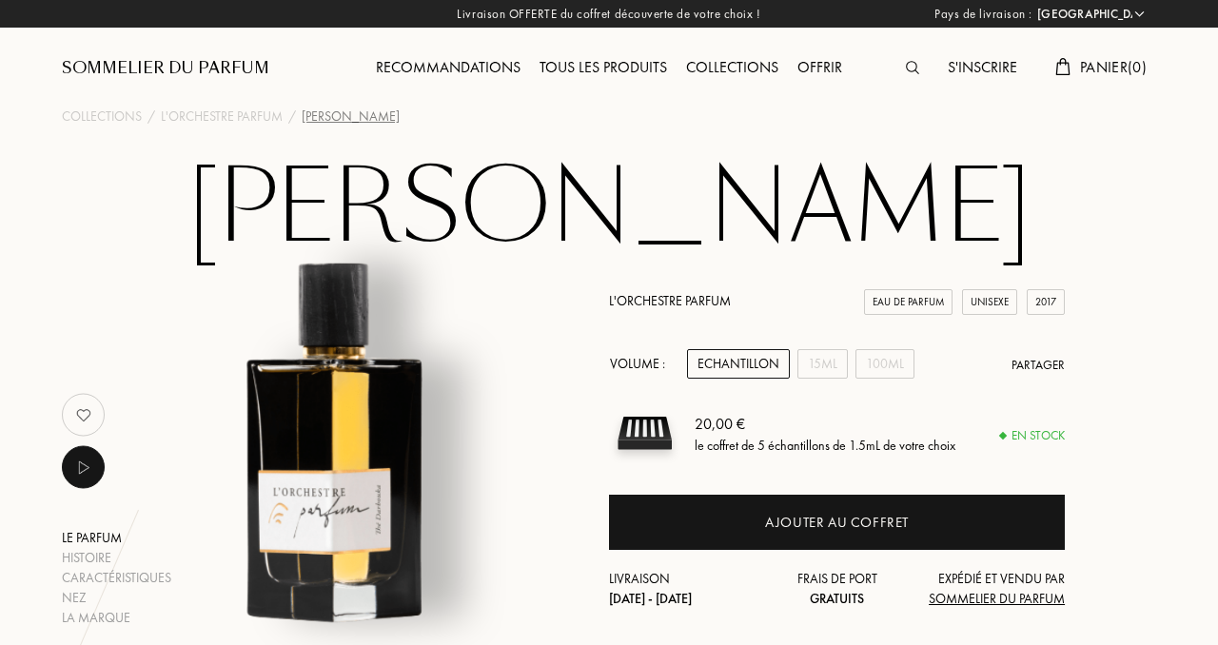
select select "FR"
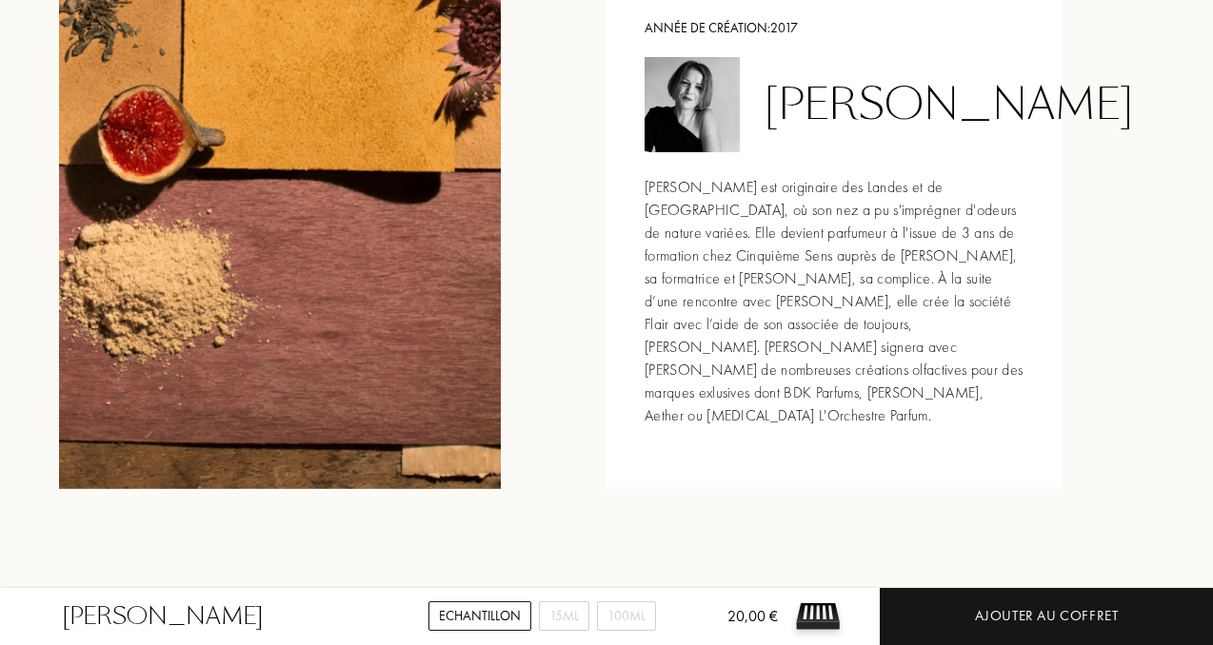
scroll to position [2178, 0]
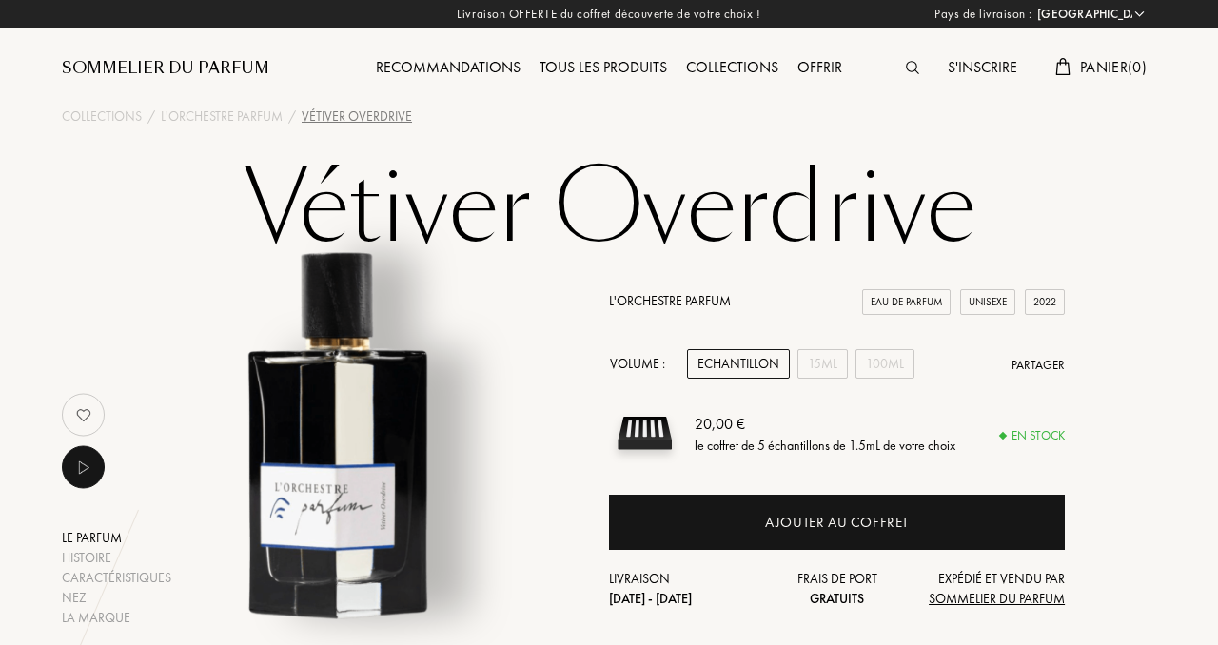
select select "FR"
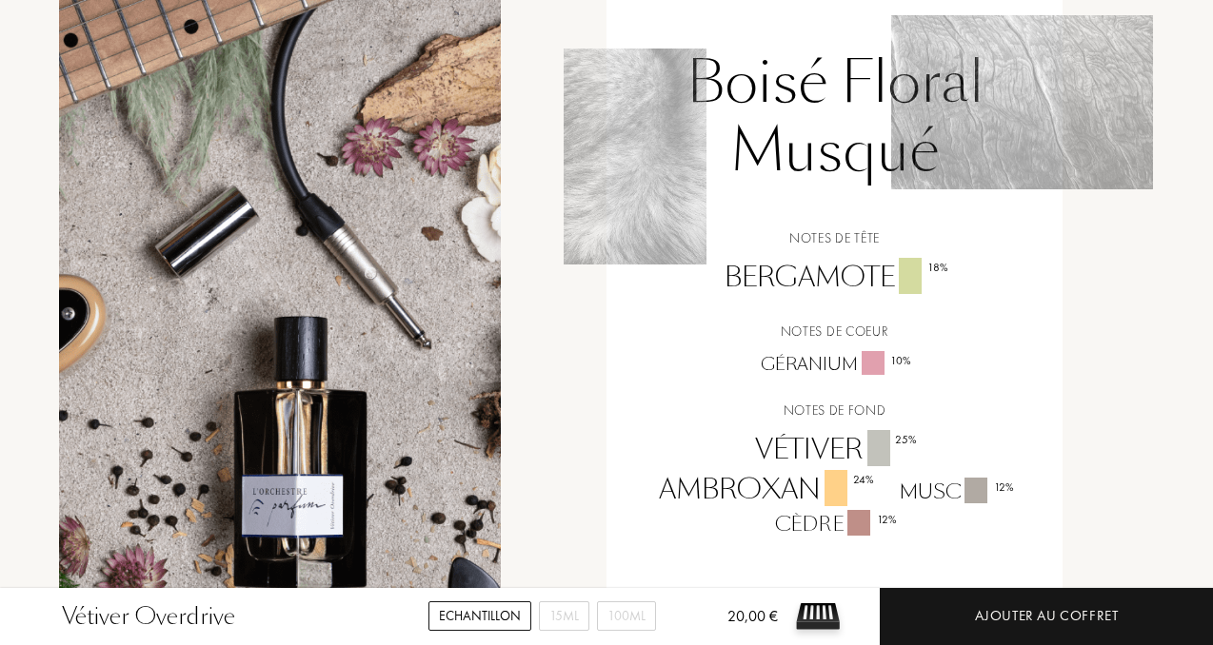
scroll to position [1666, 0]
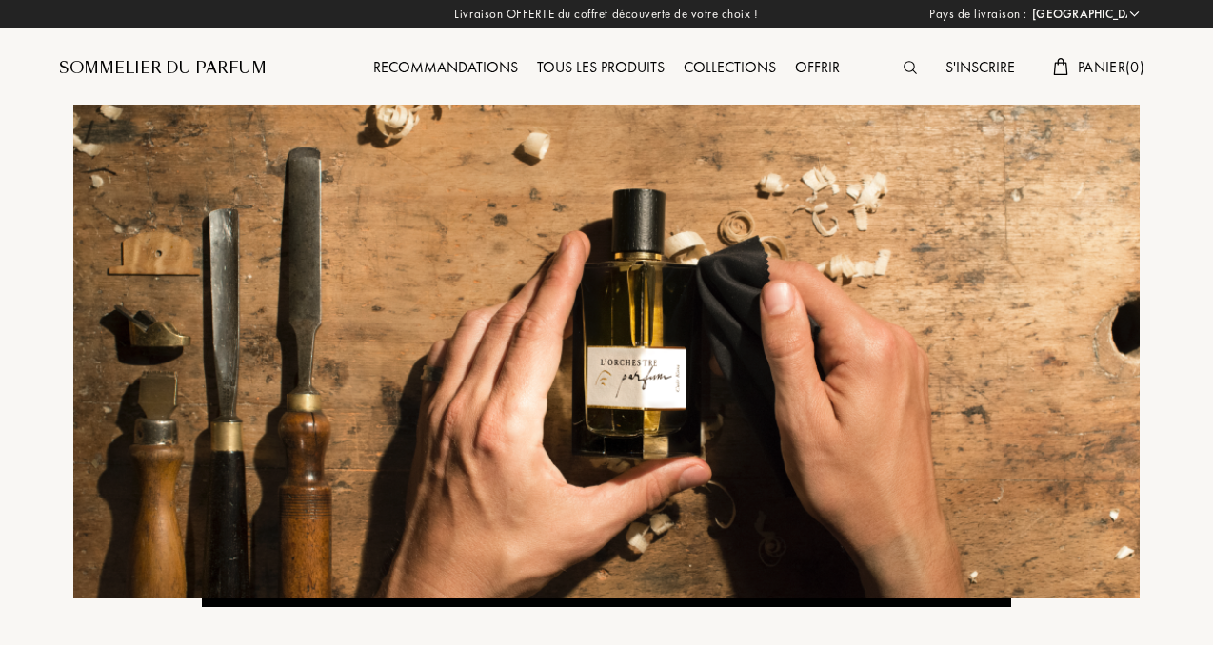
select select "FR"
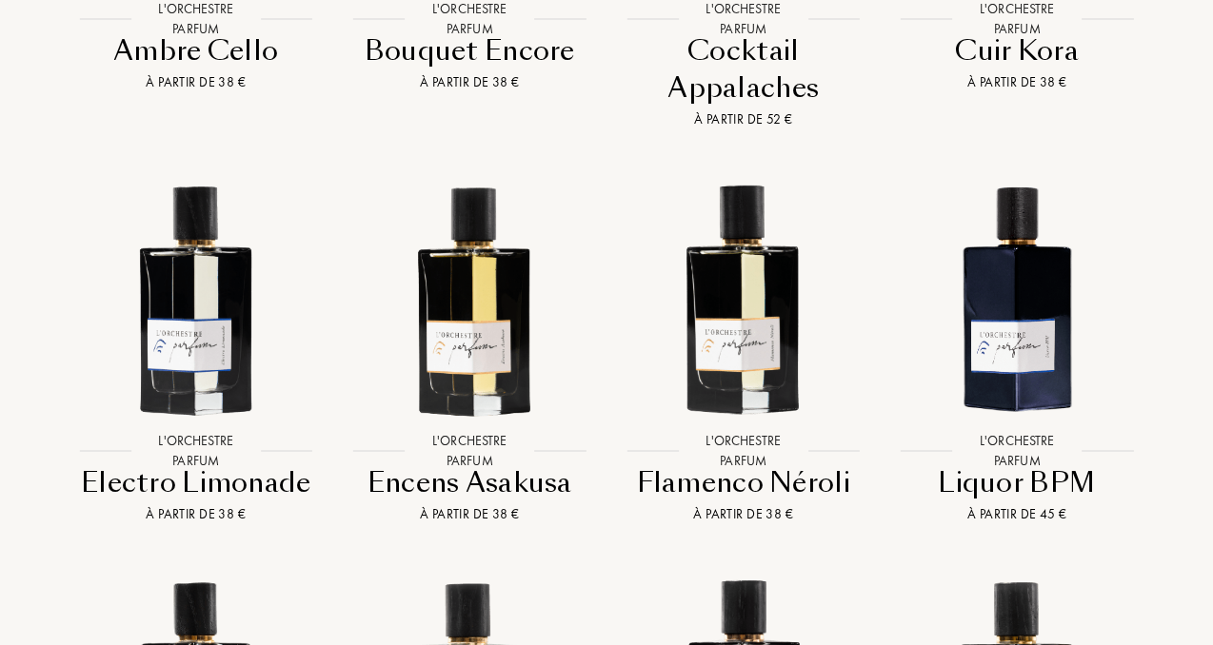
scroll to position [1374, 0]
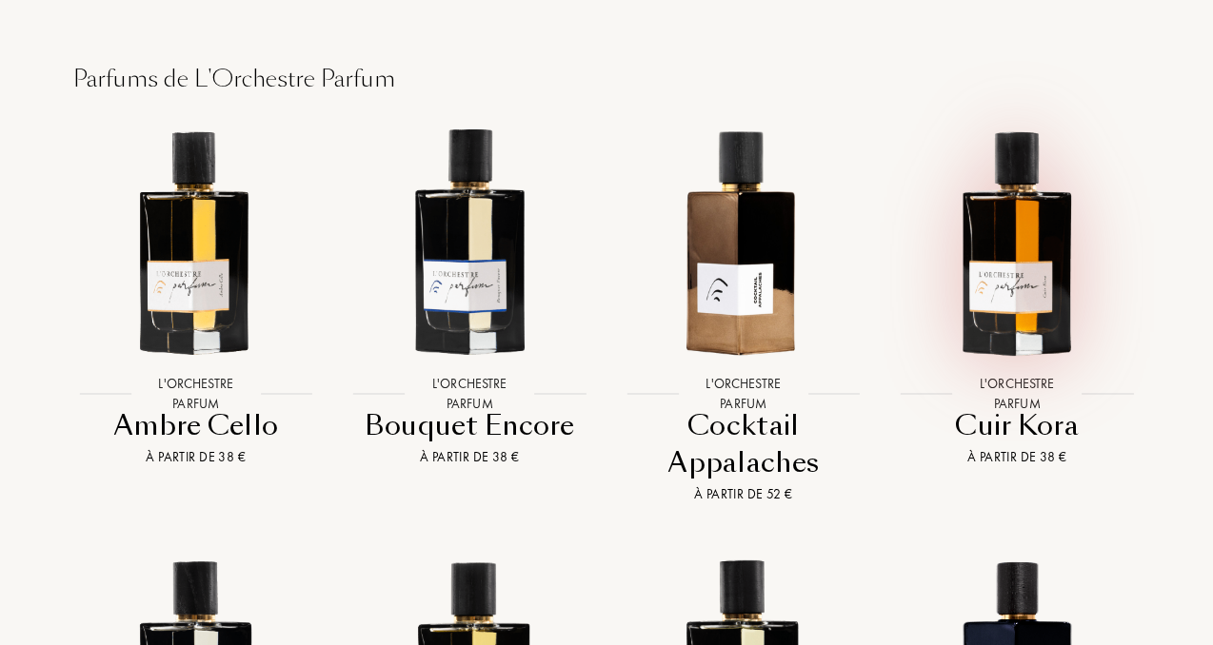
click at [1001, 218] on img at bounding box center [1017, 240] width 247 height 247
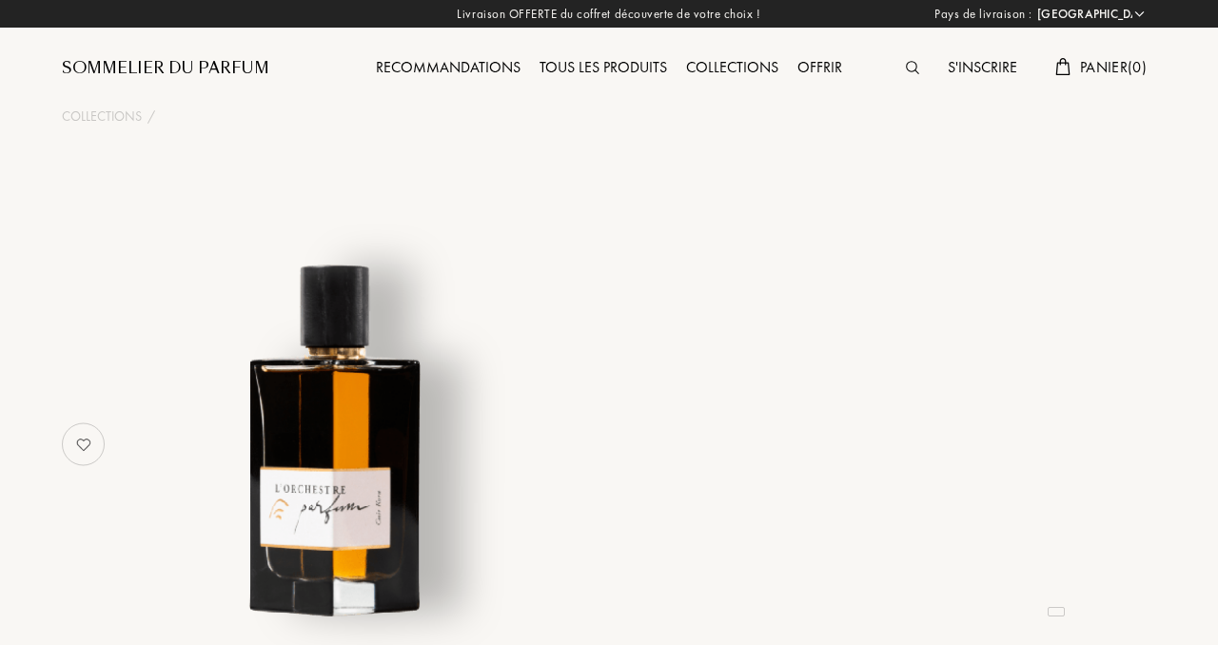
select select "FR"
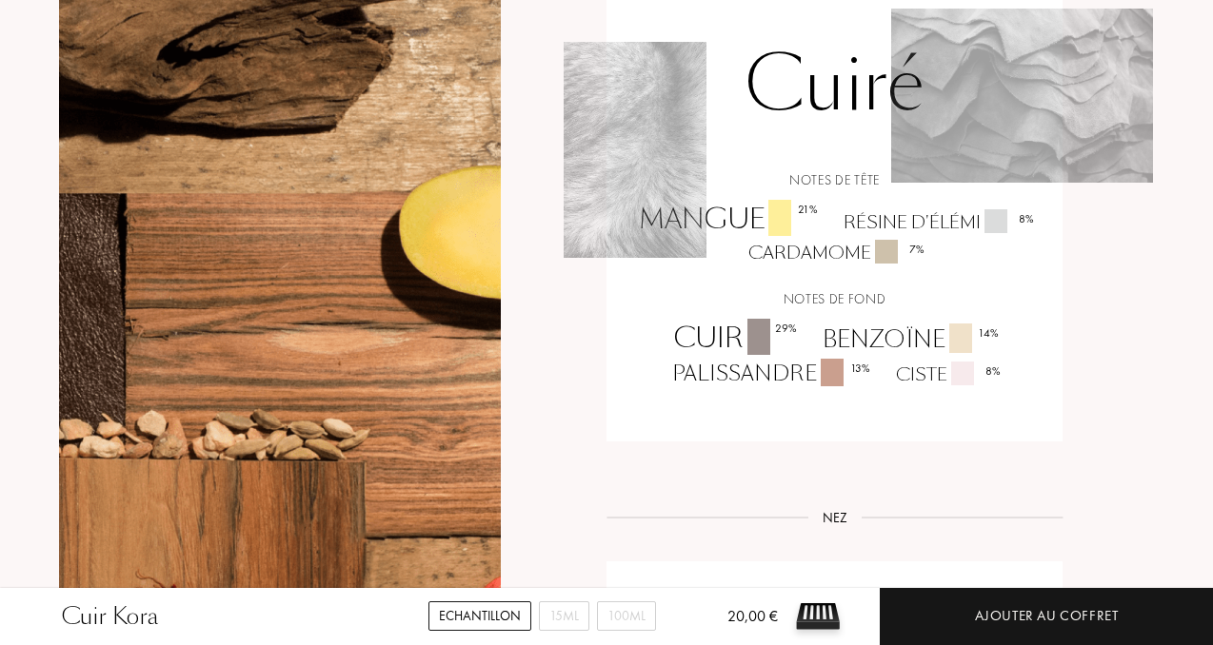
scroll to position [1534, 0]
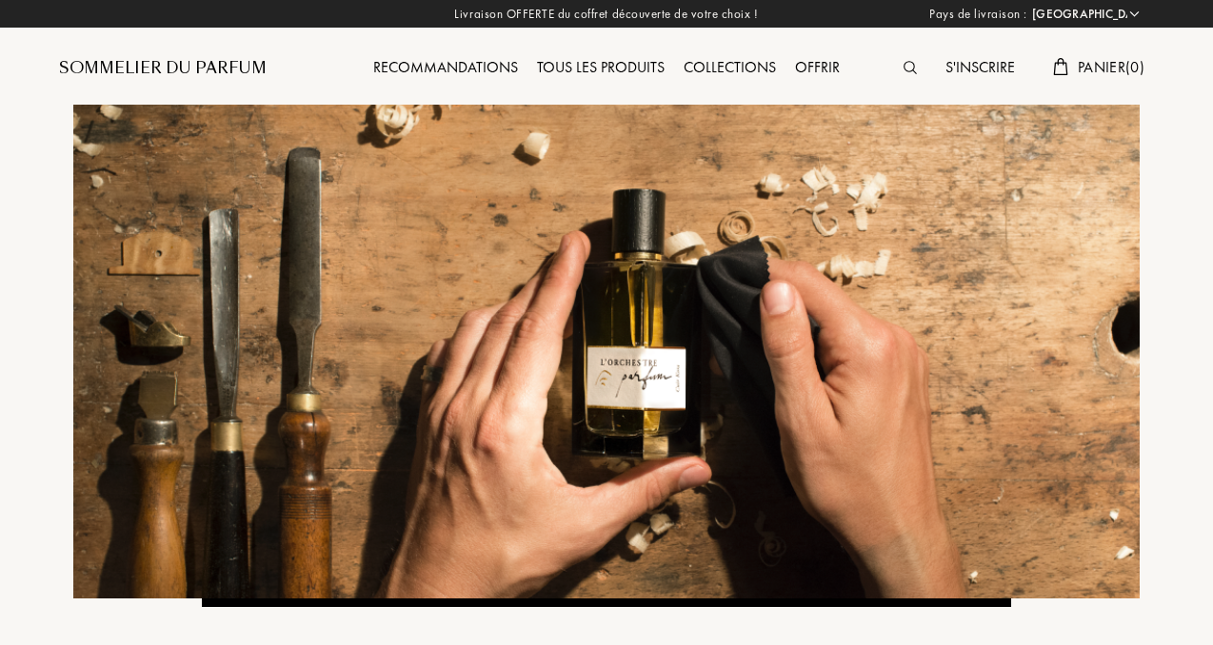
select select "FR"
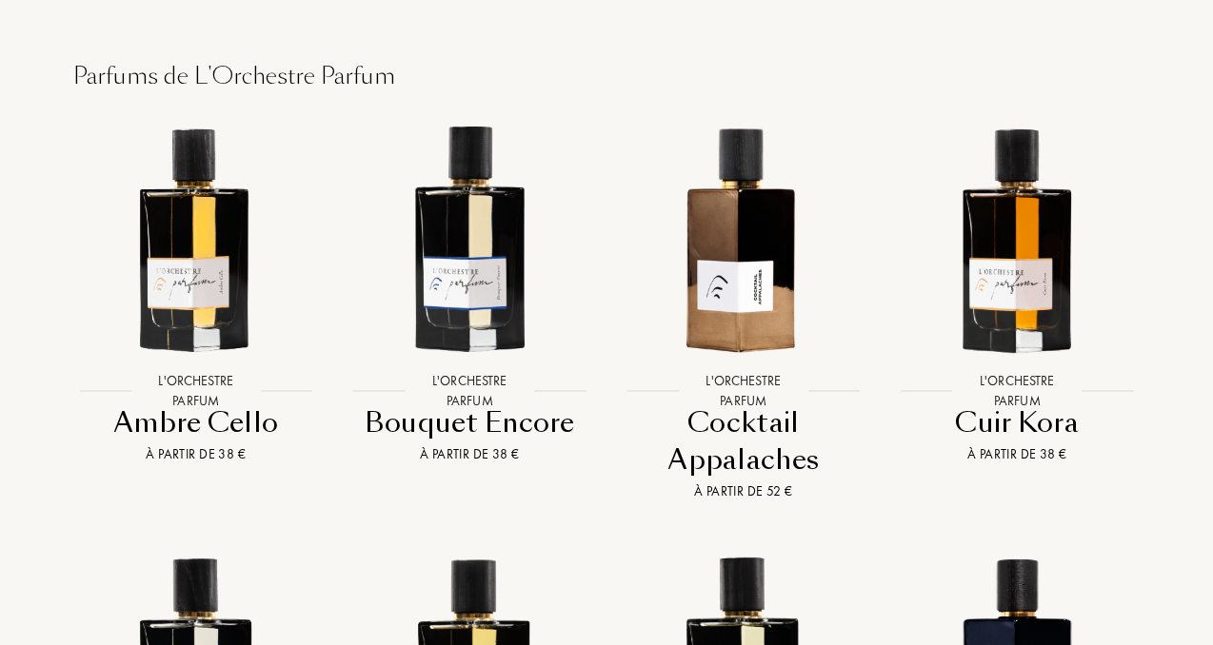
scroll to position [1542, 0]
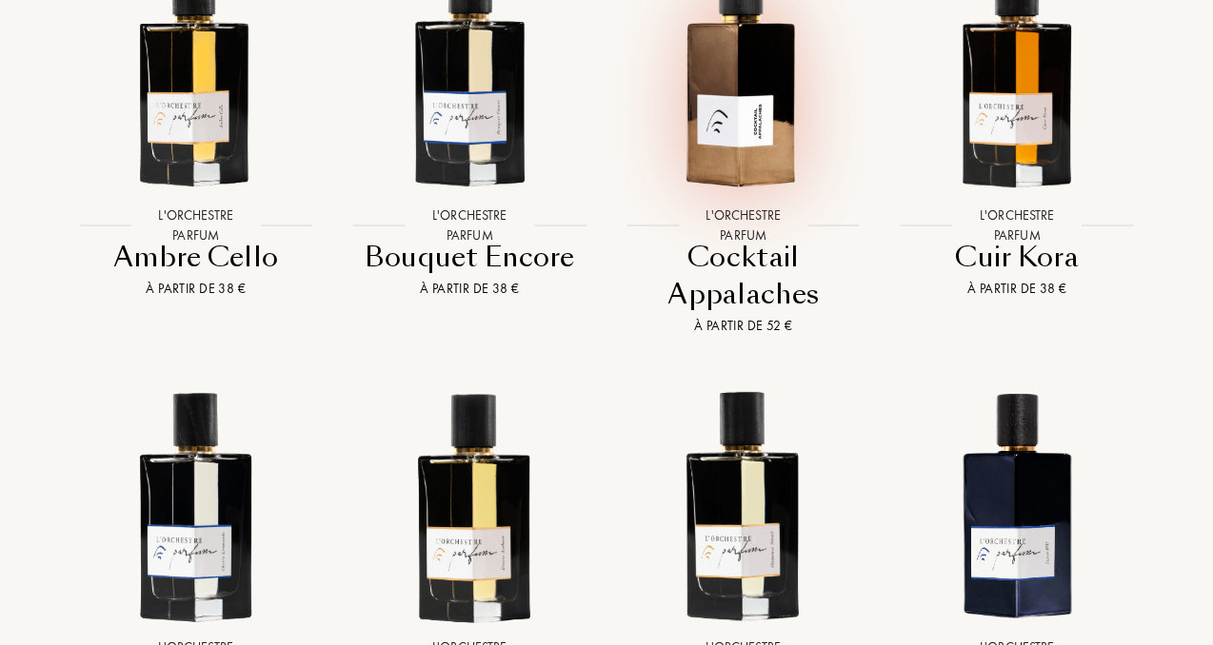
click at [719, 49] on img at bounding box center [743, 72] width 247 height 247
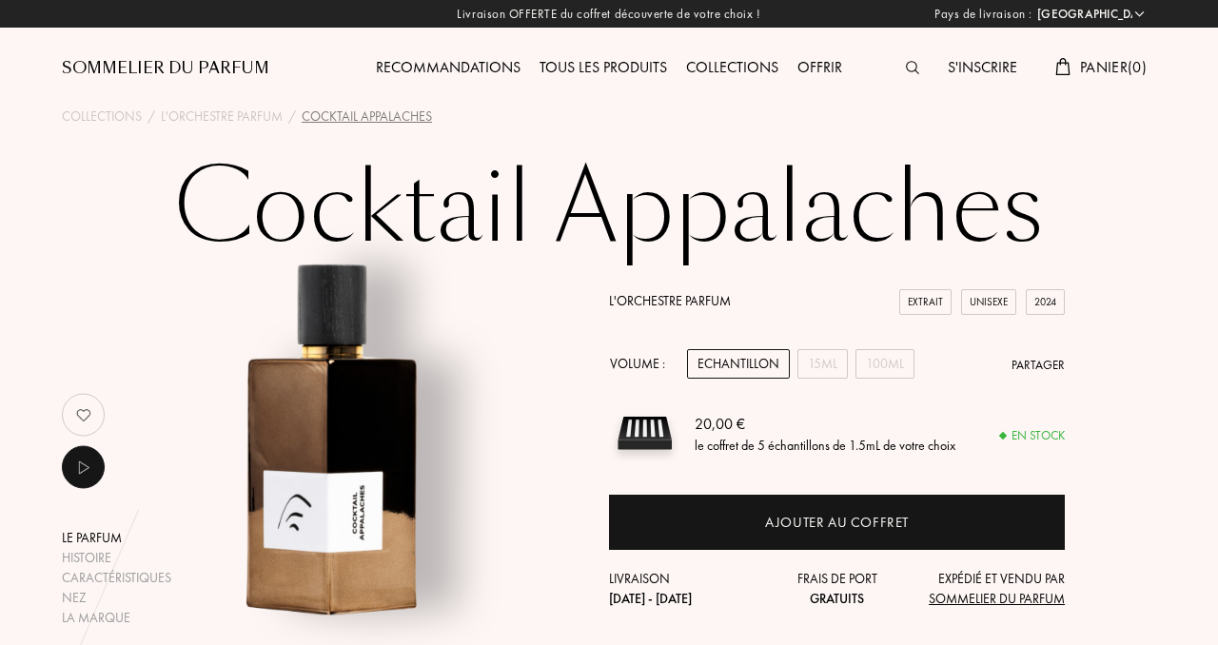
select select "FR"
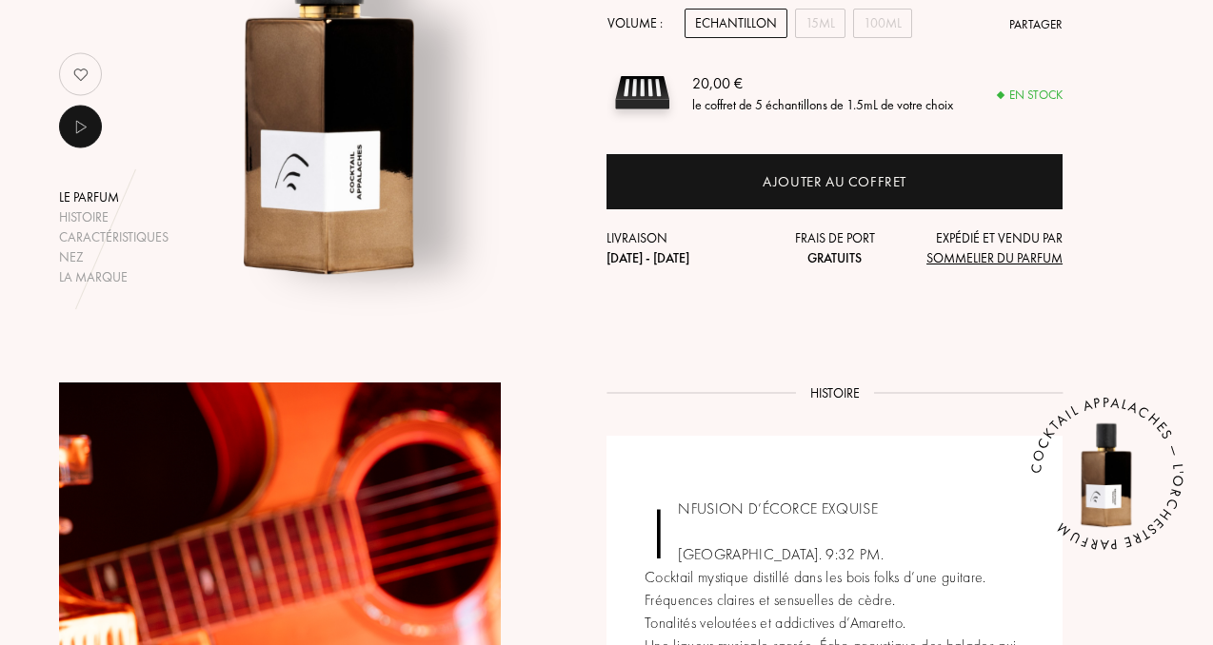
scroll to position [346, 0]
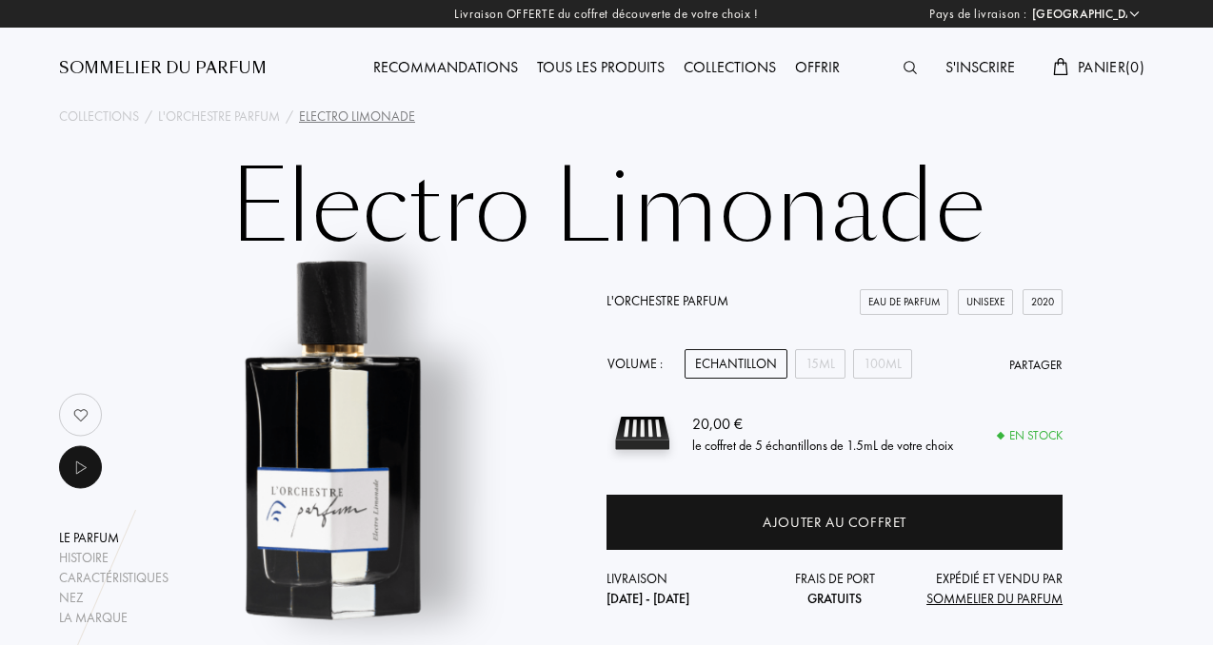
select select "FR"
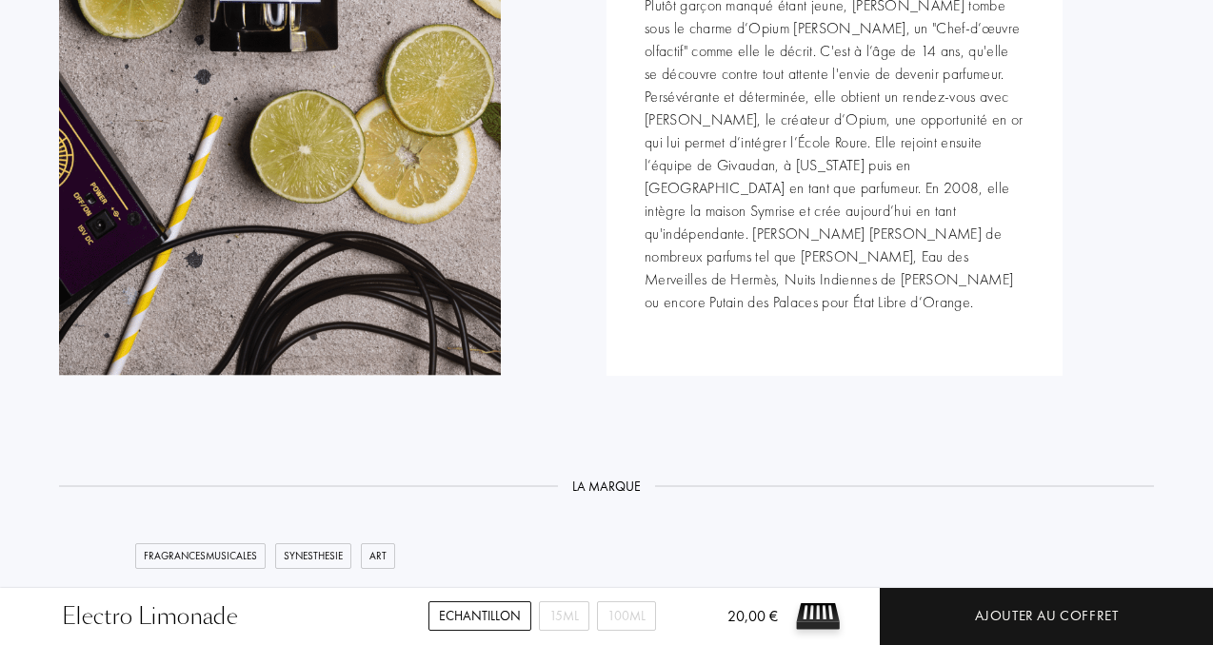
scroll to position [2584, 0]
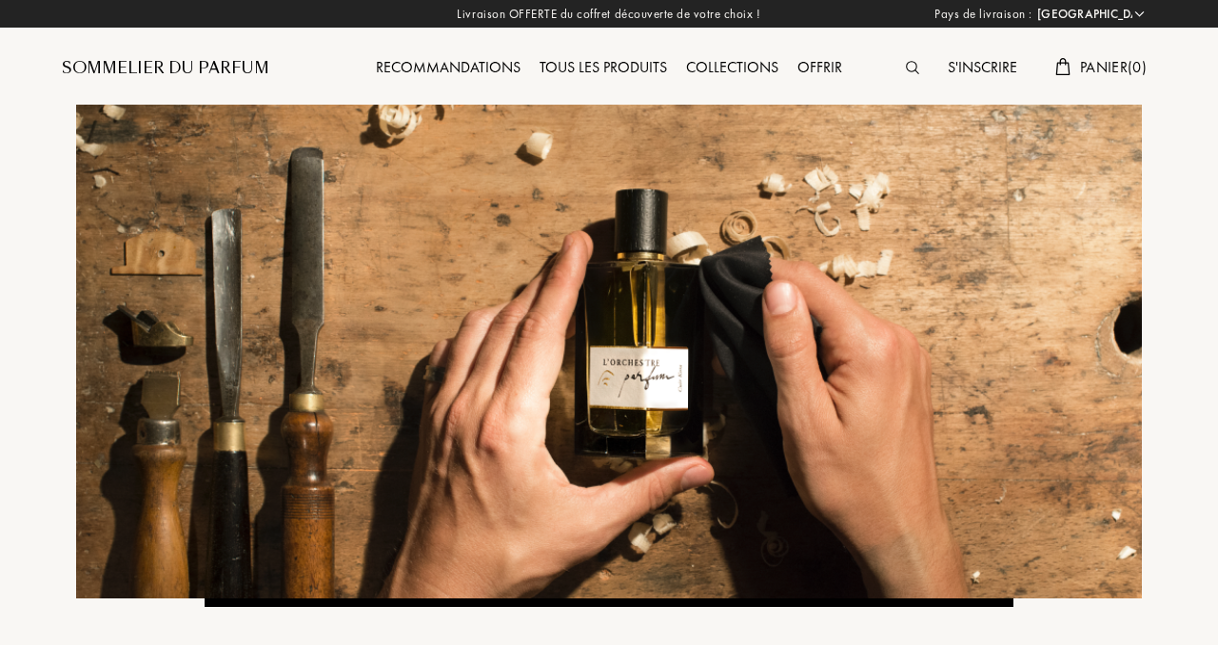
select select "FR"
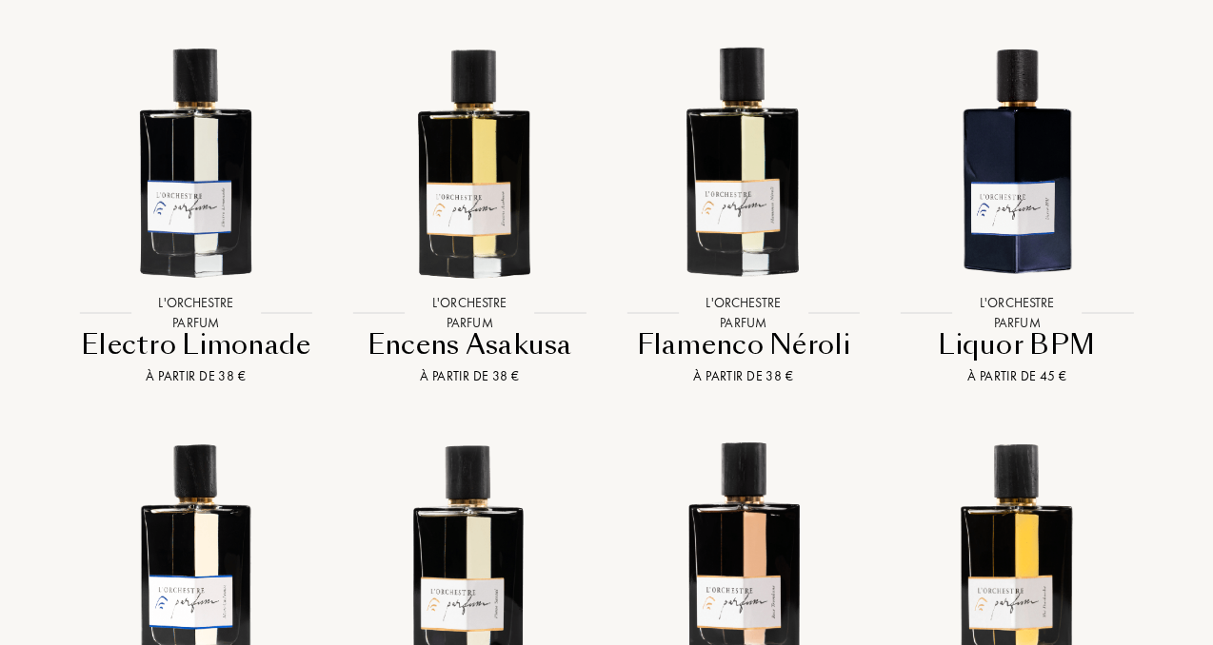
scroll to position [1887, 0]
